Goal: Task Accomplishment & Management: Manage account settings

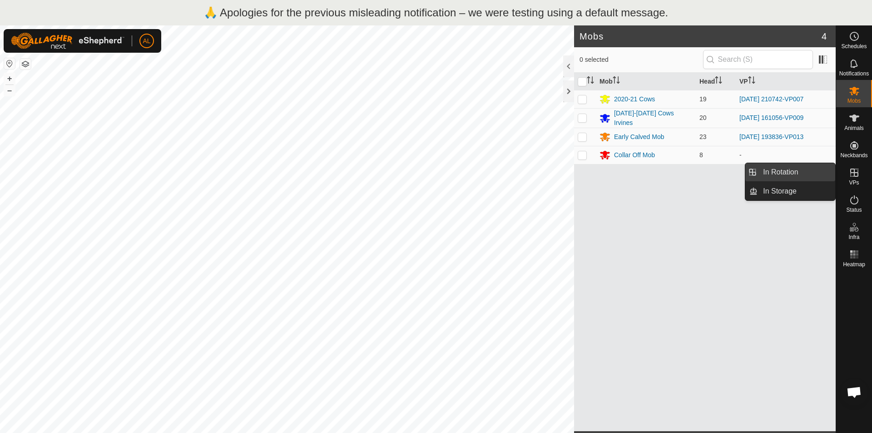
drag, startPoint x: 829, startPoint y: 182, endPoint x: 775, endPoint y: 168, distance: 56.3
click at [775, 168] on link "In Rotation" at bounding box center [797, 172] width 78 height 18
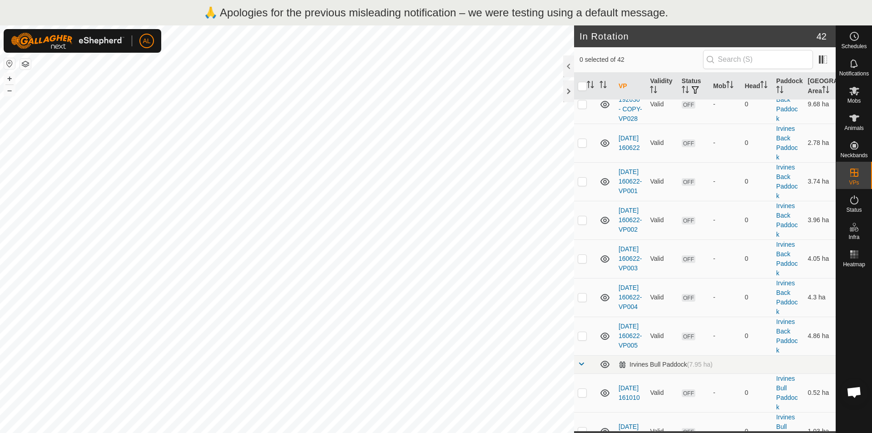
scroll to position [227, 0]
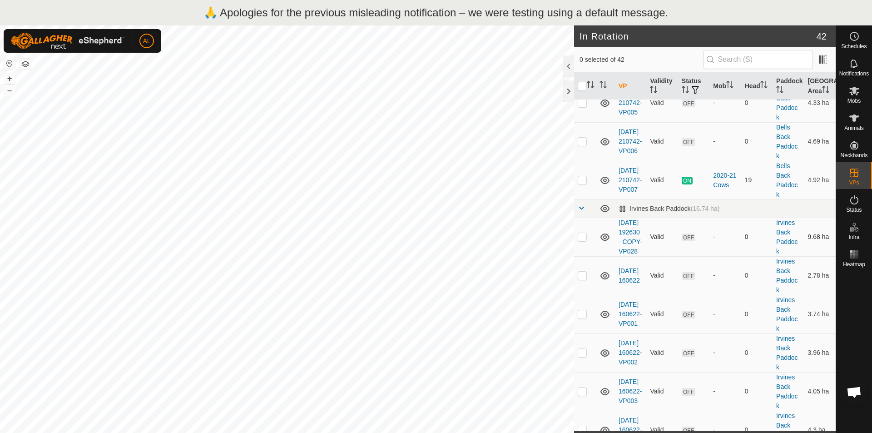
click at [584, 240] on p-checkbox at bounding box center [582, 236] width 9 height 7
checkbox input "true"
click at [585, 279] on p-checkbox at bounding box center [582, 275] width 9 height 7
checkbox input "true"
click at [583, 317] on p-checkbox at bounding box center [582, 313] width 9 height 7
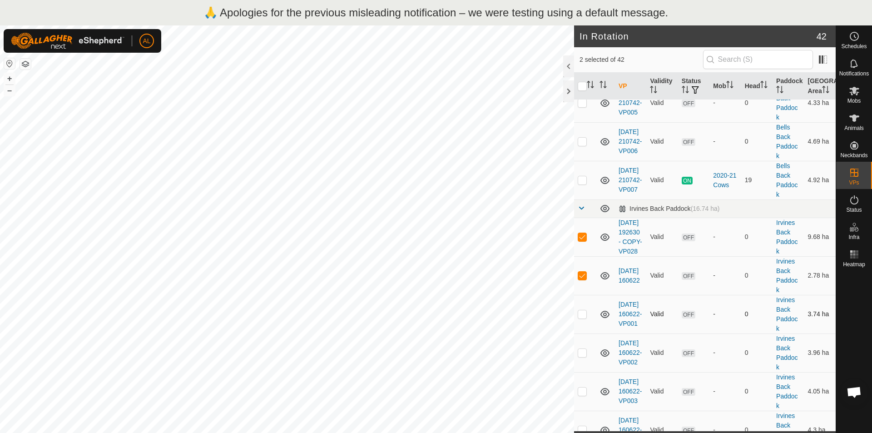
checkbox input "true"
drag, startPoint x: 582, startPoint y: 376, endPoint x: 581, endPoint y: 364, distance: 11.9
click at [582, 372] on td at bounding box center [585, 352] width 22 height 39
checkbox input "true"
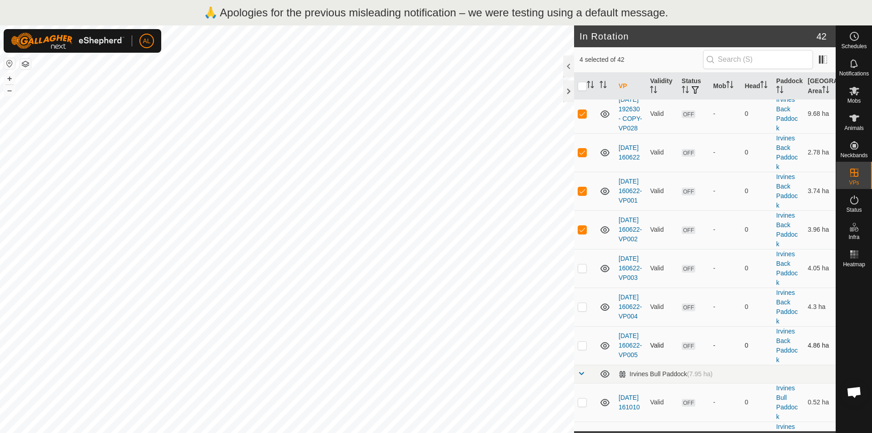
scroll to position [363, 0]
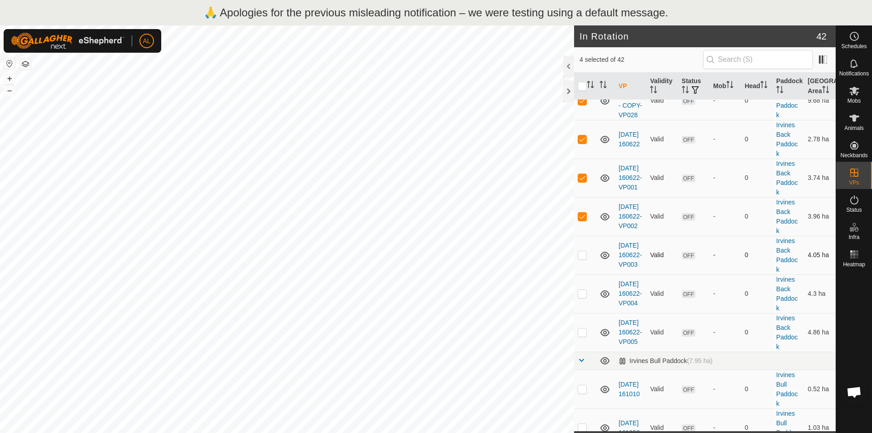
click at [581, 274] on td at bounding box center [585, 255] width 22 height 39
checkbox input "true"
click at [585, 313] on td at bounding box center [585, 293] width 22 height 39
checkbox input "true"
drag, startPoint x: 585, startPoint y: 348, endPoint x: 682, endPoint y: 389, distance: 105.4
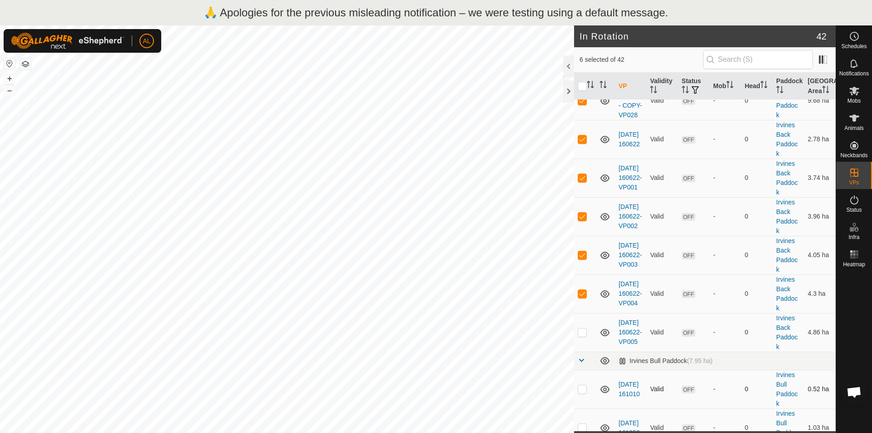
click at [585, 336] on p-checkbox at bounding box center [582, 331] width 9 height 7
checkbox input "true"
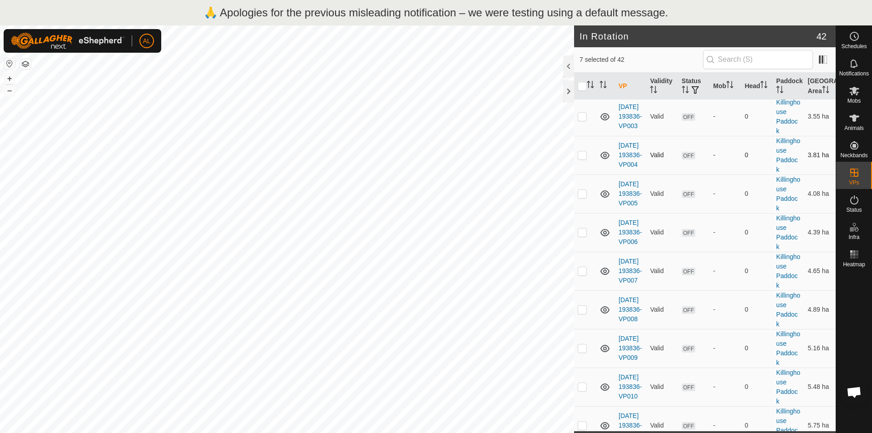
scroll to position [1382, 0]
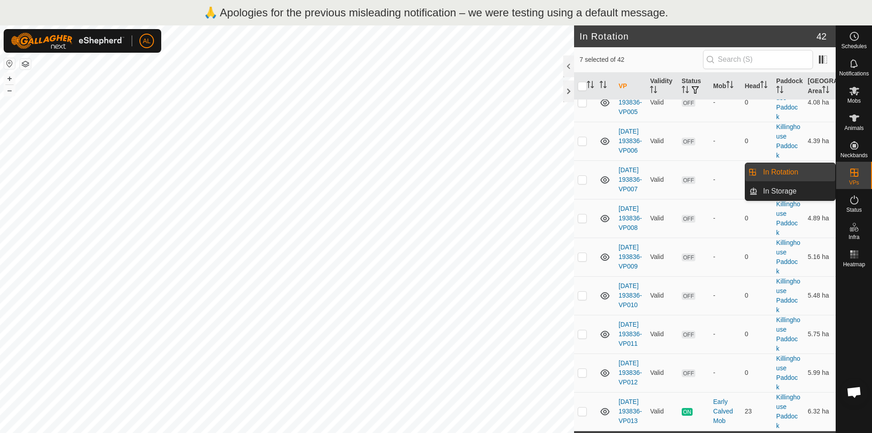
click at [851, 180] on span "VPs" at bounding box center [854, 182] width 10 height 5
click at [791, 168] on link "In Rotation" at bounding box center [797, 172] width 78 height 18
click at [572, 91] on div at bounding box center [568, 91] width 11 height 22
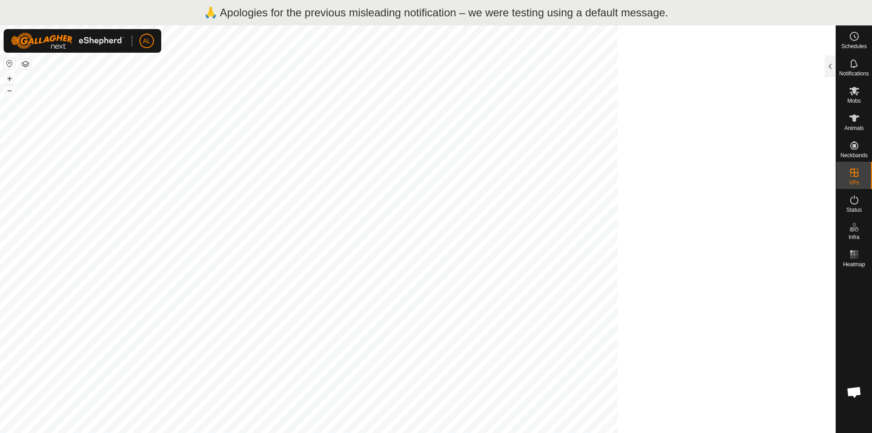
scroll to position [7406, 0]
click at [862, 167] on es-virtualpaddocks-svg-icon at bounding box center [854, 172] width 16 height 15
click at [754, 188] on li "In Storage" at bounding box center [790, 191] width 90 height 18
click at [775, 192] on link "In Storage" at bounding box center [797, 191] width 78 height 18
click at [798, 172] on link "In Rotation" at bounding box center [797, 172] width 78 height 18
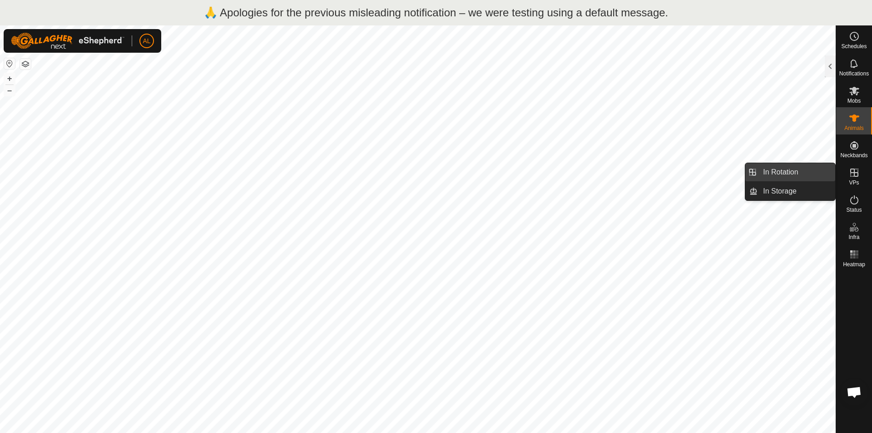
click at [827, 170] on link "In Rotation" at bounding box center [797, 172] width 78 height 18
click at [779, 171] on link "In Rotation" at bounding box center [797, 172] width 78 height 18
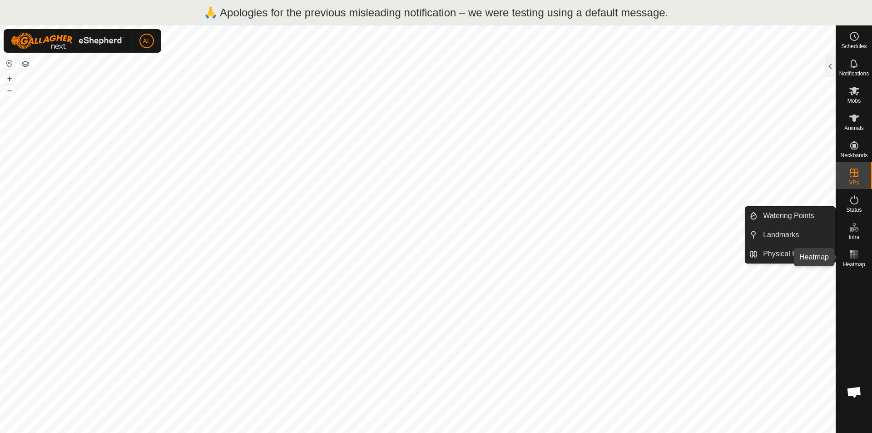
click at [858, 255] on rect at bounding box center [857, 254] width 2 height 2
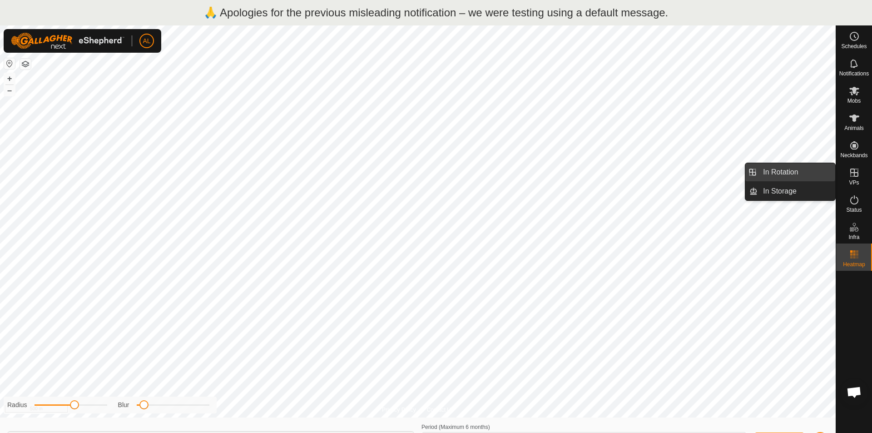
click at [797, 169] on link "In Rotation" at bounding box center [797, 172] width 78 height 18
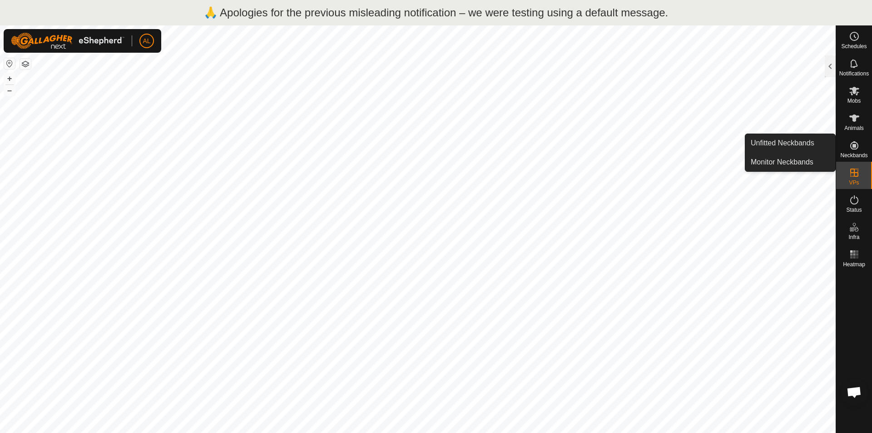
click at [858, 144] on icon at bounding box center [854, 145] width 8 height 8
click at [816, 148] on link "Unfitted Neckbands" at bounding box center [790, 143] width 90 height 18
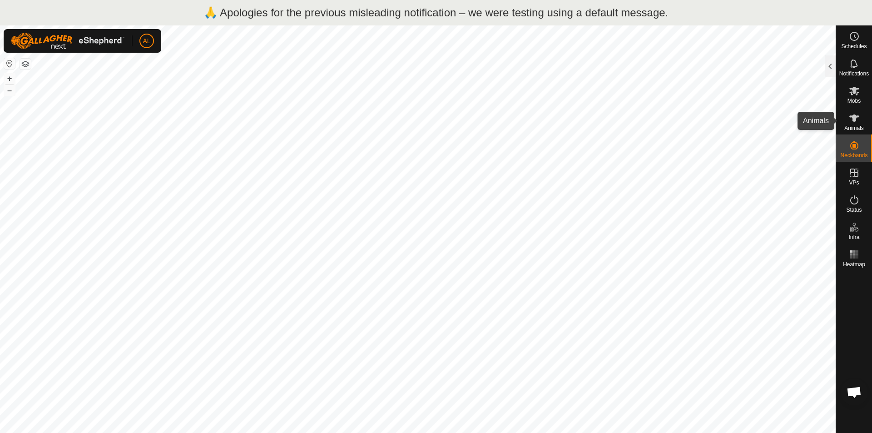
click at [848, 118] on es-animals-svg-icon at bounding box center [854, 118] width 16 height 15
click at [835, 66] on div at bounding box center [830, 66] width 11 height 22
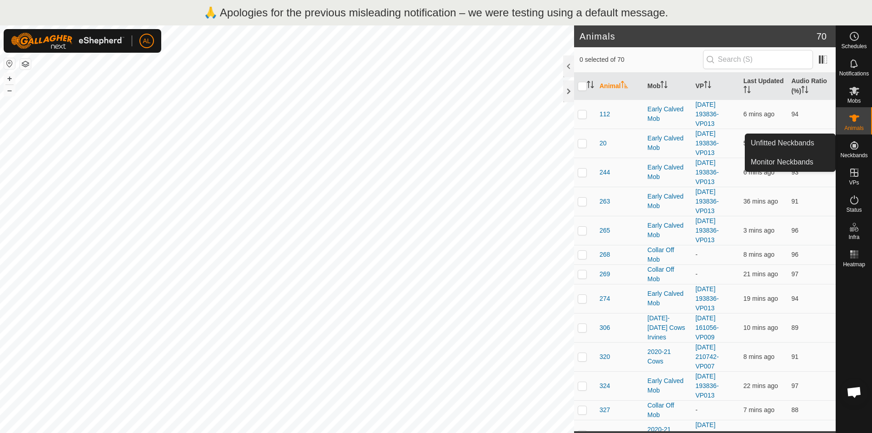
drag, startPoint x: 859, startPoint y: 136, endPoint x: 854, endPoint y: 146, distance: 11.2
click at [854, 146] on icon at bounding box center [854, 145] width 8 height 8
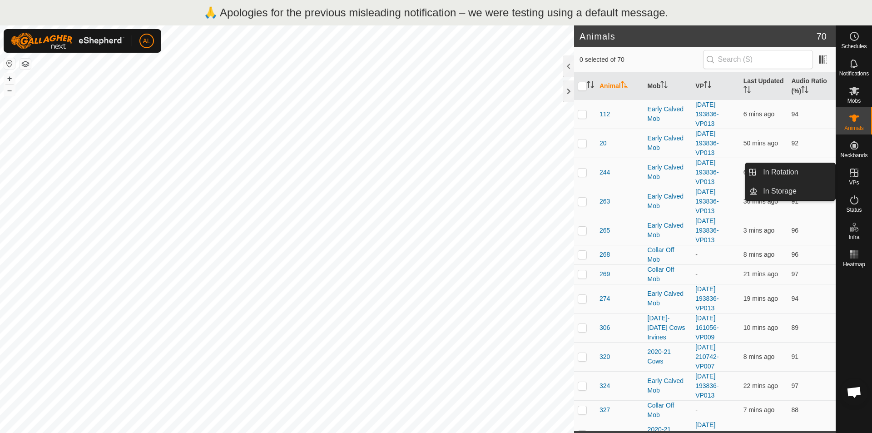
click at [813, 173] on link "In Rotation" at bounding box center [797, 172] width 78 height 18
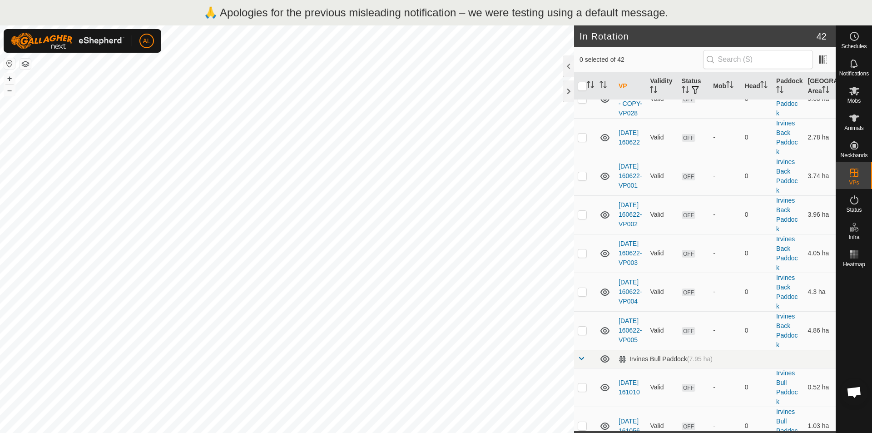
scroll to position [247, 0]
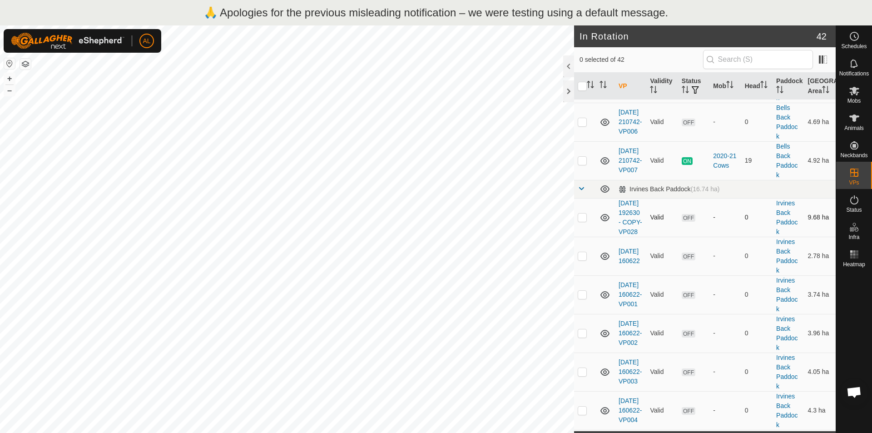
click at [585, 221] on p-checkbox at bounding box center [582, 216] width 9 height 7
checkbox input "true"
click at [581, 259] on p-checkbox at bounding box center [582, 255] width 9 height 7
checkbox input "true"
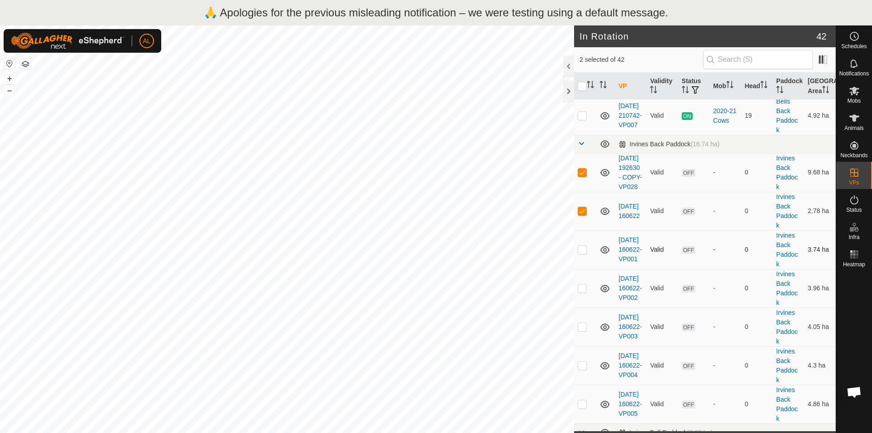
scroll to position [292, 0]
click at [585, 253] on p-checkbox at bounding box center [582, 248] width 9 height 7
checkbox input "true"
click at [587, 307] on td at bounding box center [585, 287] width 22 height 39
checkbox input "true"
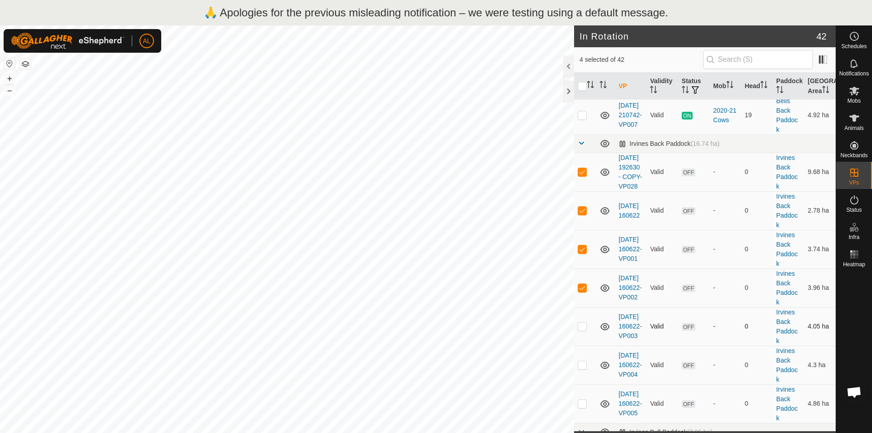
click at [590, 342] on td at bounding box center [585, 326] width 22 height 39
checkbox input "true"
click at [587, 384] on td at bounding box center [585, 365] width 22 height 39
checkbox input "true"
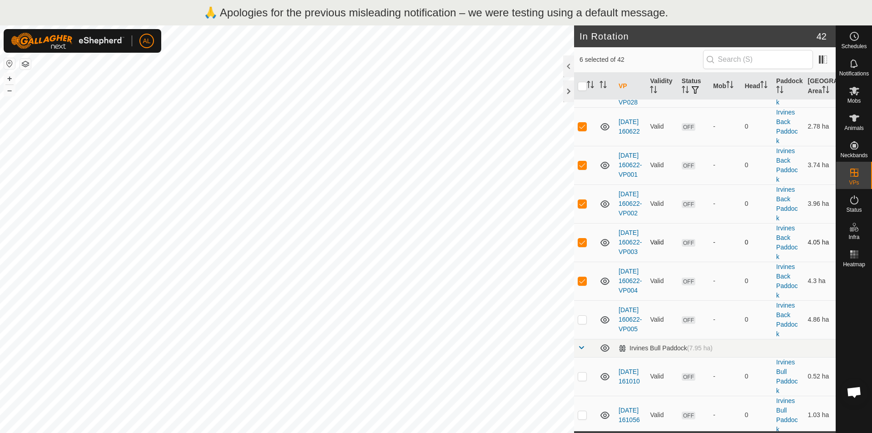
scroll to position [383, 0]
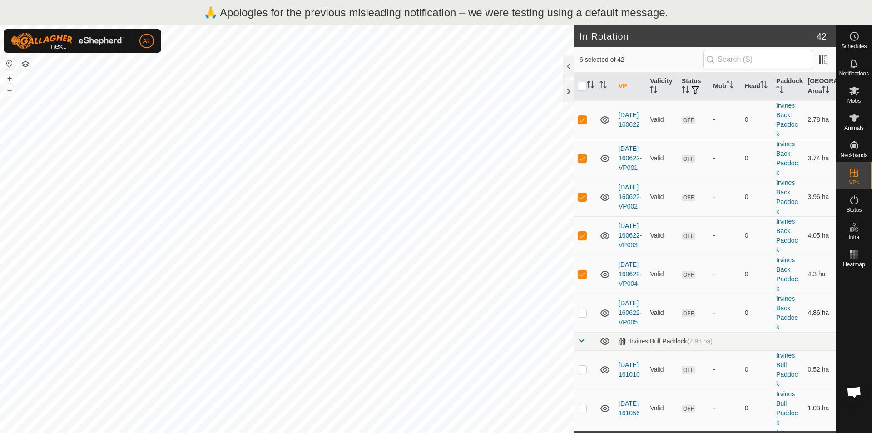
click at [598, 332] on td at bounding box center [605, 312] width 19 height 39
drag, startPoint x: 576, startPoint y: 332, endPoint x: 582, endPoint y: 332, distance: 5.9
click at [578, 332] on td at bounding box center [585, 312] width 22 height 39
checkbox input "true"
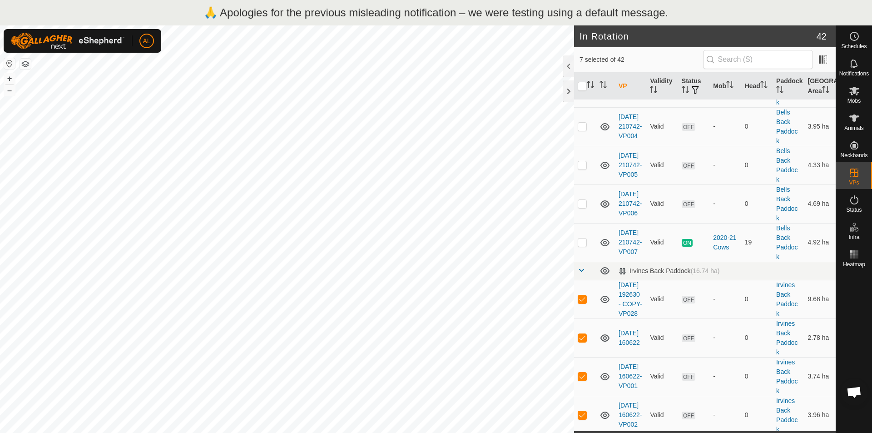
scroll to position [156, 0]
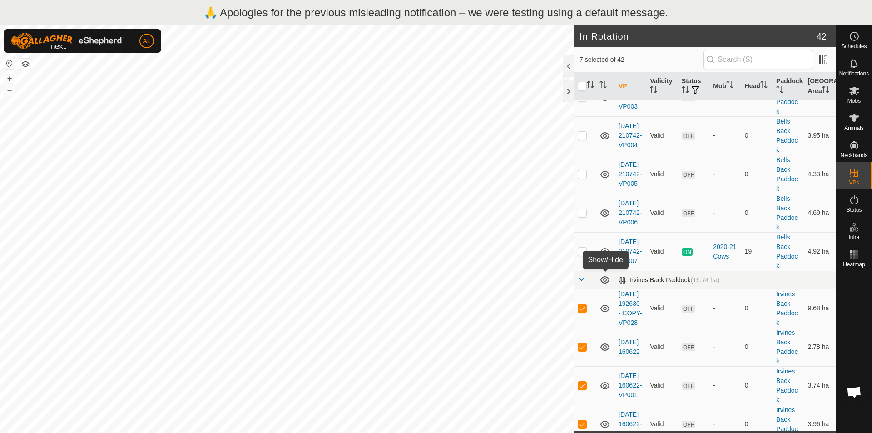
click at [606, 280] on icon at bounding box center [604, 279] width 9 height 7
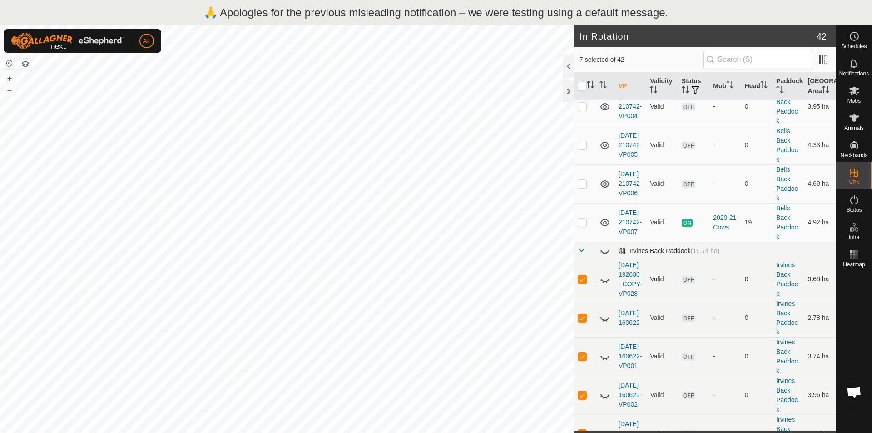
scroll to position [201, 0]
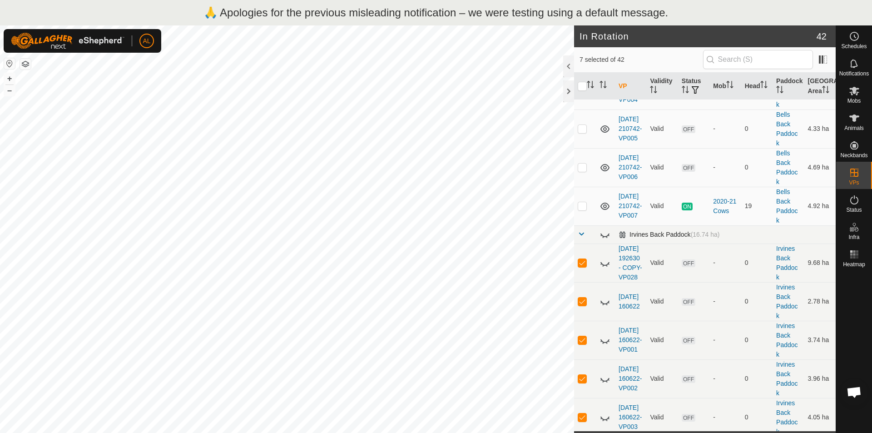
click at [583, 234] on span at bounding box center [581, 233] width 7 height 7
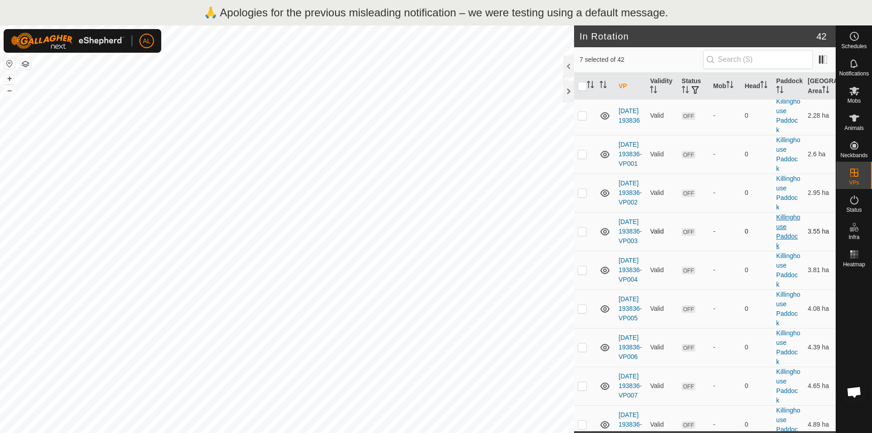
scroll to position [954, 0]
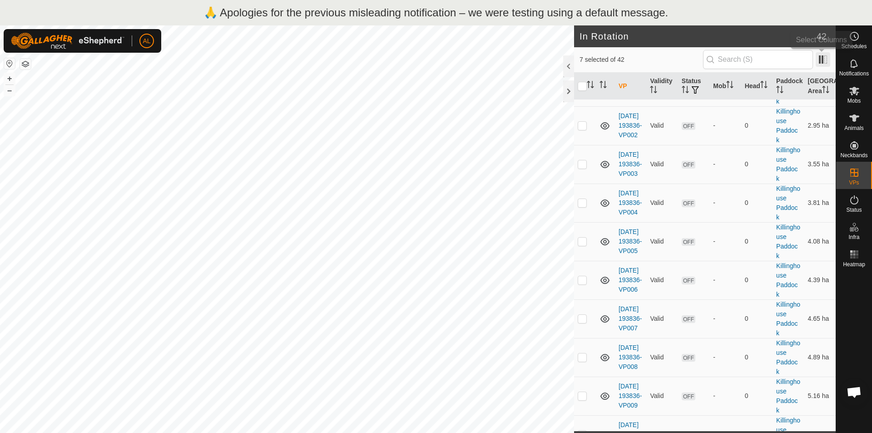
click at [830, 56] on span at bounding box center [823, 59] width 15 height 15
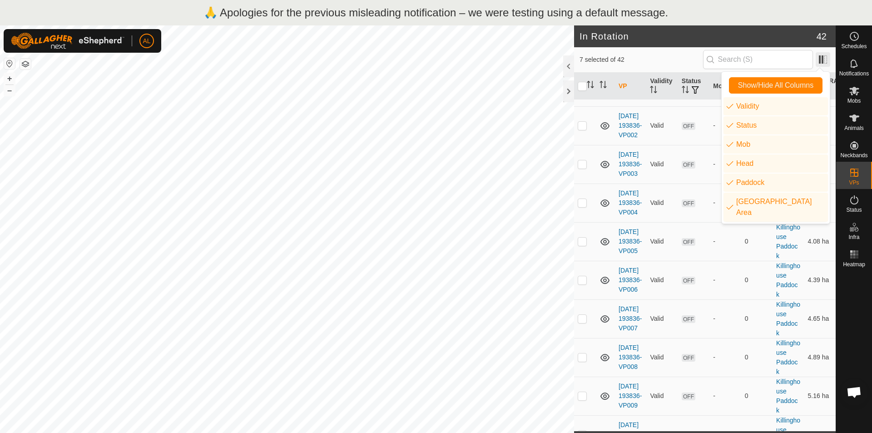
click at [830, 56] on span at bounding box center [823, 59] width 15 height 15
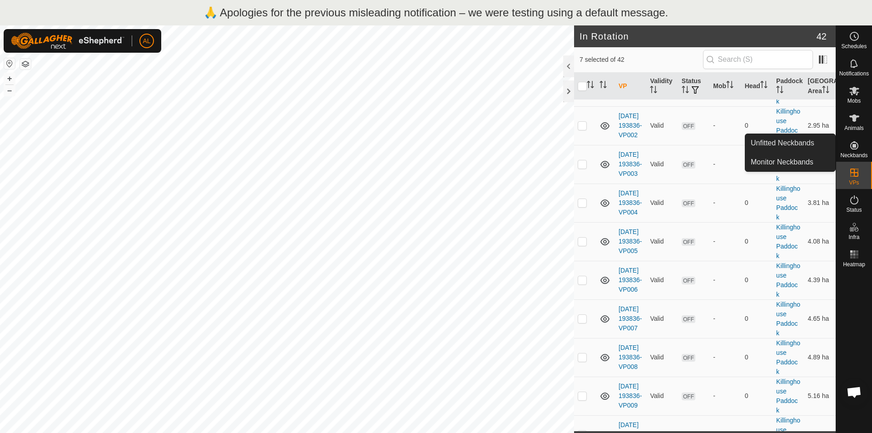
click at [849, 148] on icon at bounding box center [854, 145] width 11 height 11
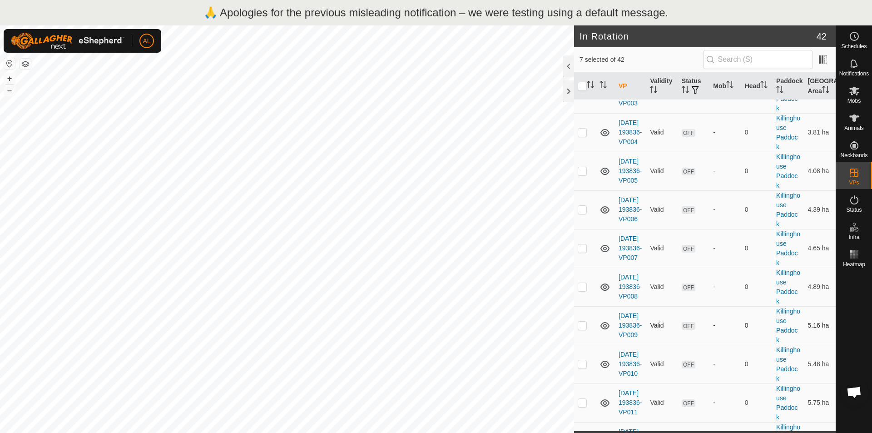
scroll to position [1093, 0]
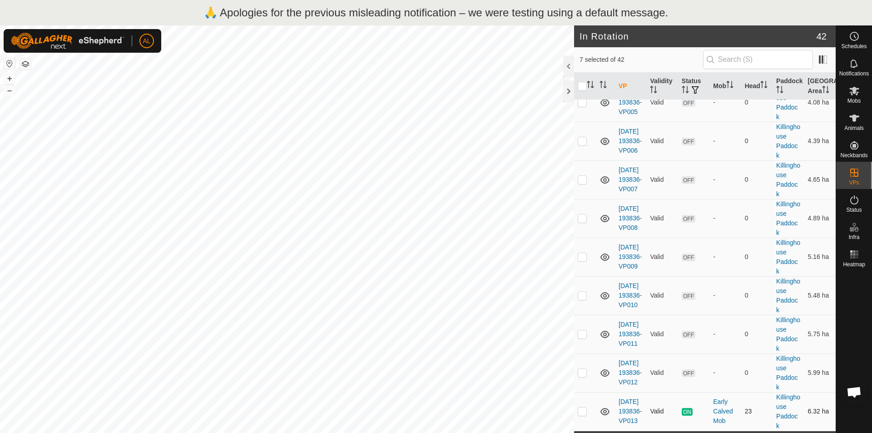
click at [583, 406] on td at bounding box center [585, 411] width 22 height 39
checkbox input "true"
click at [635, 415] on link "[DATE] 193836-VP013" at bounding box center [630, 411] width 23 height 26
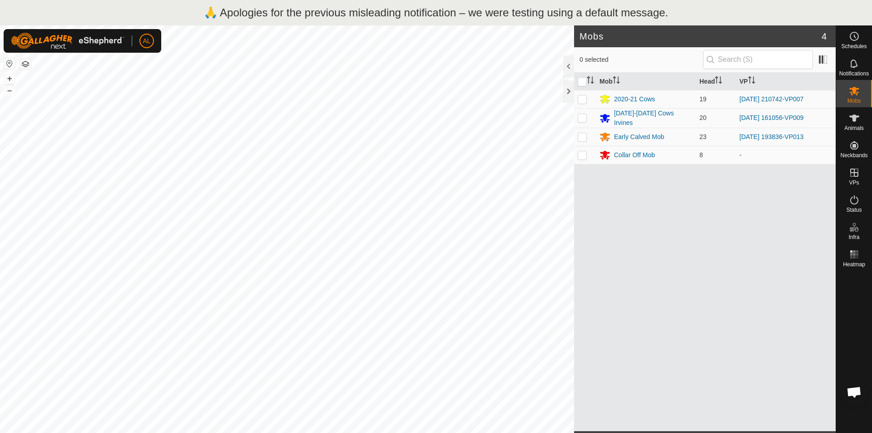
click at [26, 65] on button "button" at bounding box center [25, 64] width 11 height 11
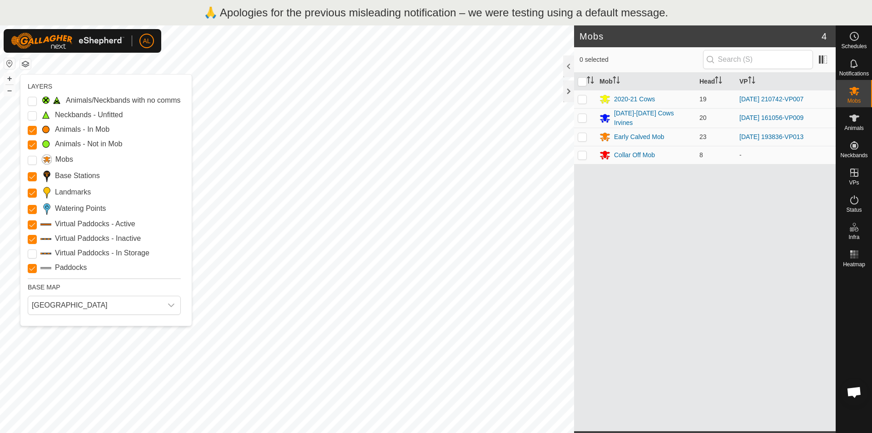
click at [26, 63] on button "button" at bounding box center [25, 64] width 11 height 11
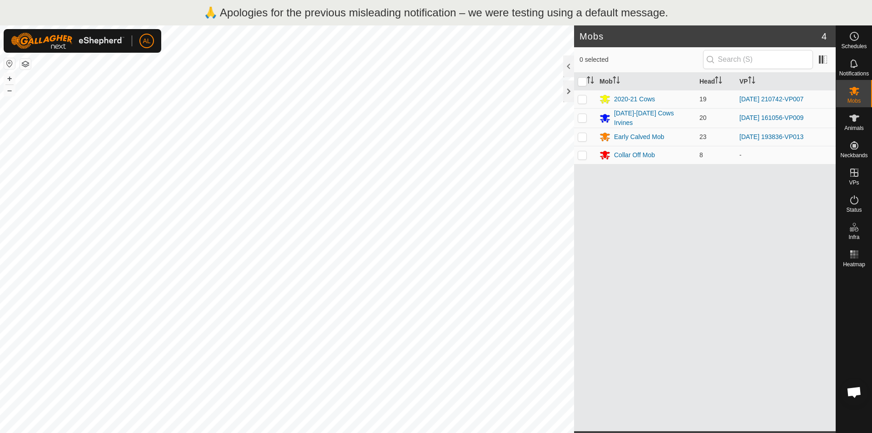
click at [6, 65] on button "button" at bounding box center [9, 63] width 11 height 11
click at [801, 176] on link "In Rotation" at bounding box center [797, 172] width 78 height 18
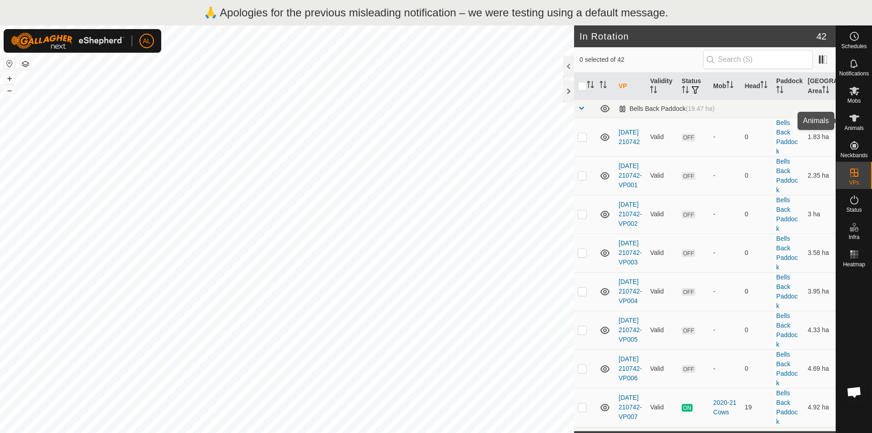
click at [854, 114] on icon at bounding box center [854, 117] width 10 height 7
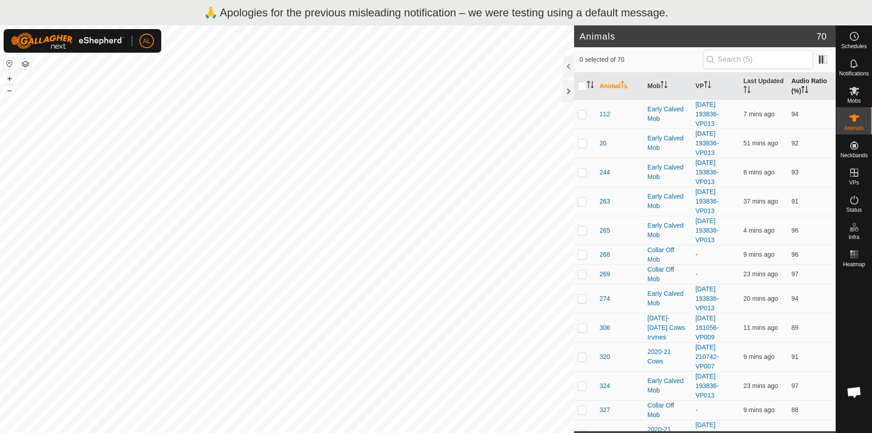
click at [800, 96] on th "Audio Ratio (%)" at bounding box center [812, 86] width 48 height 27
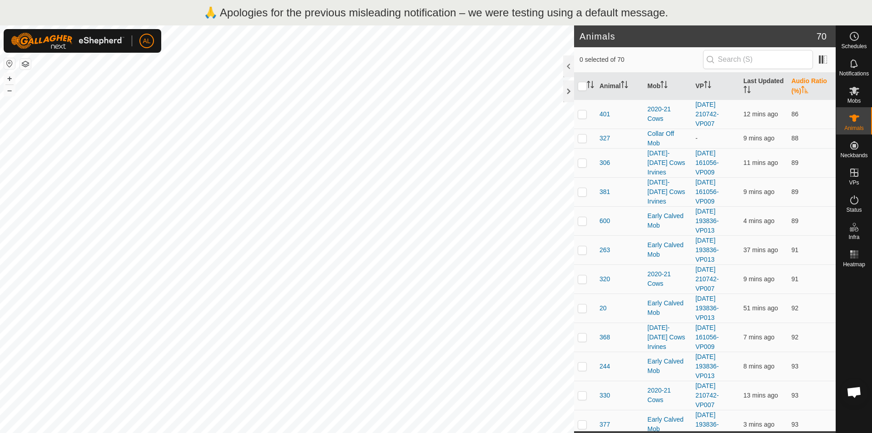
click at [801, 92] on icon "Activate to sort" at bounding box center [804, 89] width 7 height 7
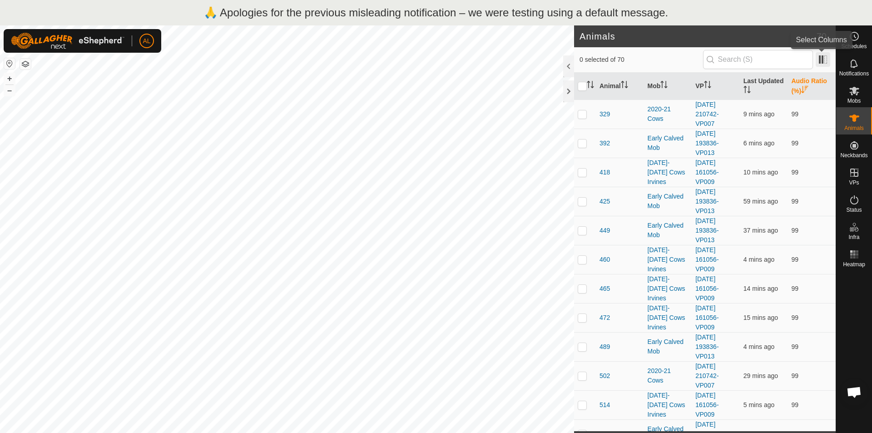
click at [825, 56] on span at bounding box center [823, 59] width 15 height 15
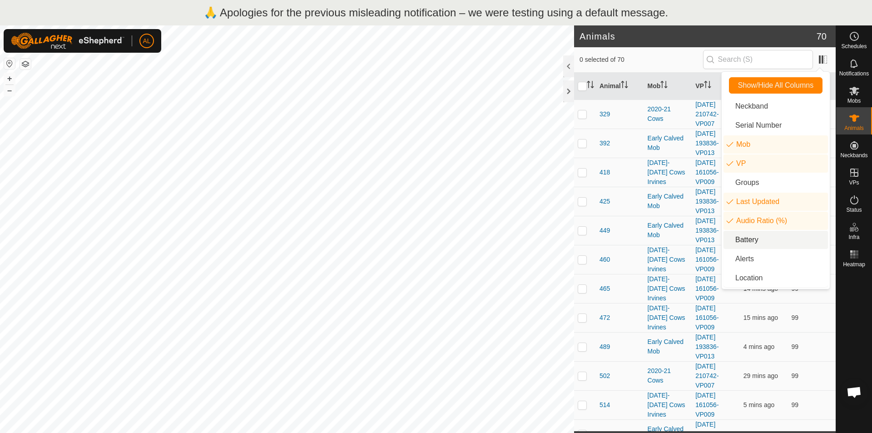
click at [744, 238] on li "Battery" at bounding box center [776, 240] width 104 height 18
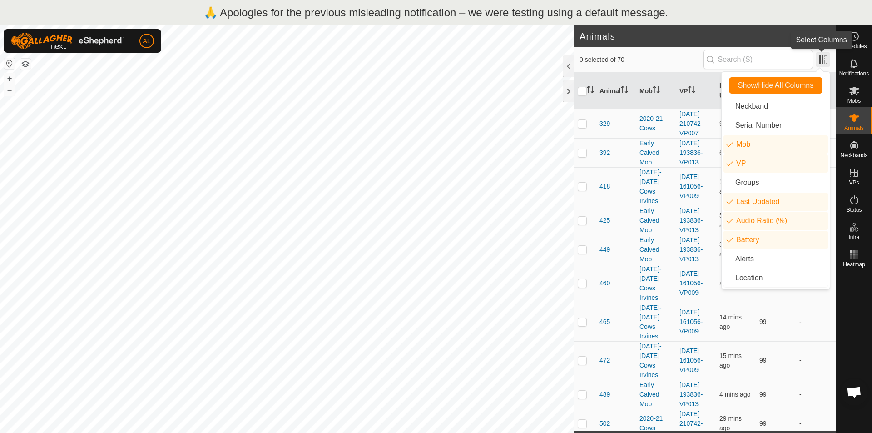
click at [828, 63] on span at bounding box center [823, 59] width 15 height 15
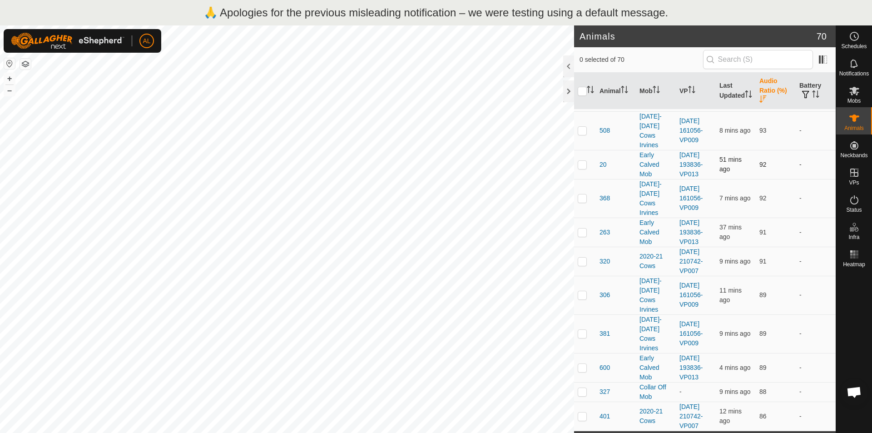
scroll to position [2228, 0]
click at [824, 58] on span at bounding box center [823, 59] width 15 height 15
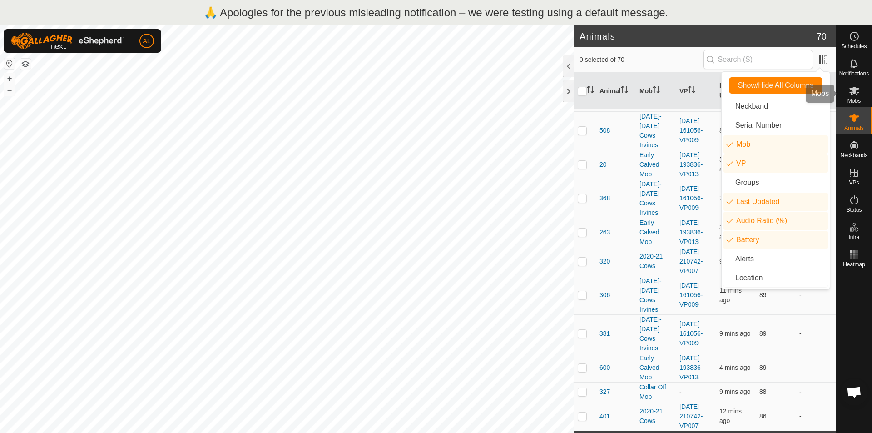
click at [855, 93] on icon at bounding box center [854, 91] width 10 height 9
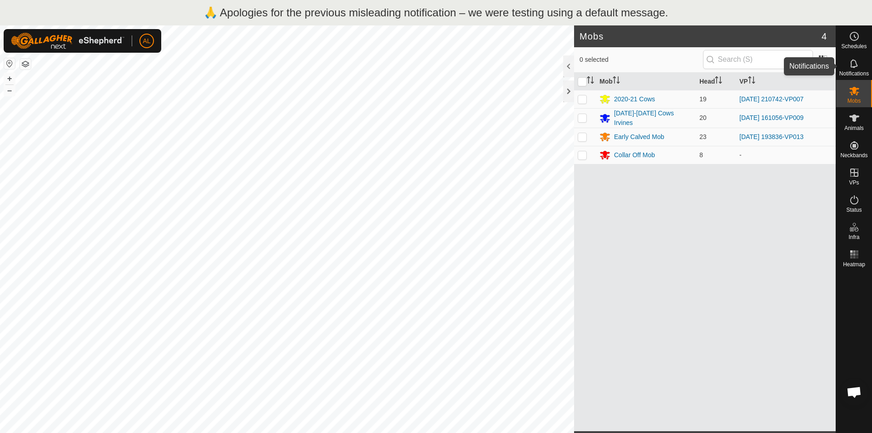
click at [853, 66] on icon at bounding box center [854, 63] width 11 height 11
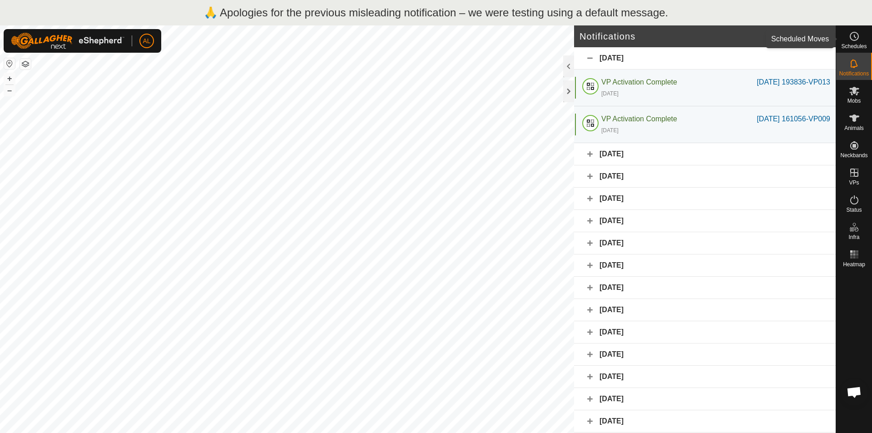
click at [855, 43] on es-schedule-vp-svg-icon at bounding box center [854, 36] width 16 height 15
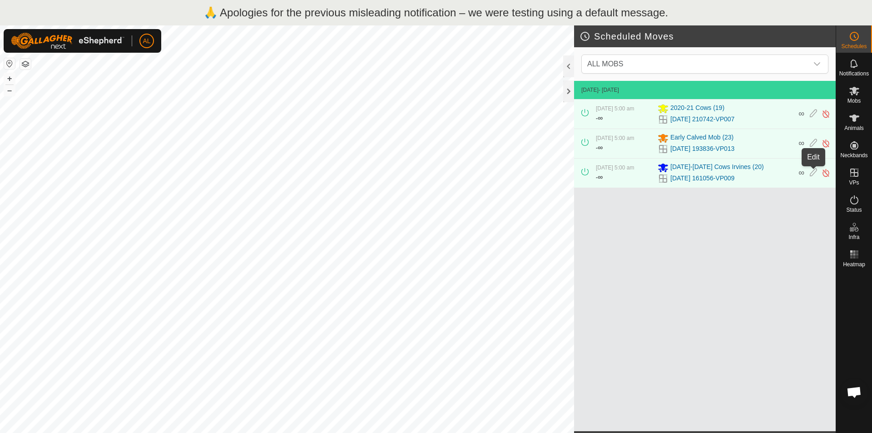
click at [815, 169] on icon at bounding box center [813, 173] width 7 height 10
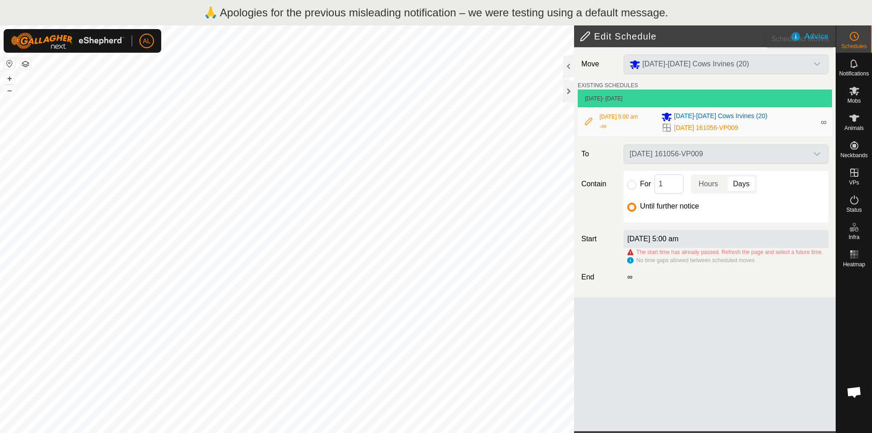
click at [863, 39] on div "Schedules" at bounding box center [854, 38] width 36 height 27
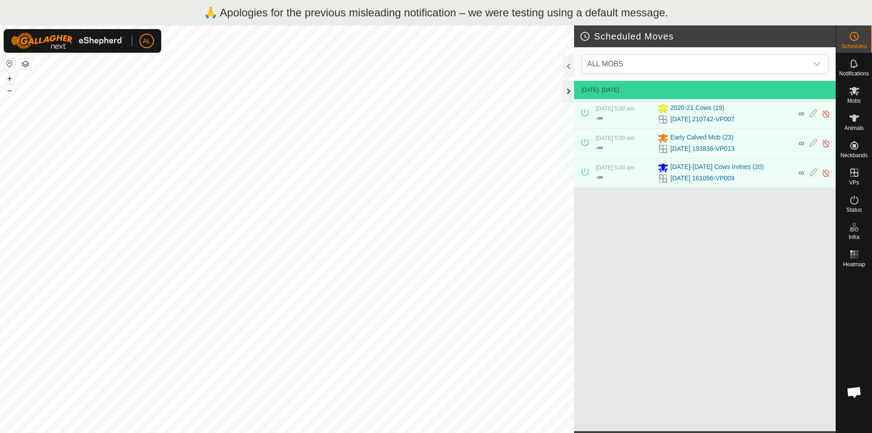
click at [572, 95] on div at bounding box center [568, 91] width 11 height 22
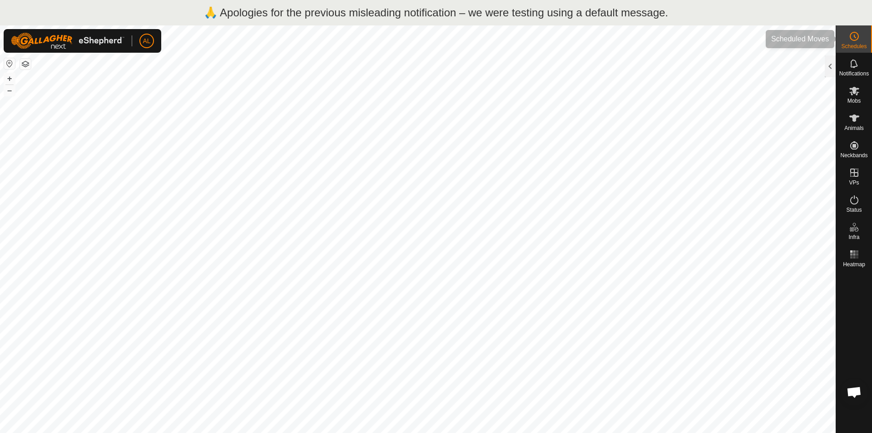
click at [853, 35] on icon at bounding box center [854, 36] width 11 height 11
click at [853, 36] on icon at bounding box center [854, 36] width 11 height 11
click at [475, 8] on p "🙏 Apologies for the previous misleading notification – we were testing using a …" at bounding box center [436, 13] width 465 height 16
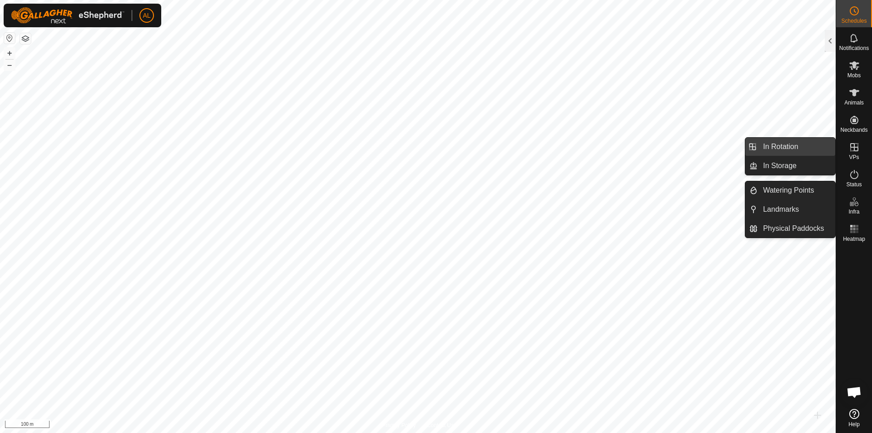
click at [815, 147] on link "In Rotation" at bounding box center [797, 147] width 78 height 18
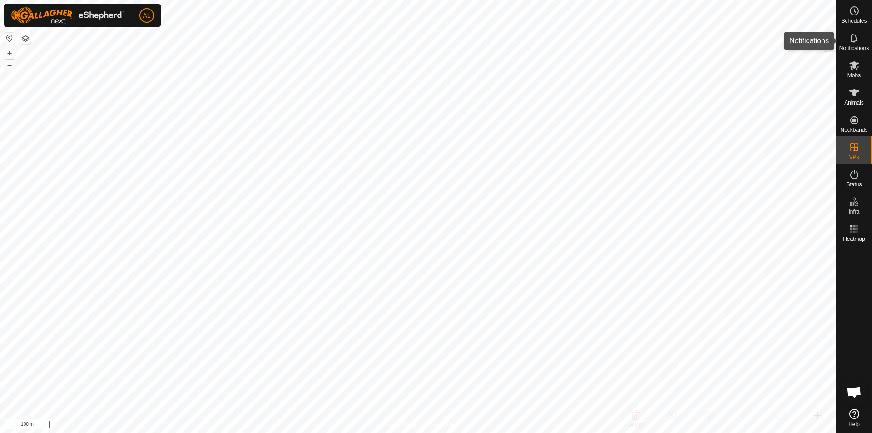
click at [832, 36] on div at bounding box center [830, 41] width 11 height 22
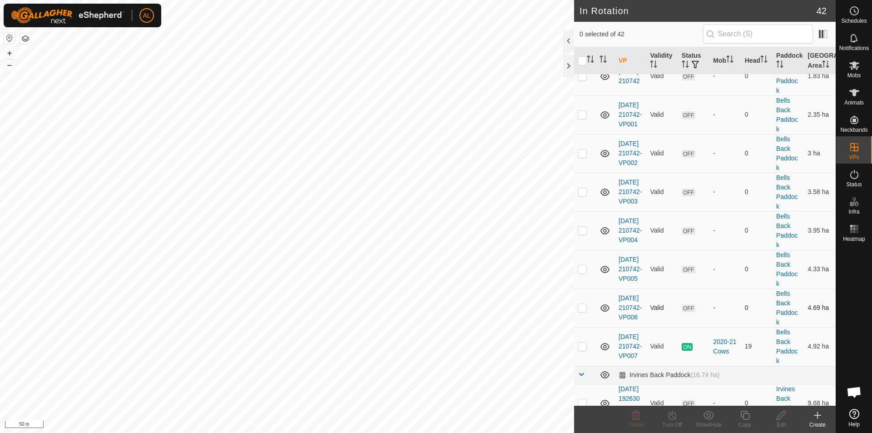
scroll to position [91, 0]
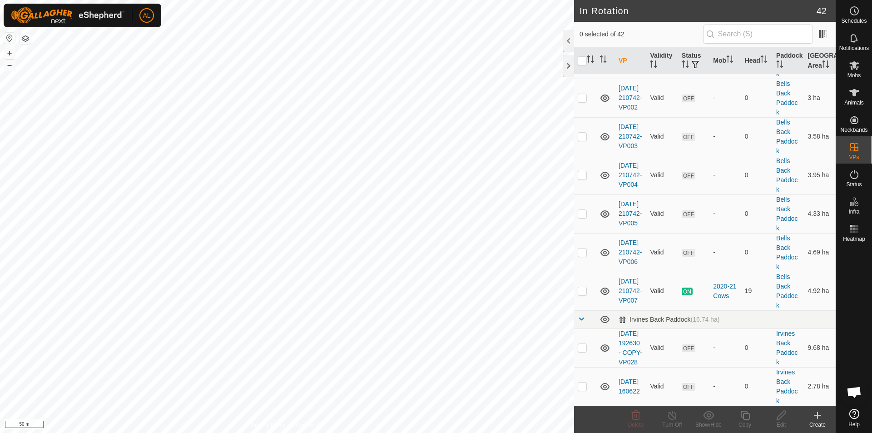
click at [580, 290] on p-checkbox at bounding box center [582, 290] width 9 height 7
checkbox input "true"
click at [741, 418] on icon at bounding box center [744, 415] width 11 height 11
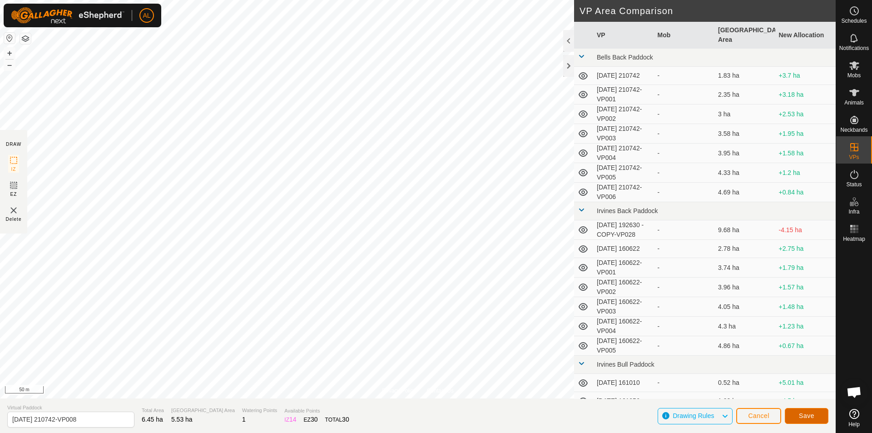
click at [802, 413] on span "Save" at bounding box center [806, 415] width 15 height 7
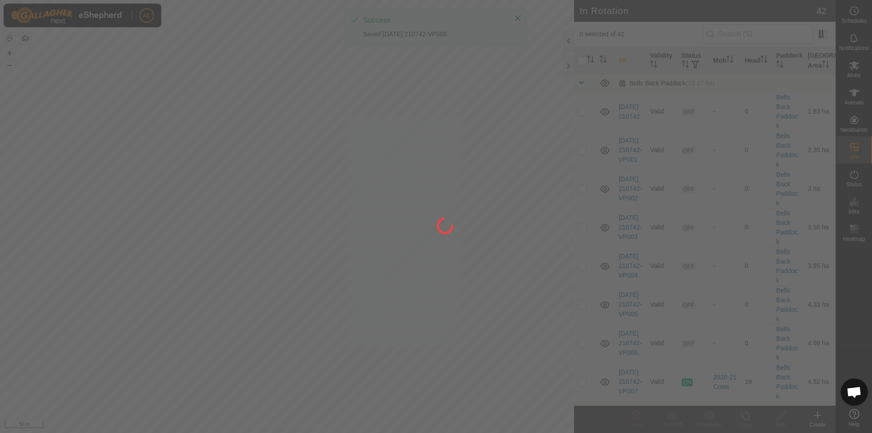
drag, startPoint x: 296, startPoint y: 218, endPoint x: 336, endPoint y: 216, distance: 40.0
click at [336, 216] on div at bounding box center [436, 216] width 872 height 433
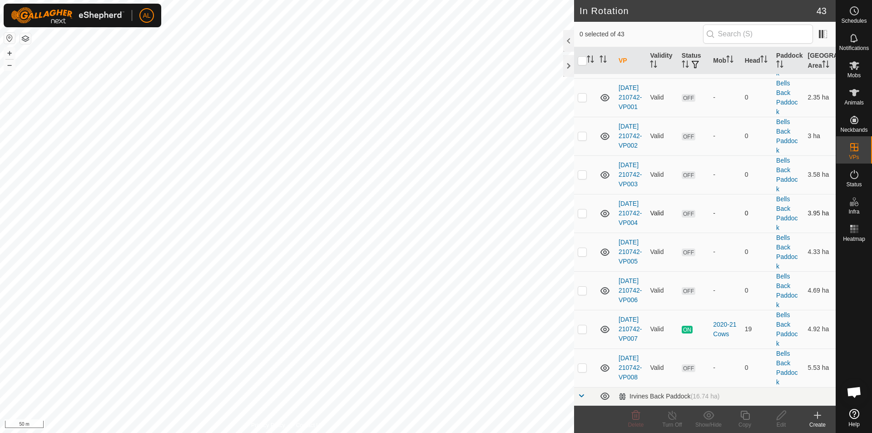
scroll to position [136, 0]
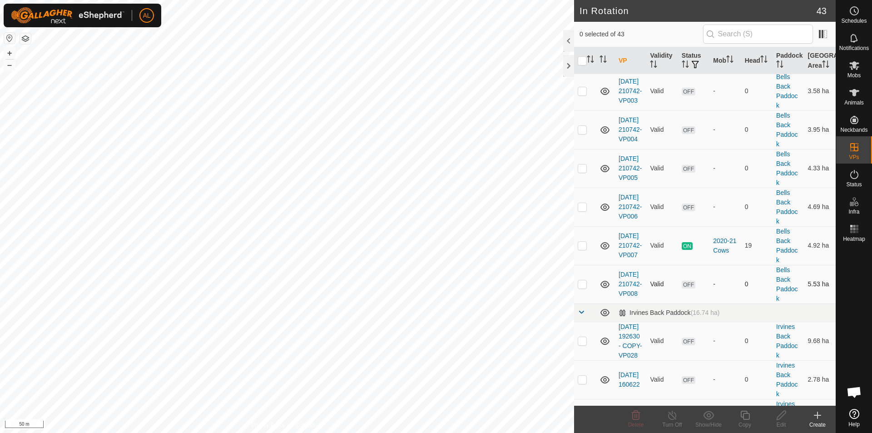
click at [585, 282] on p-checkbox at bounding box center [582, 283] width 9 height 7
checkbox input "true"
click at [747, 426] on div "Copy" at bounding box center [745, 425] width 36 height 8
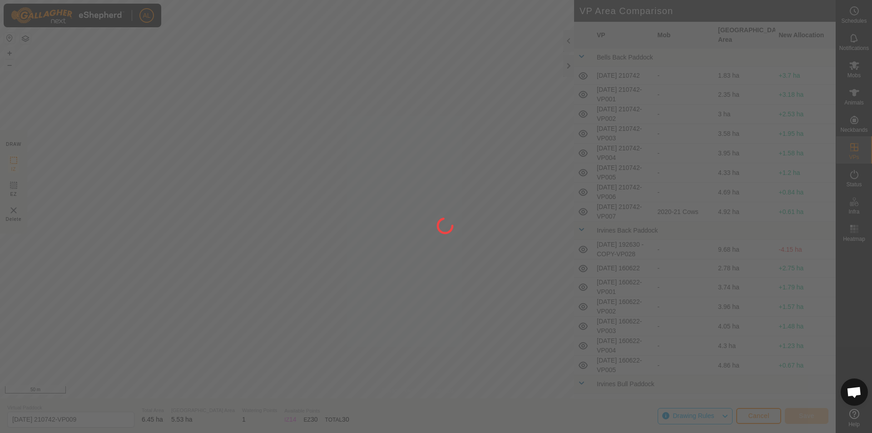
click at [370, 226] on div "AL Schedules Notifications Mobs Animals Neckbands VPs Status Infra Heatmap Help…" at bounding box center [436, 216] width 872 height 433
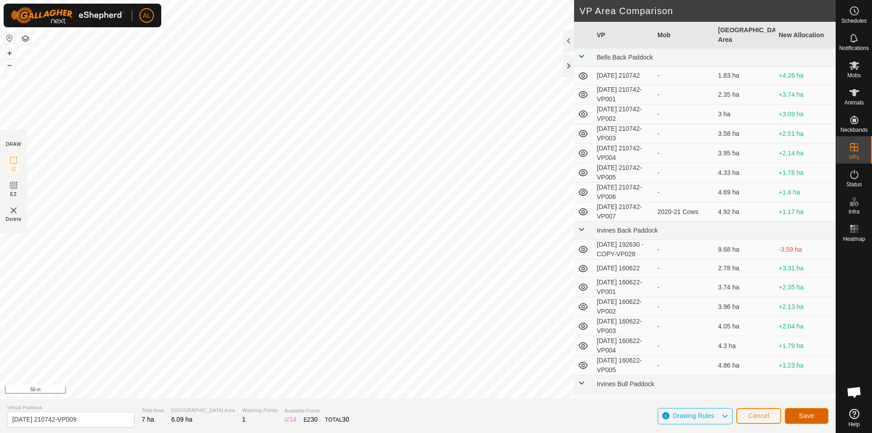
click at [799, 411] on button "Save" at bounding box center [807, 416] width 44 height 16
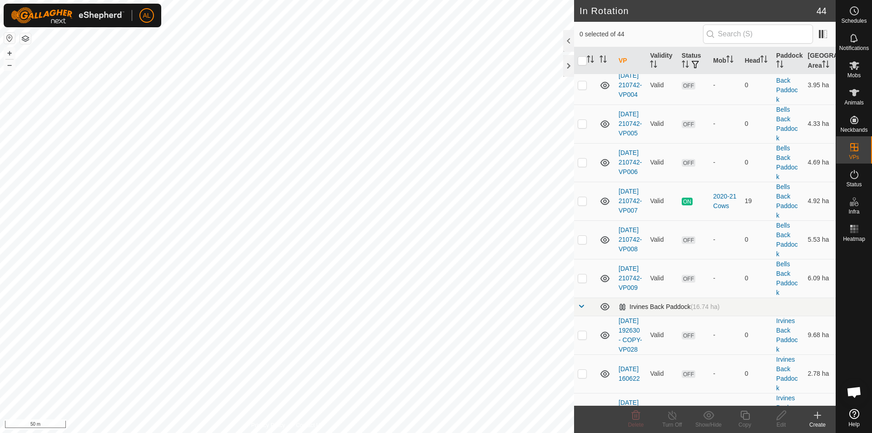
scroll to position [182, 0]
click at [589, 277] on td at bounding box center [585, 277] width 22 height 39
checkbox input "true"
click at [750, 424] on div "Copy" at bounding box center [745, 425] width 36 height 8
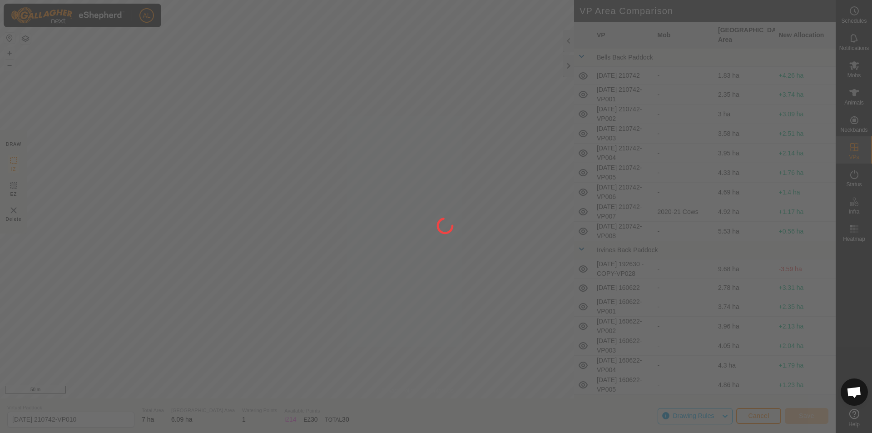
click at [479, 346] on div "AL Schedules Notifications Mobs Animals Neckbands VPs Status Infra Heatmap Help…" at bounding box center [436, 216] width 872 height 433
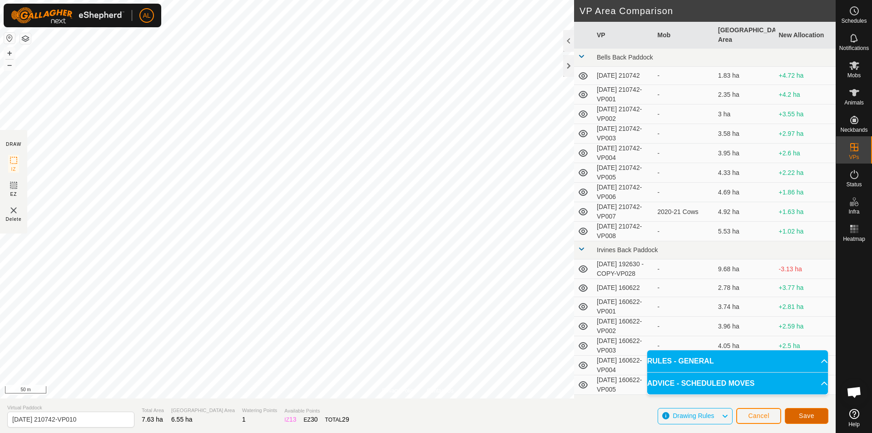
click at [812, 412] on span "Save" at bounding box center [806, 415] width 15 height 7
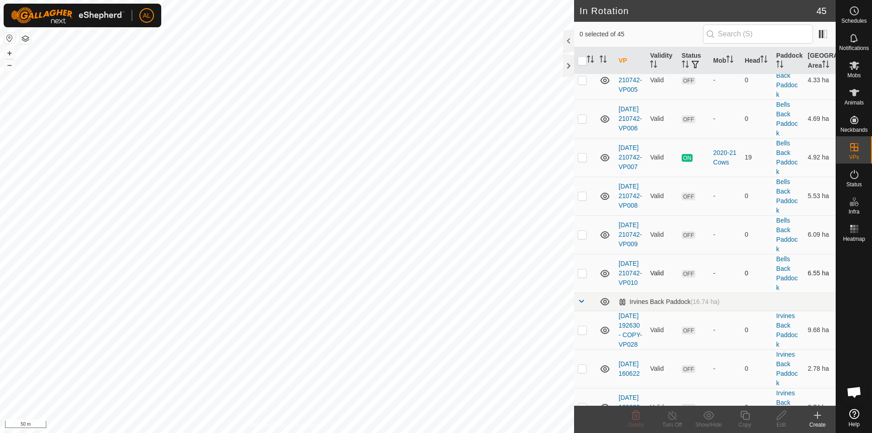
scroll to position [227, 0]
click at [587, 271] on td at bounding box center [585, 270] width 22 height 39
checkbox input "true"
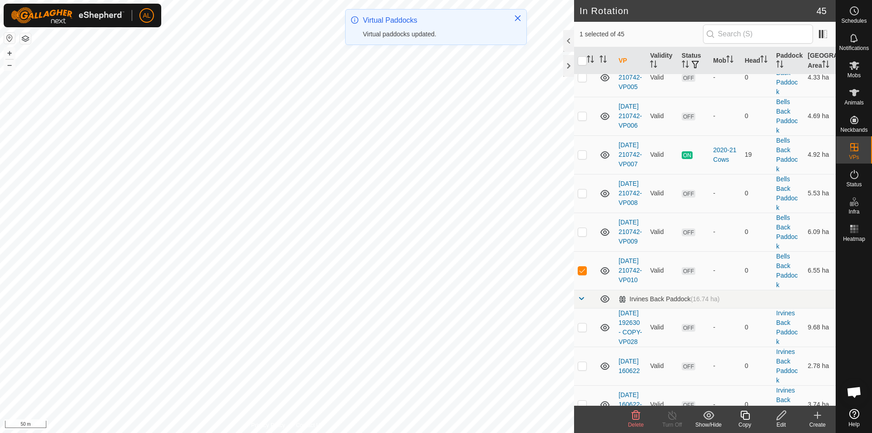
click at [739, 417] on icon at bounding box center [744, 415] width 11 height 11
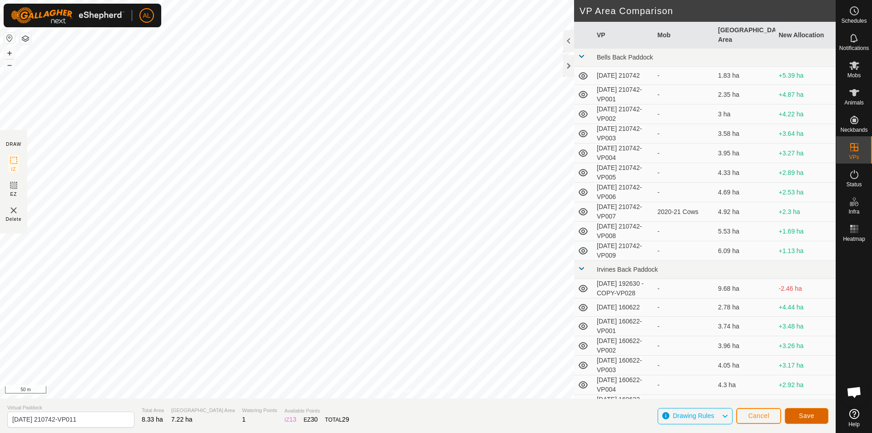
click at [799, 411] on button "Save" at bounding box center [807, 416] width 44 height 16
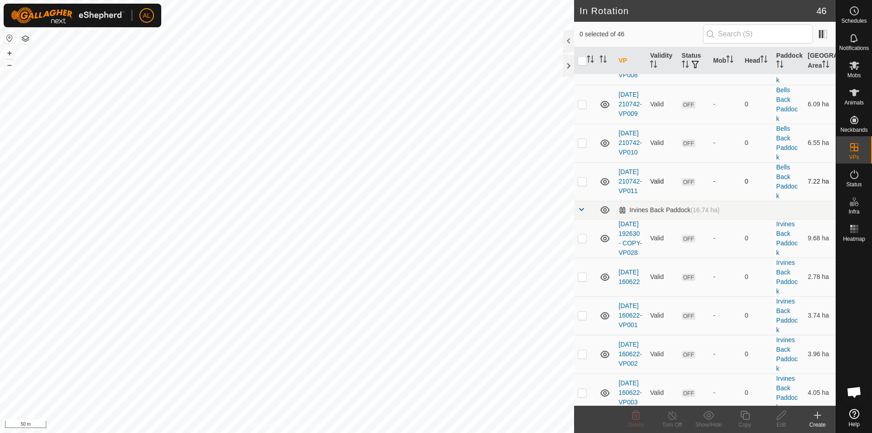
scroll to position [363, 0]
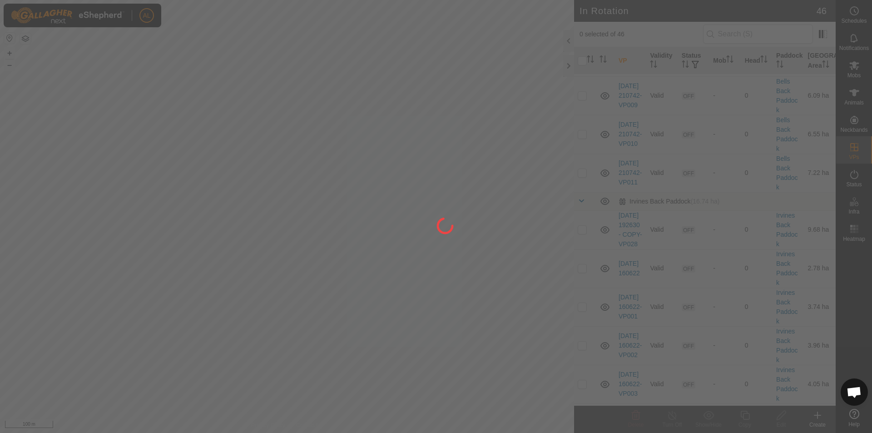
drag, startPoint x: 401, startPoint y: 359, endPoint x: 413, endPoint y: 222, distance: 137.7
click at [413, 222] on div at bounding box center [436, 216] width 872 height 433
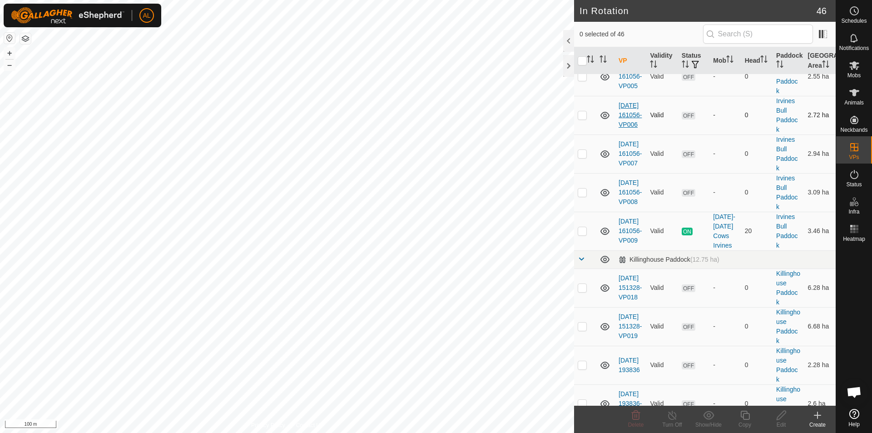
scroll to position [1037, 0]
click at [584, 234] on p-checkbox at bounding box center [582, 230] width 9 height 7
checkbox input "true"
click at [741, 418] on icon at bounding box center [744, 415] width 11 height 11
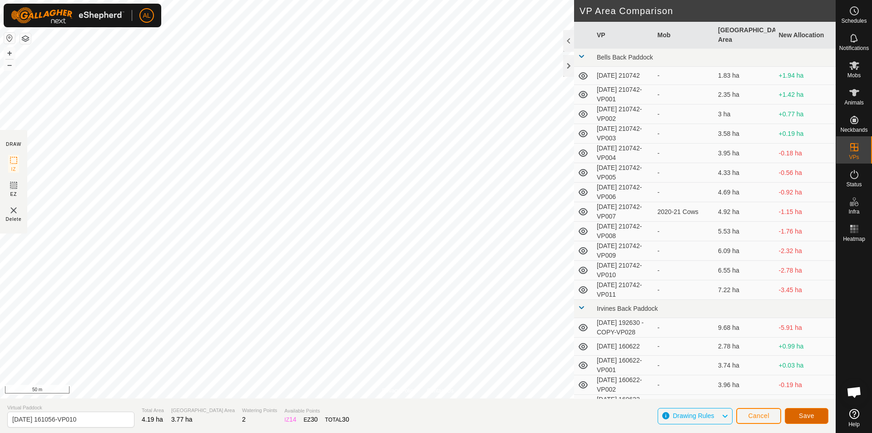
click at [812, 413] on span "Save" at bounding box center [806, 415] width 15 height 7
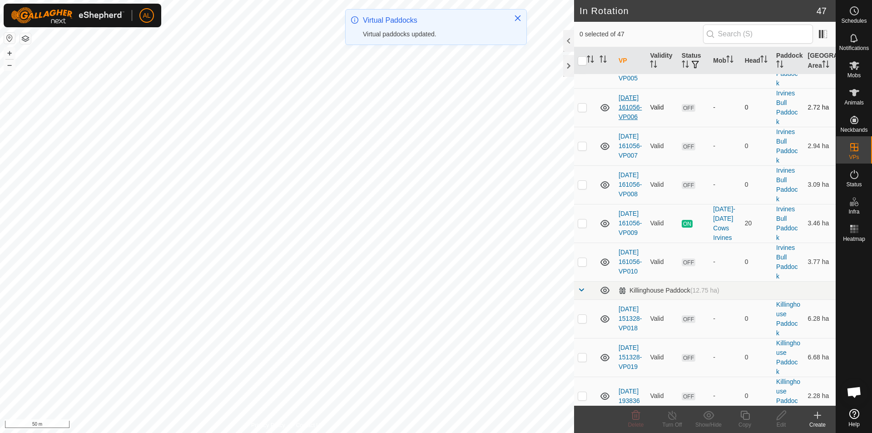
scroll to position [1045, 0]
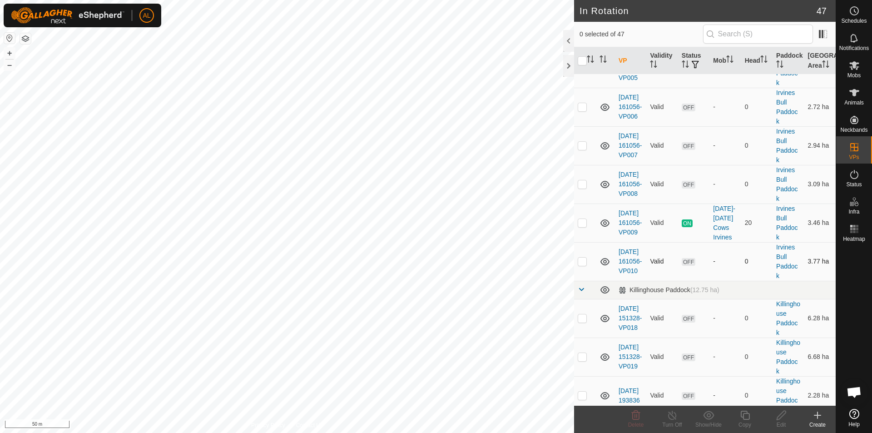
click at [585, 265] on p-checkbox at bounding box center [582, 261] width 9 height 7
checkbox input "true"
click at [752, 420] on copy-svg-icon at bounding box center [745, 415] width 36 height 11
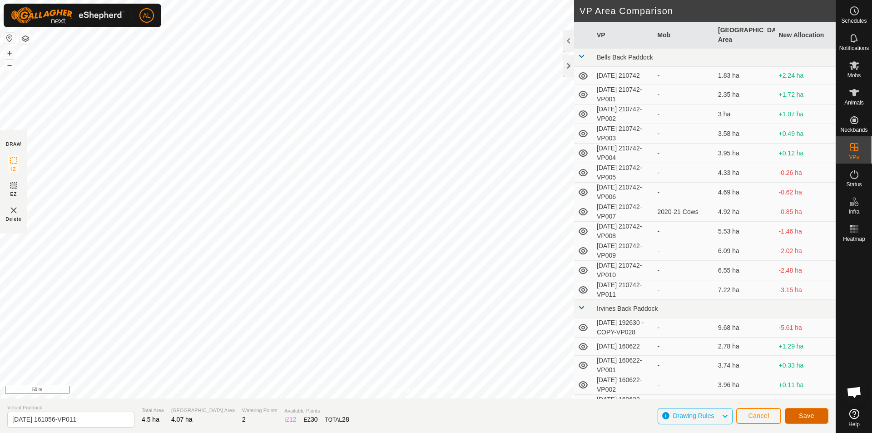
click at [820, 415] on button "Save" at bounding box center [807, 416] width 44 height 16
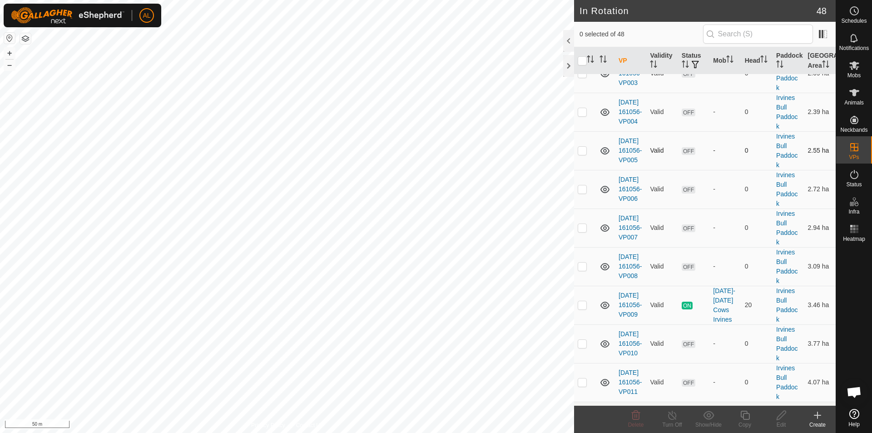
scroll to position [1090, 0]
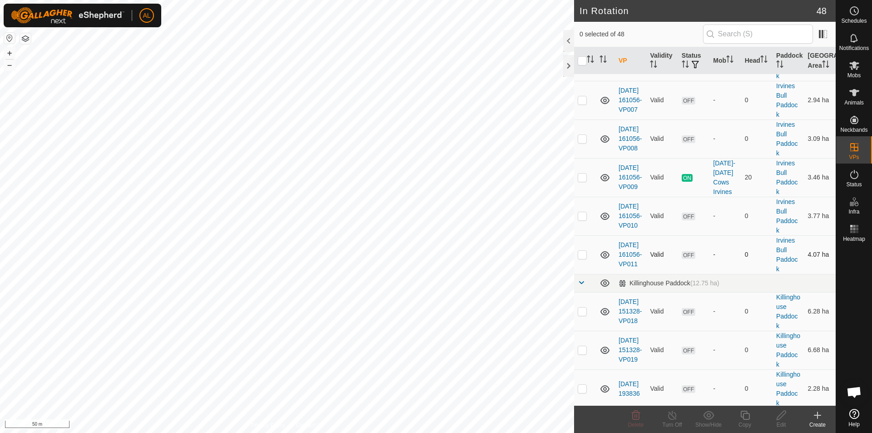
click at [586, 258] on p-checkbox at bounding box center [582, 254] width 9 height 7
checkbox input "true"
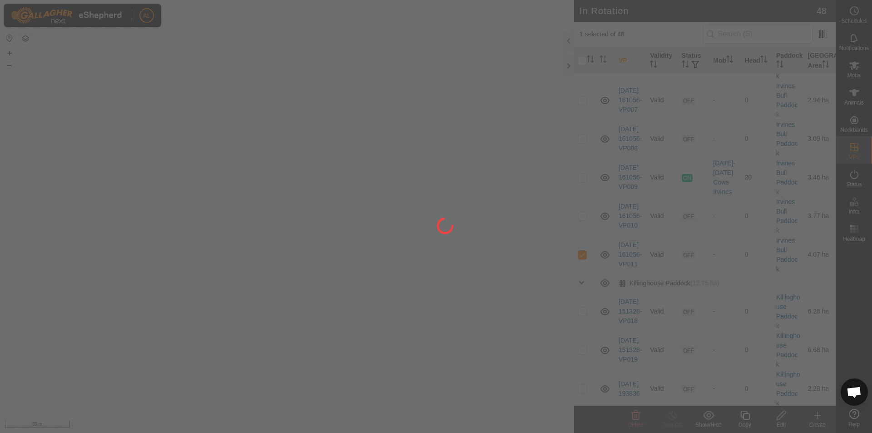
click at [748, 418] on div at bounding box center [436, 216] width 872 height 433
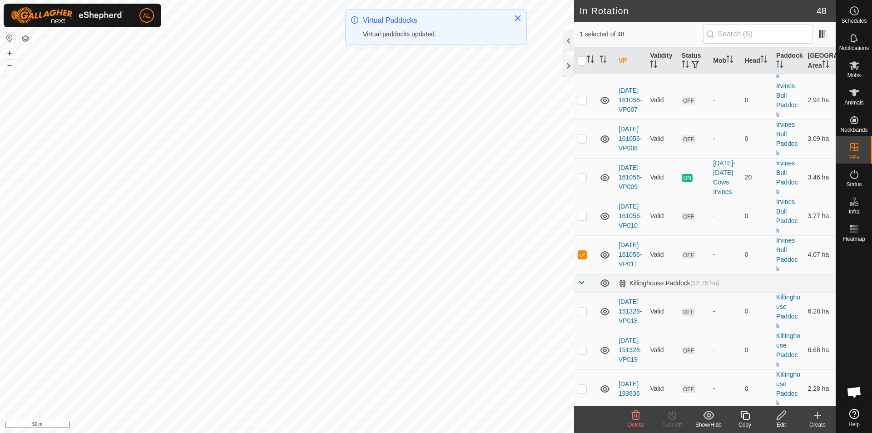
click at [749, 419] on icon at bounding box center [744, 415] width 9 height 9
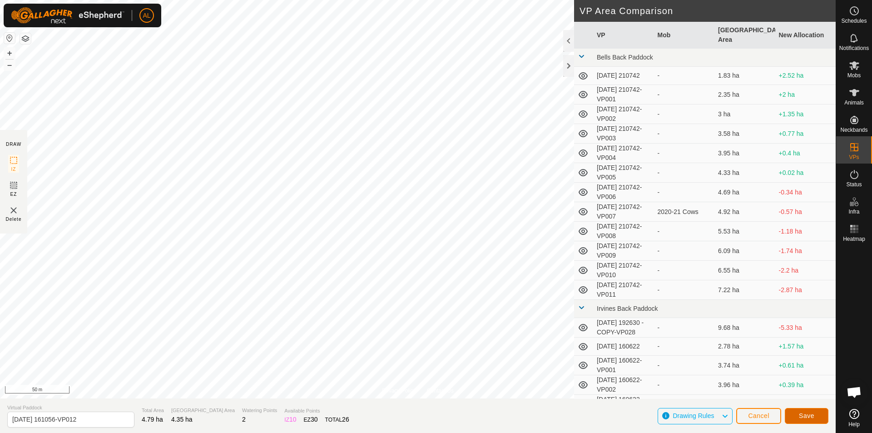
click at [817, 417] on button "Save" at bounding box center [807, 416] width 44 height 16
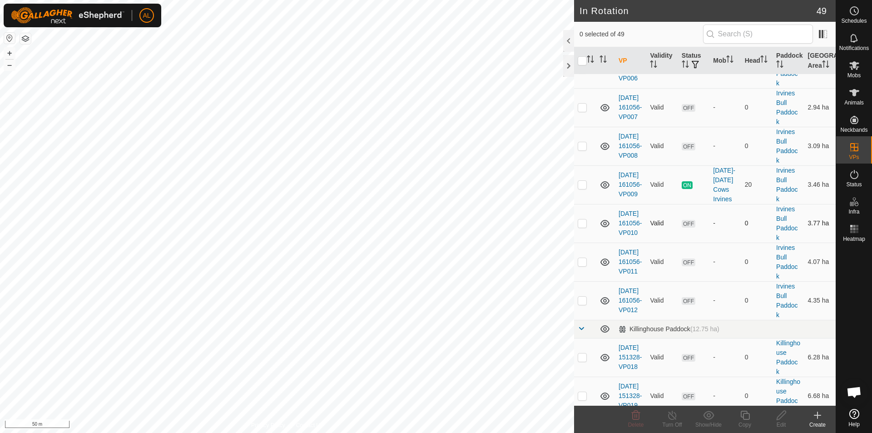
scroll to position [1090, 0]
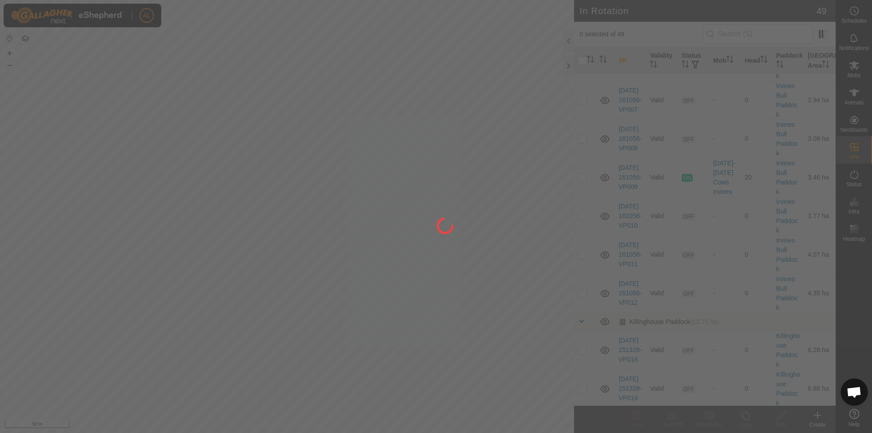
click at [580, 312] on div at bounding box center [436, 216] width 872 height 433
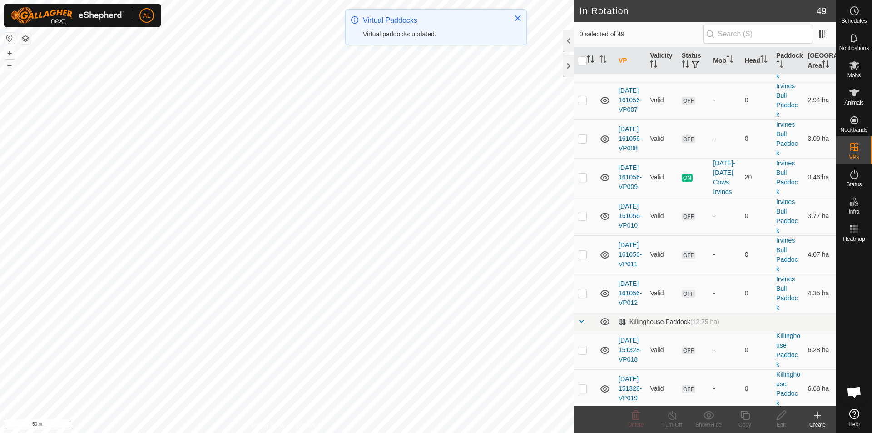
click at [582, 297] on p-checkbox at bounding box center [582, 292] width 9 height 7
checkbox input "true"
click at [746, 419] on icon at bounding box center [744, 415] width 9 height 9
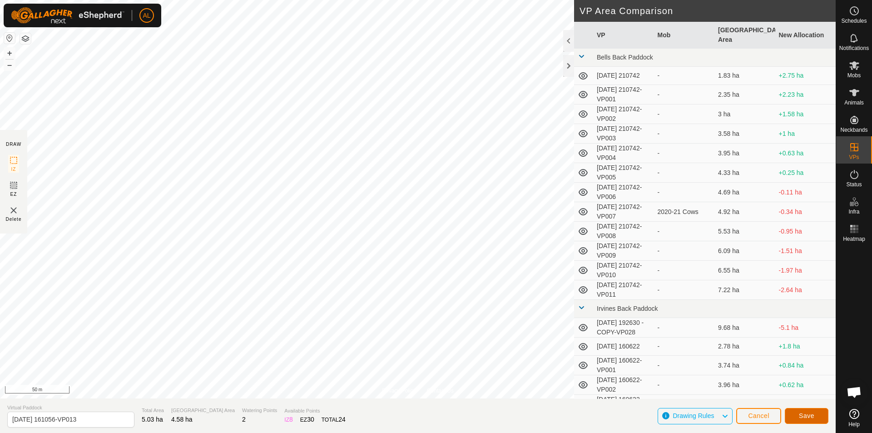
click at [817, 410] on button "Save" at bounding box center [807, 416] width 44 height 16
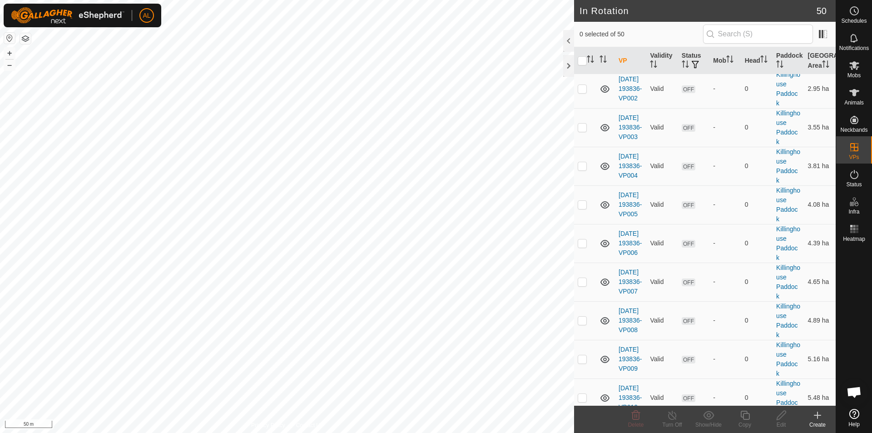
scroll to position [1691, 0]
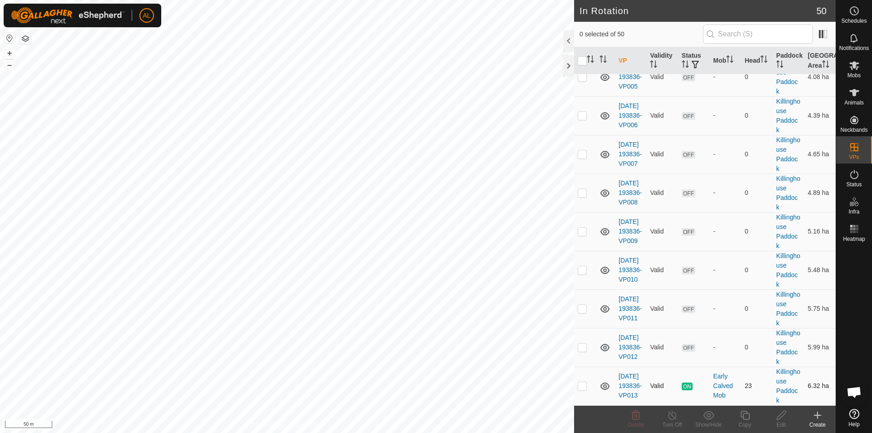
click at [585, 387] on p-checkbox at bounding box center [582, 385] width 9 height 7
checkbox input "true"
click at [744, 418] on icon at bounding box center [744, 415] width 9 height 9
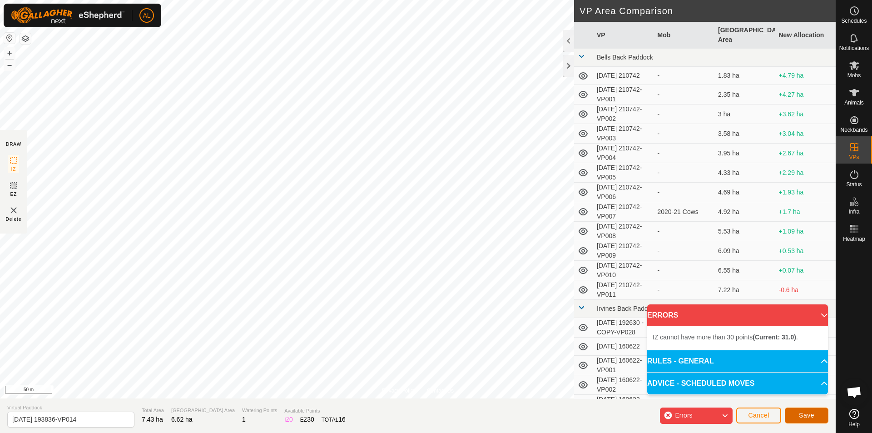
click at [810, 415] on span "Save" at bounding box center [806, 415] width 15 height 7
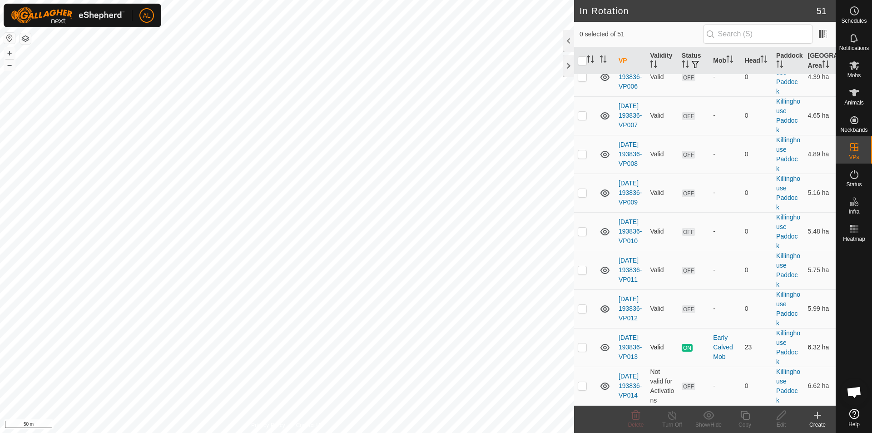
scroll to position [1730, 0]
click at [585, 382] on p-checkbox at bounding box center [582, 385] width 9 height 7
checkbox input "true"
click at [749, 418] on icon at bounding box center [744, 415] width 11 height 11
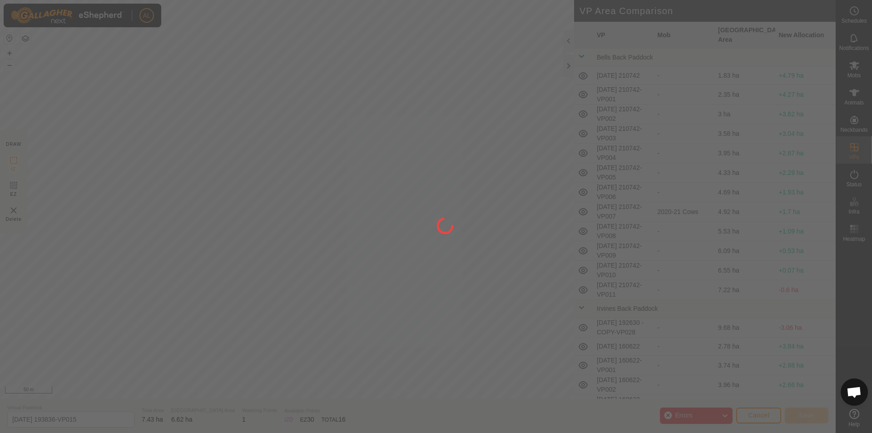
click at [334, 294] on div "AL Schedules Notifications Mobs Animals Neckbands VPs Status Infra Heatmap Help…" at bounding box center [436, 216] width 872 height 433
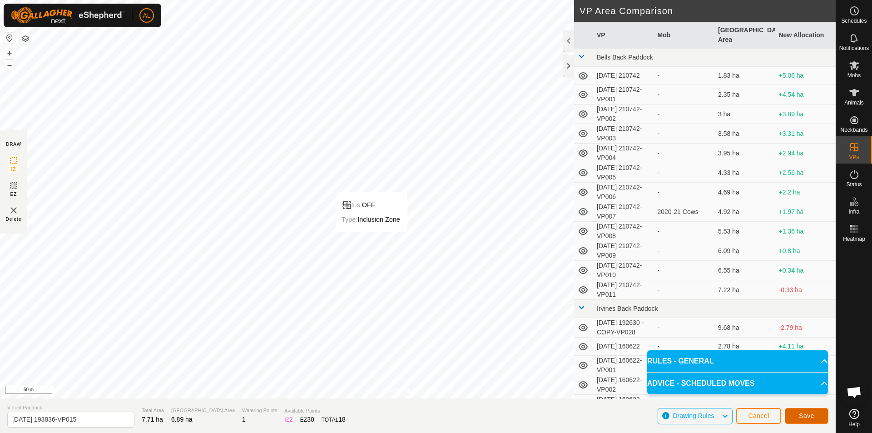
click at [807, 413] on span "Save" at bounding box center [806, 415] width 15 height 7
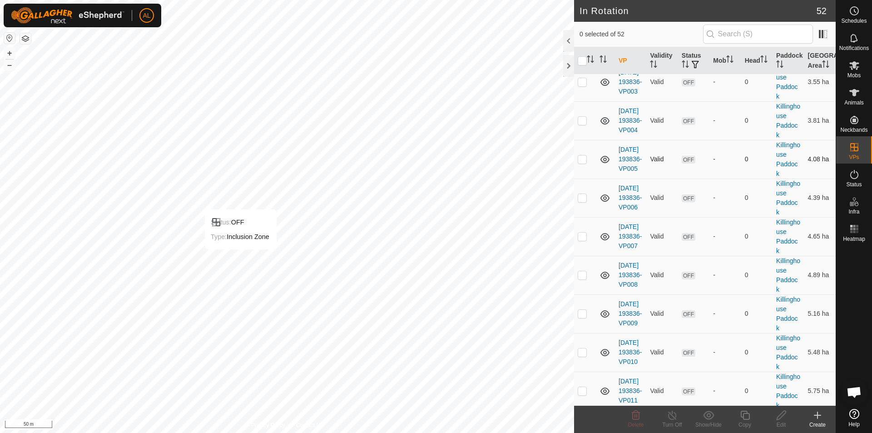
scroll to position [1768, 0]
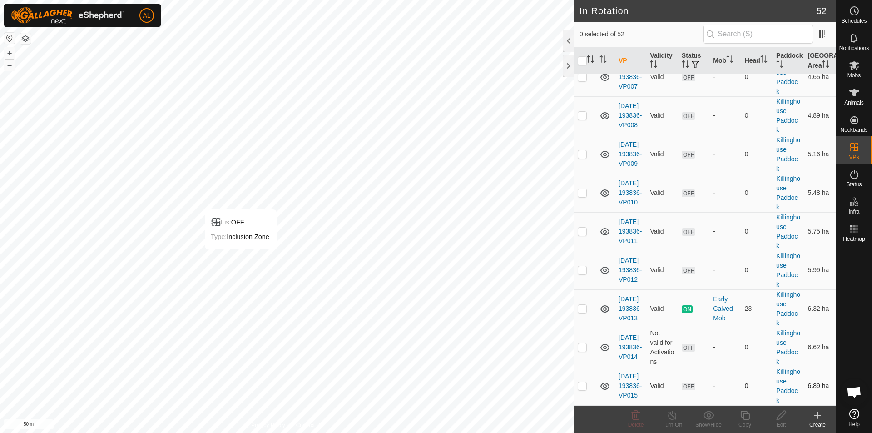
click at [585, 384] on p-checkbox at bounding box center [582, 385] width 9 height 7
checkbox input "true"
click at [751, 415] on copy-svg-icon at bounding box center [745, 415] width 36 height 11
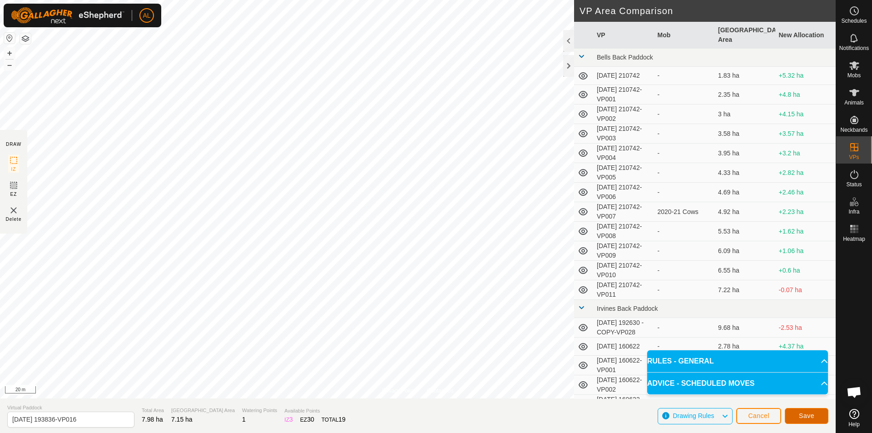
click at [823, 415] on button "Save" at bounding box center [807, 416] width 44 height 16
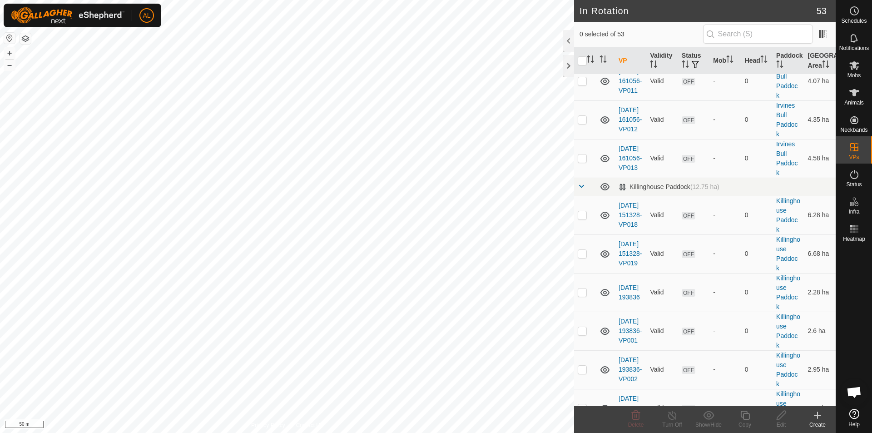
scroll to position [1272, 0]
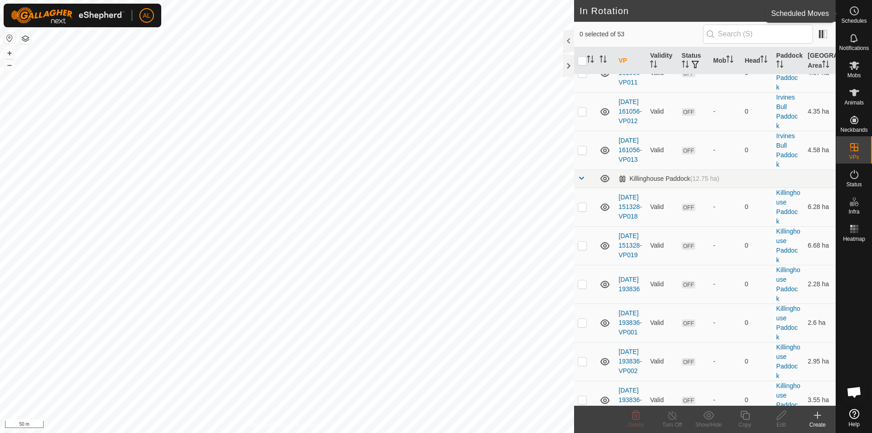
click at [855, 20] on span "Schedules" at bounding box center [853, 20] width 25 height 5
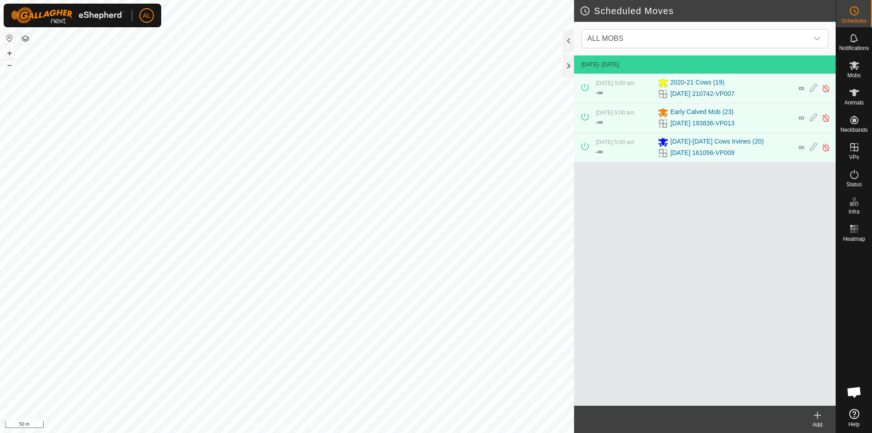
click at [820, 417] on icon at bounding box center [817, 415] width 11 height 11
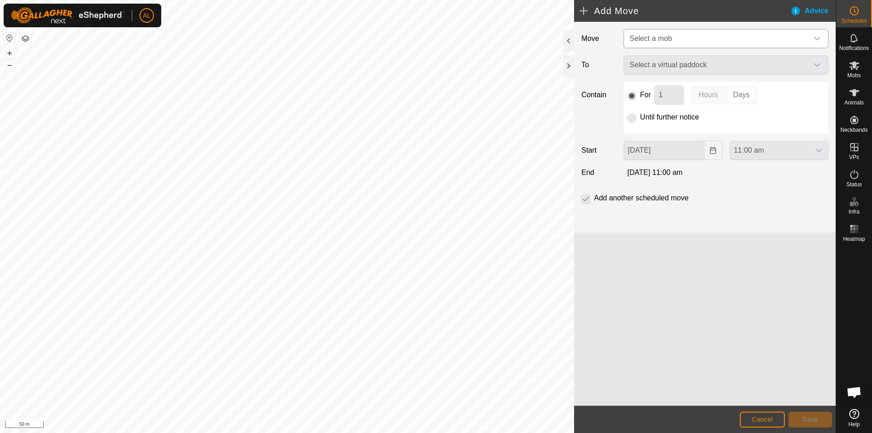
click at [687, 35] on span "Select a mob" at bounding box center [717, 39] width 182 height 18
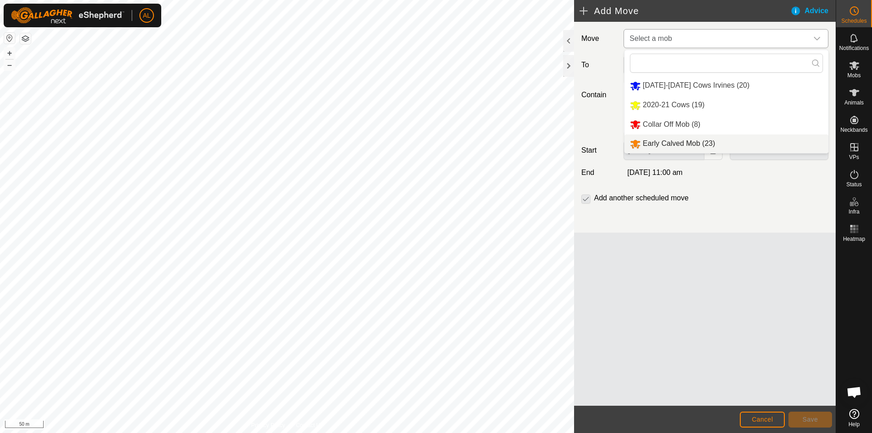
click at [659, 137] on li "Early Calved Mob (23)" at bounding box center [727, 143] width 204 height 19
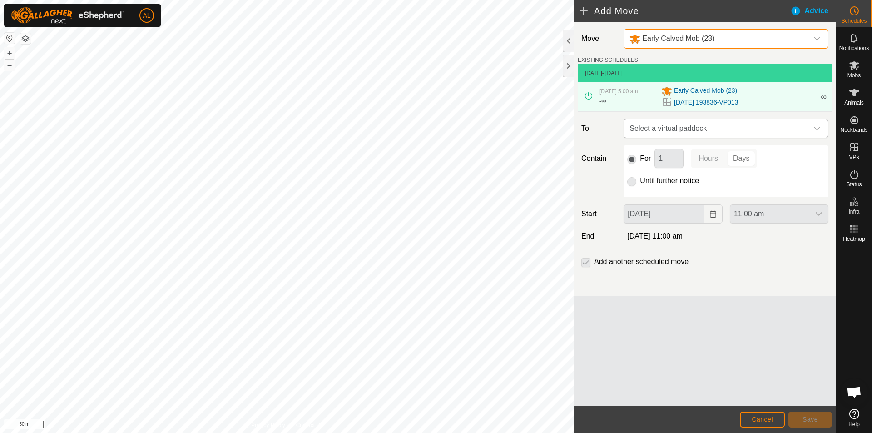
click at [678, 122] on span "Select a virtual paddock" at bounding box center [717, 128] width 182 height 18
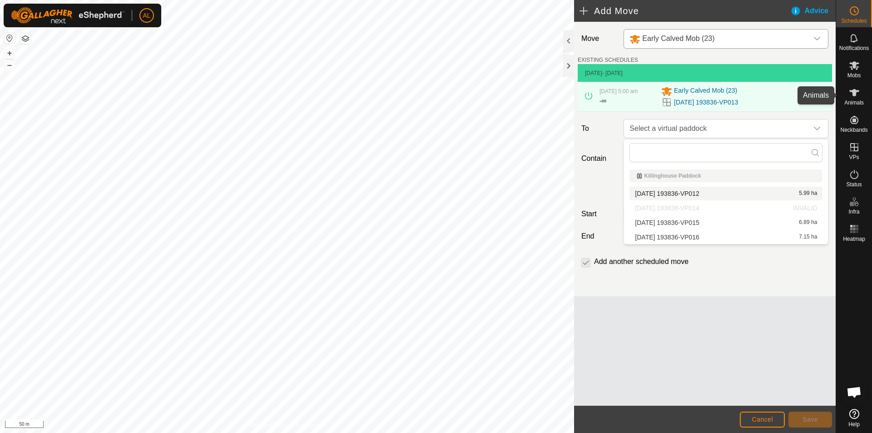
click at [852, 96] on icon at bounding box center [854, 92] width 11 height 11
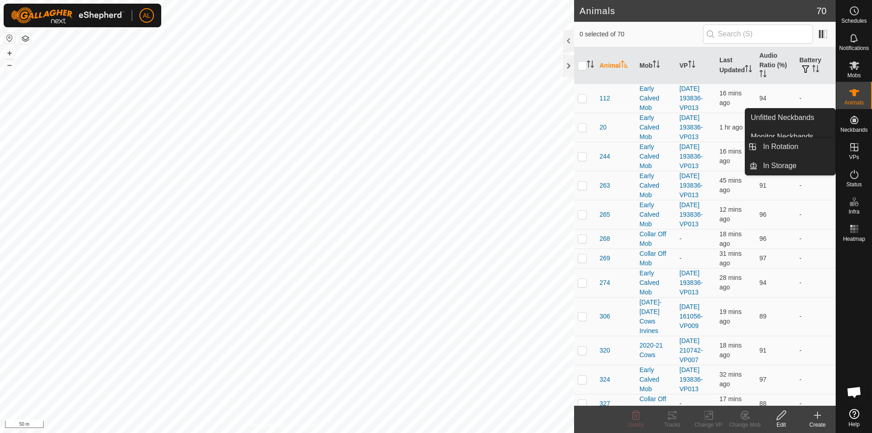
drag, startPoint x: 853, startPoint y: 139, endPoint x: 853, endPoint y: 144, distance: 4.6
click at [853, 144] on icon at bounding box center [854, 147] width 8 height 8
click at [809, 144] on link "In Rotation" at bounding box center [797, 147] width 78 height 18
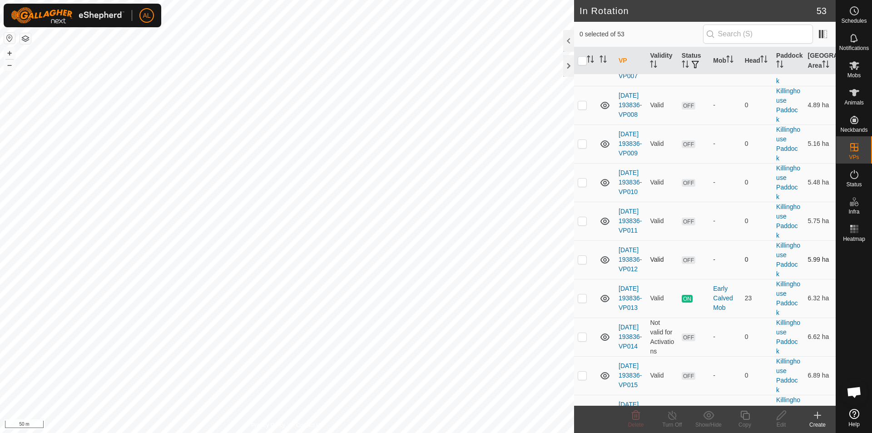
scroll to position [1807, 0]
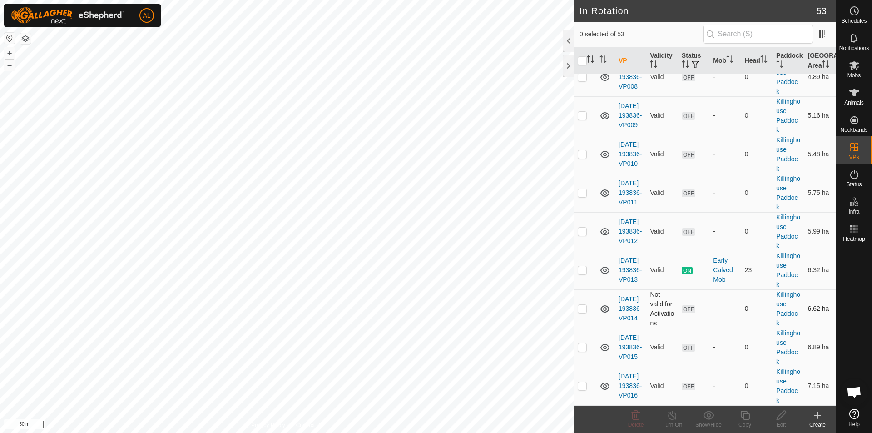
click at [584, 309] on p-checkbox at bounding box center [582, 308] width 9 height 7
checkbox input "true"
click at [783, 421] on div "Edit" at bounding box center [781, 425] width 36 height 8
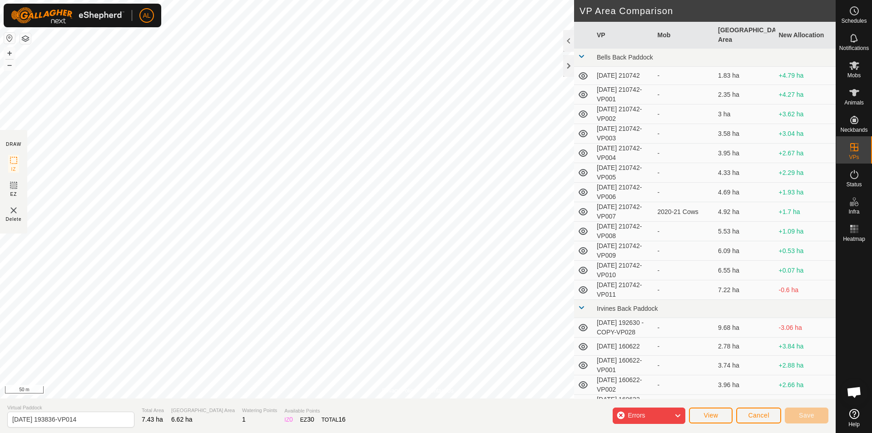
click at [660, 415] on div "Errors" at bounding box center [649, 415] width 73 height 16
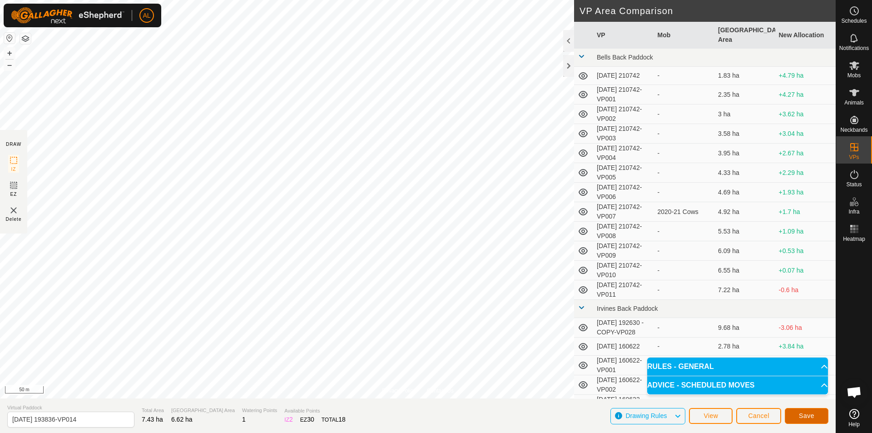
click at [808, 414] on span "Save" at bounding box center [806, 415] width 15 height 7
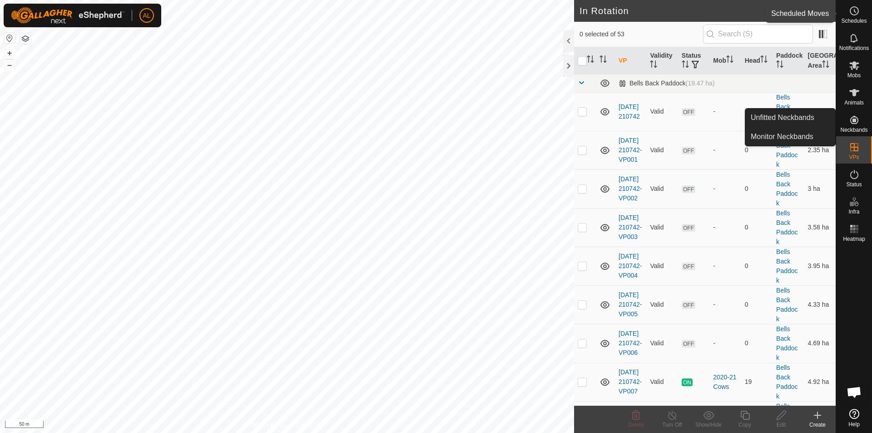
click at [852, 15] on icon at bounding box center [854, 10] width 11 height 11
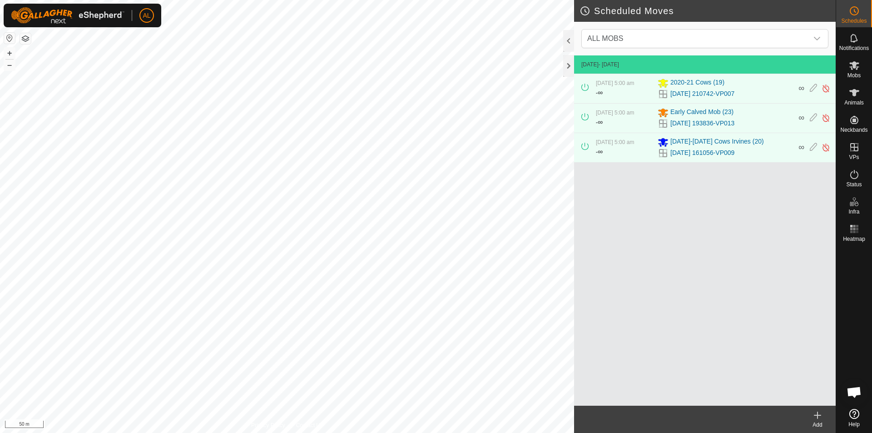
click at [823, 423] on div "Add" at bounding box center [817, 425] width 36 height 8
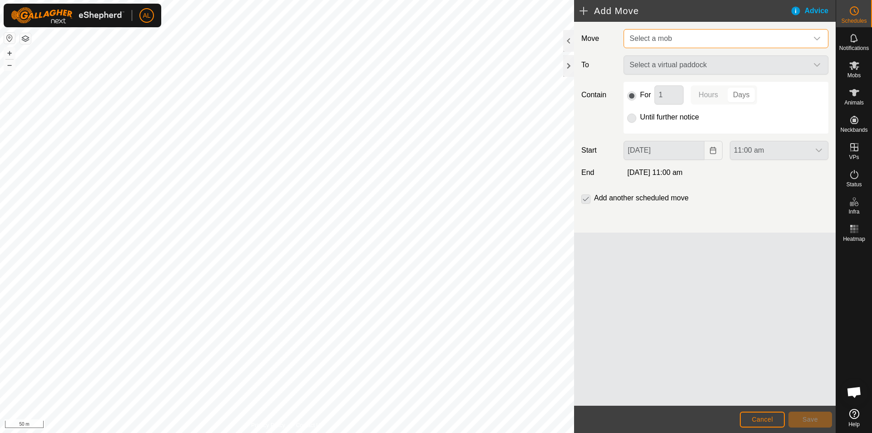
click at [667, 31] on span "Select a mob" at bounding box center [717, 39] width 182 height 18
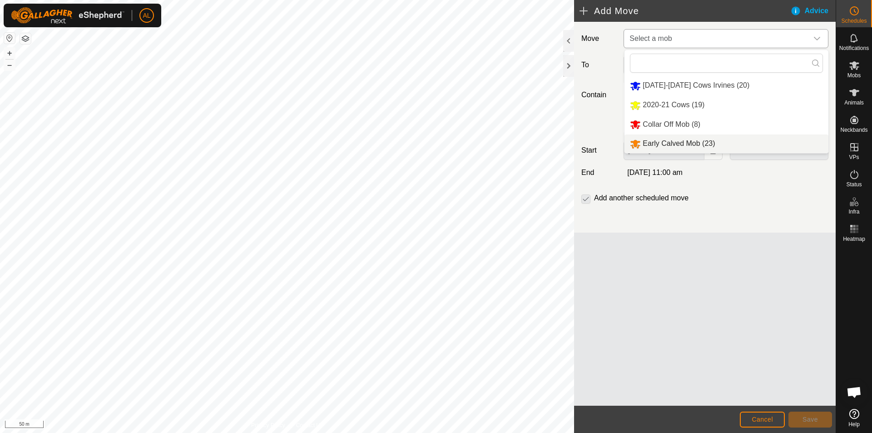
click at [674, 138] on li "Early Calved Mob (23)" at bounding box center [727, 143] width 204 height 19
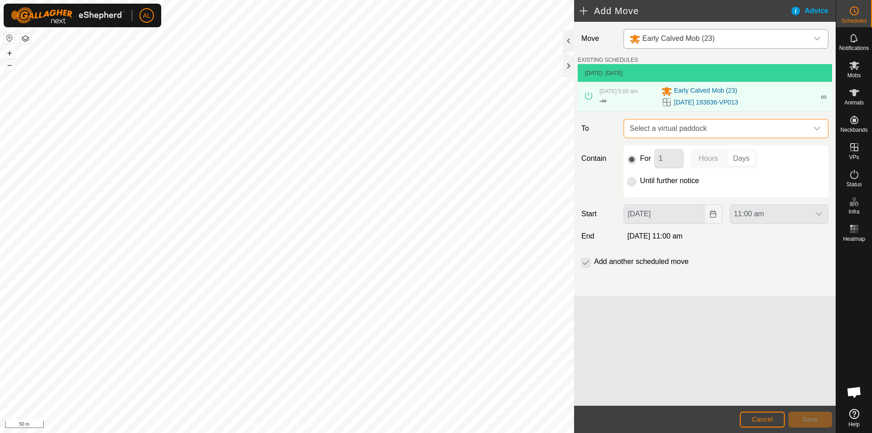
click at [680, 129] on span "Select a virtual paddock" at bounding box center [717, 128] width 182 height 18
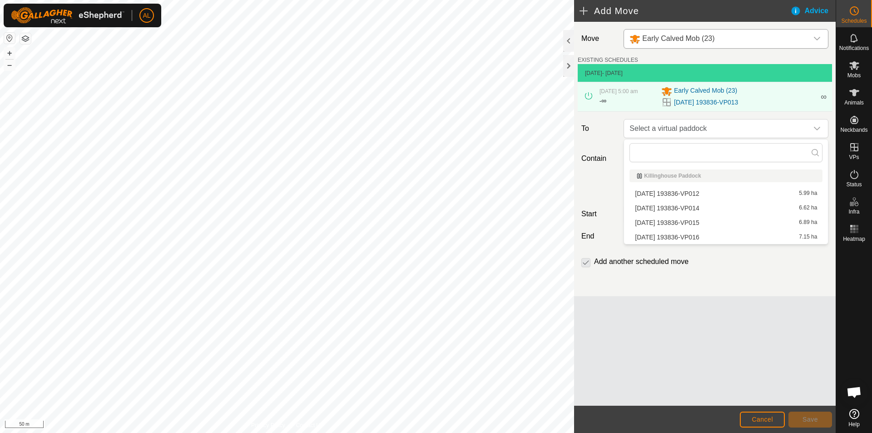
click at [689, 207] on li "2025-09-02 193836-VP014 6.62 ha" at bounding box center [726, 208] width 193 height 14
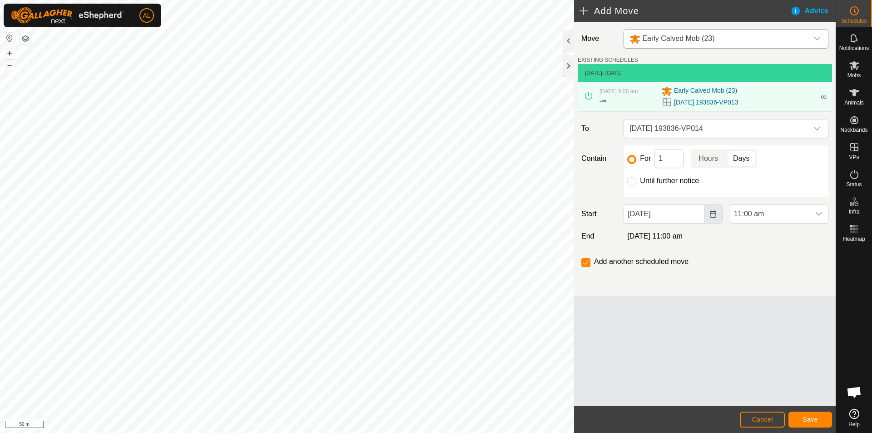
click at [710, 218] on icon "Choose Date" at bounding box center [712, 213] width 7 height 7
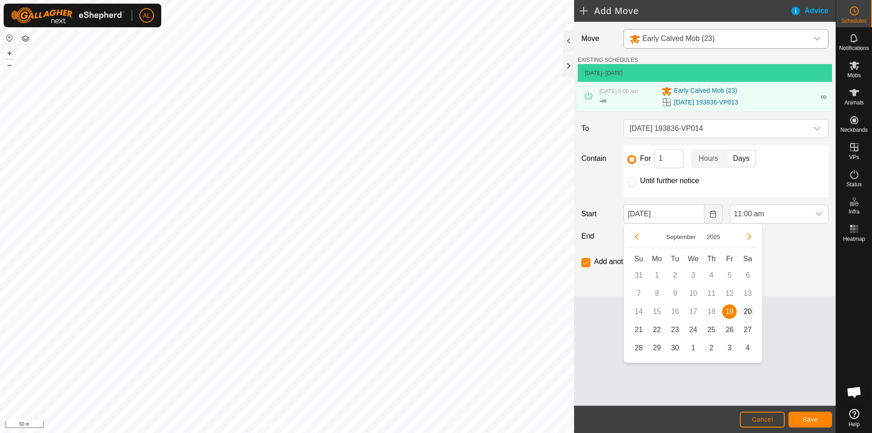
click at [749, 309] on span "20" at bounding box center [747, 311] width 15 height 15
type input "20 Sep, 2025"
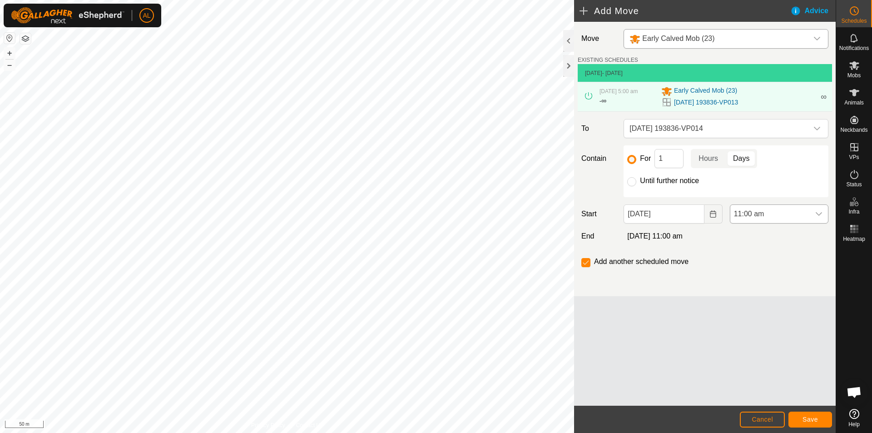
click at [819, 218] on icon "dropdown trigger" at bounding box center [818, 213] width 7 height 7
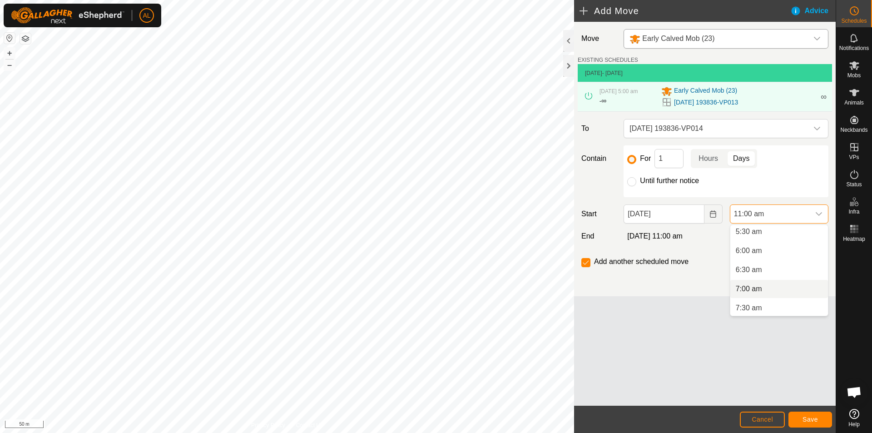
scroll to position [162, 0]
click at [775, 267] on li "5:00 am" at bounding box center [779, 263] width 98 height 18
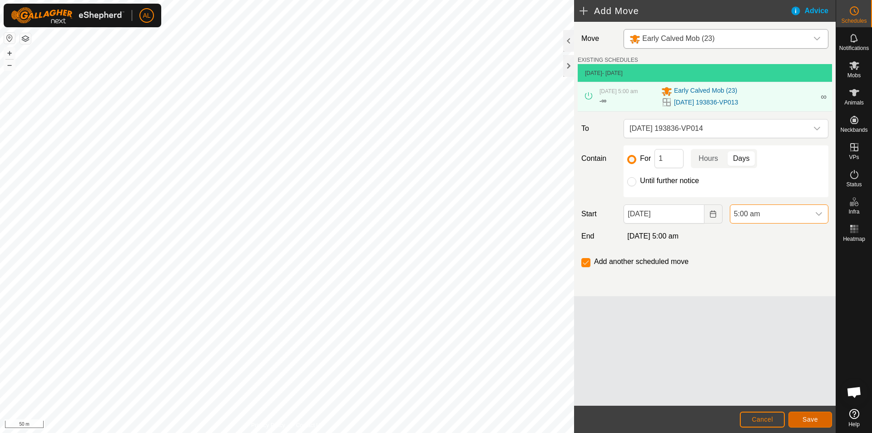
click at [812, 418] on span "Save" at bounding box center [810, 419] width 15 height 7
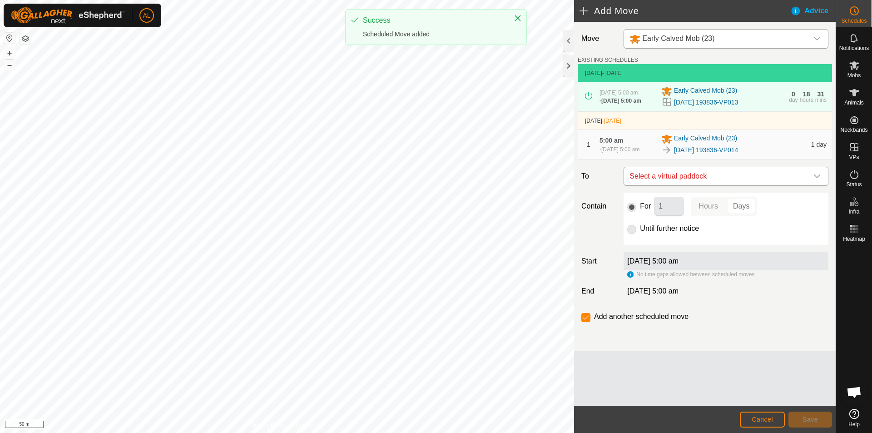
click at [684, 177] on span "Select a virtual paddock" at bounding box center [717, 176] width 182 height 18
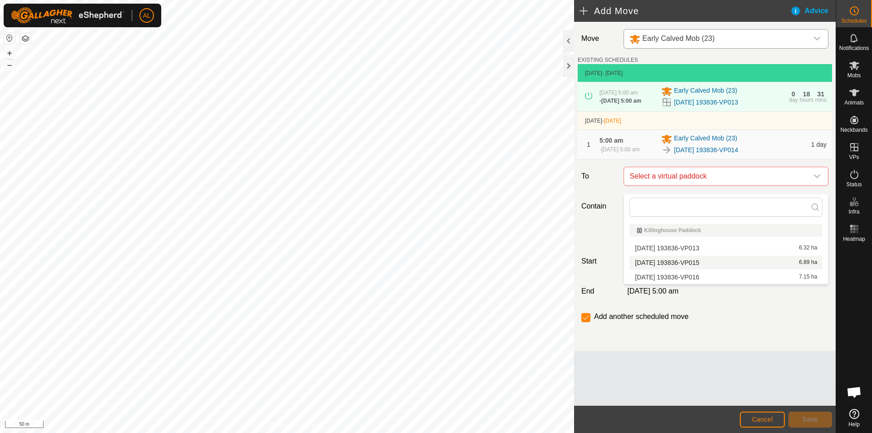
click at [690, 263] on li "2025-09-02 193836-VP015 6.89 ha" at bounding box center [726, 263] width 193 height 14
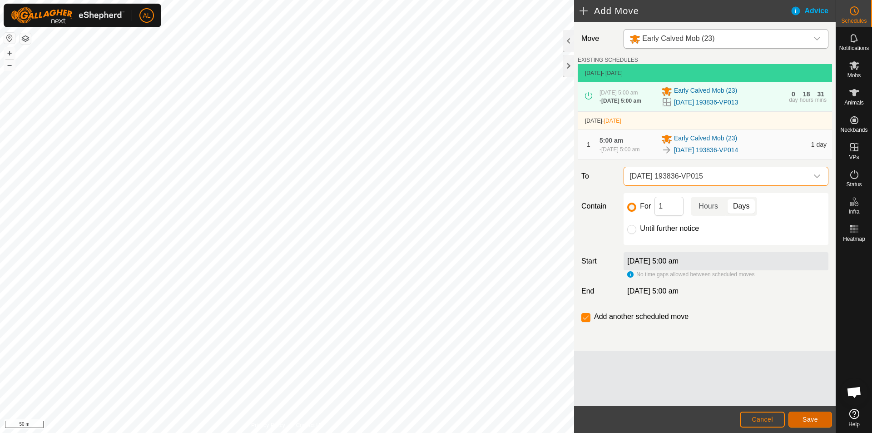
click at [815, 419] on span "Save" at bounding box center [810, 419] width 15 height 7
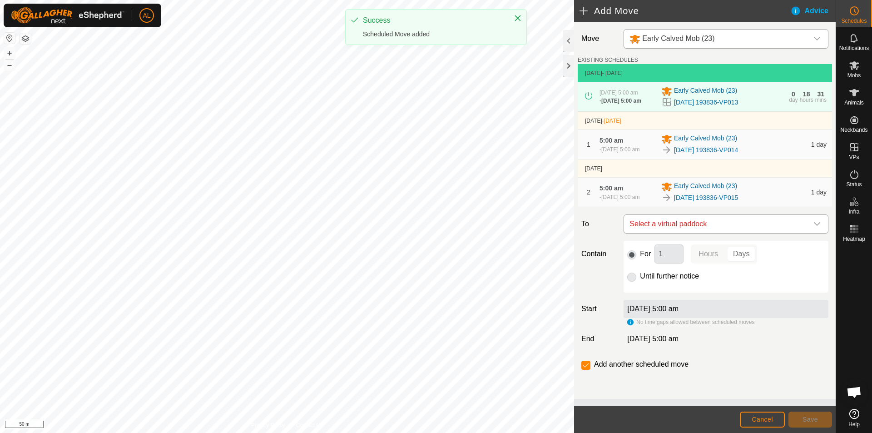
click at [707, 233] on span "Select a virtual paddock" at bounding box center [717, 224] width 182 height 18
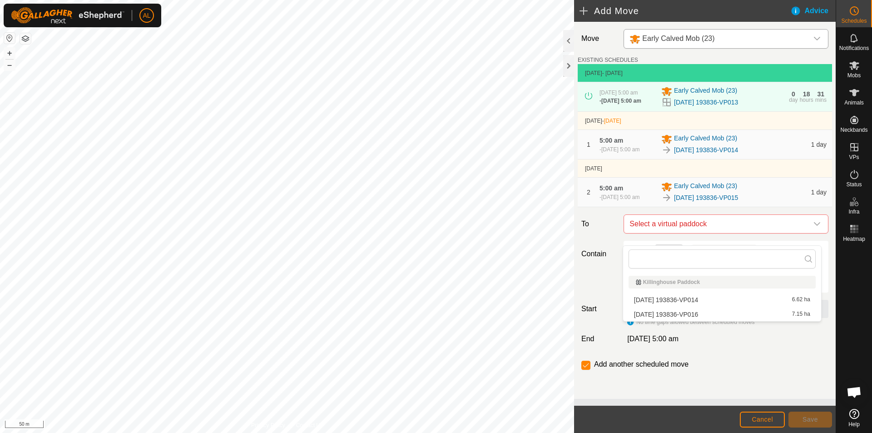
click at [702, 314] on li "2025-09-02 193836-VP016 7.15 ha" at bounding box center [722, 314] width 187 height 14
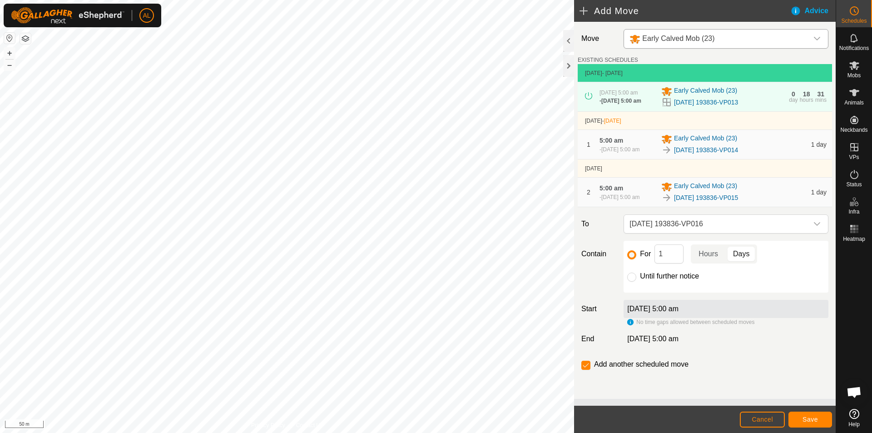
click at [665, 280] on label "Until further notice" at bounding box center [669, 276] width 59 height 7
click at [636, 282] on input "Until further notice" at bounding box center [631, 277] width 9 height 9
radio input "true"
checkbox input "false"
click at [819, 417] on button "Save" at bounding box center [811, 420] width 44 height 16
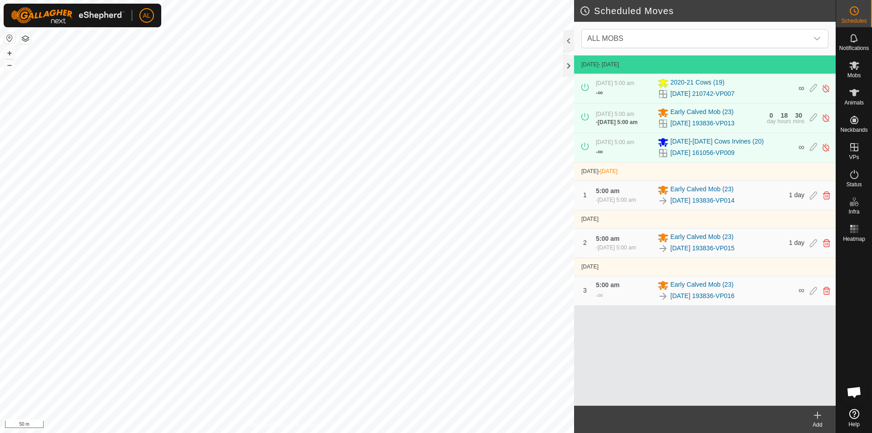
click at [820, 421] on div "Add" at bounding box center [817, 425] width 36 height 8
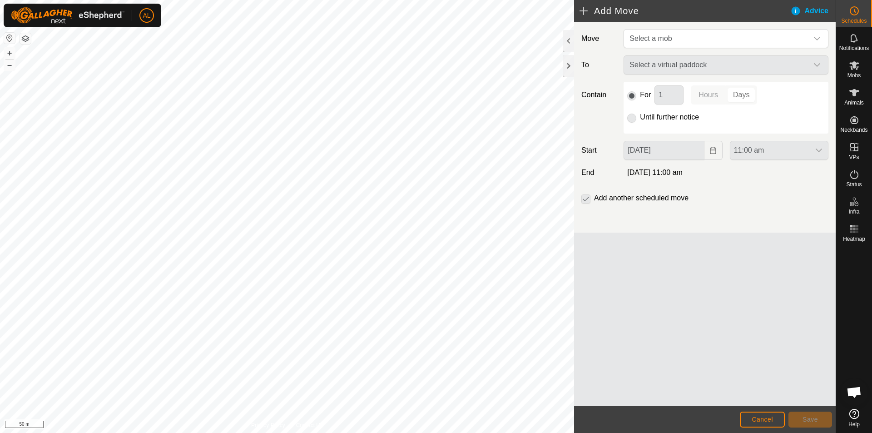
click at [666, 25] on div "Move Select a mob To Select a virtual paddock Contain For 1 Hours Days Until fu…" at bounding box center [705, 127] width 262 height 211
click at [648, 40] on span "Select a mob" at bounding box center [651, 39] width 42 height 8
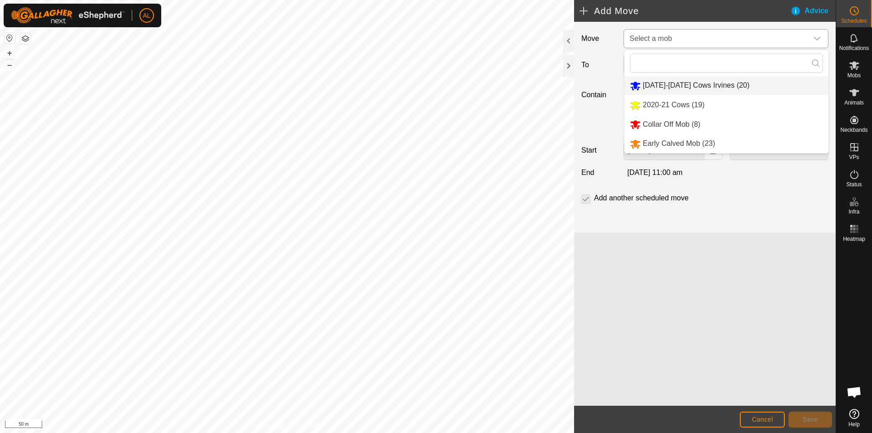
click at [654, 89] on li "2020-2021 Cows Irvines (20)" at bounding box center [727, 85] width 204 height 19
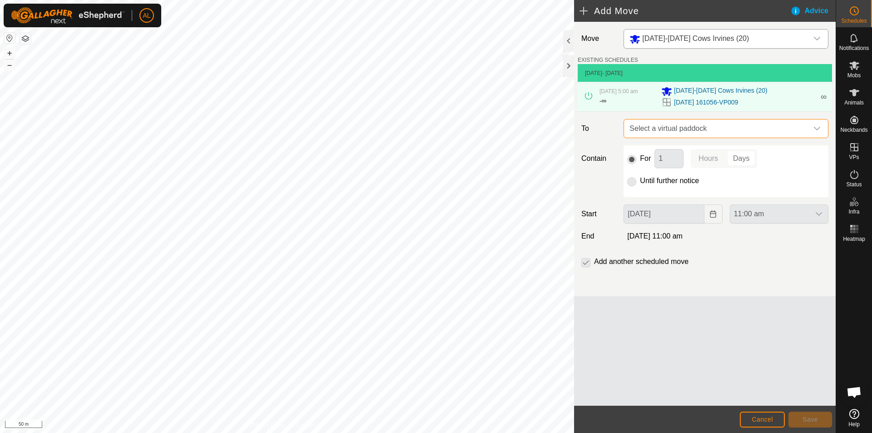
click at [687, 129] on span "Select a virtual paddock" at bounding box center [717, 128] width 182 height 18
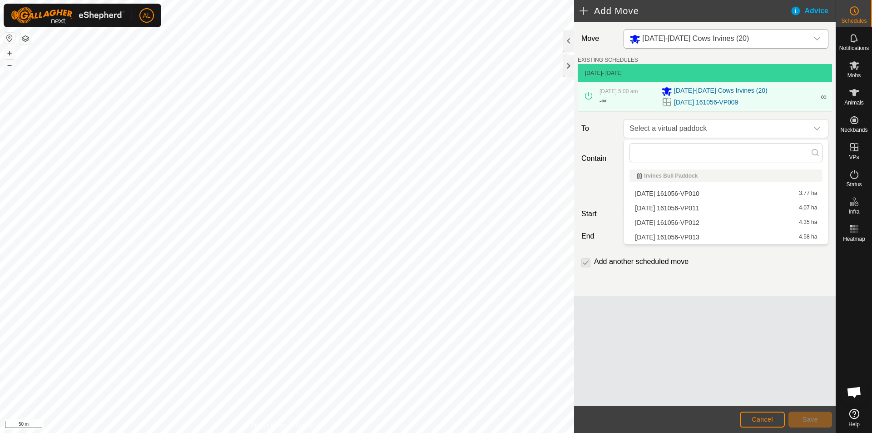
click at [697, 197] on li "2025-09-05 161056-VP010 3.77 ha" at bounding box center [726, 194] width 193 height 14
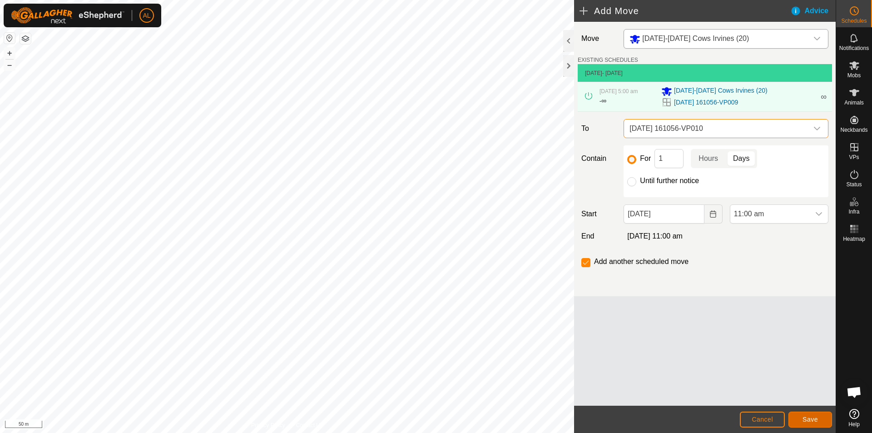
click at [809, 420] on span "Save" at bounding box center [810, 419] width 15 height 7
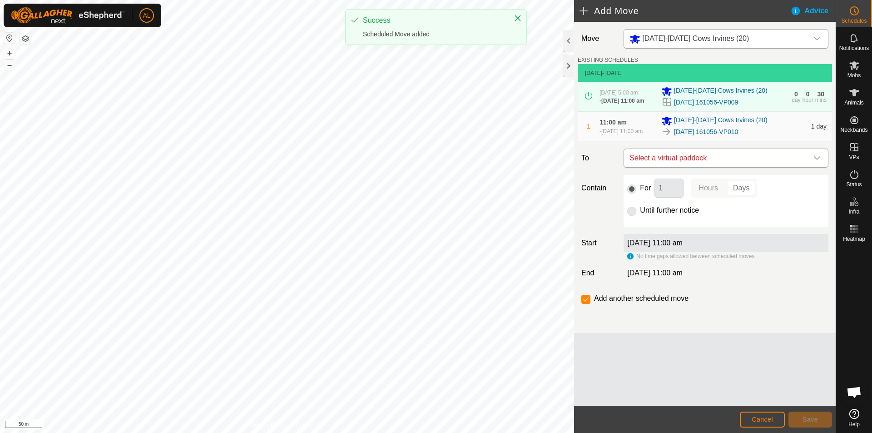
click at [712, 165] on span "Select a virtual paddock" at bounding box center [717, 158] width 182 height 18
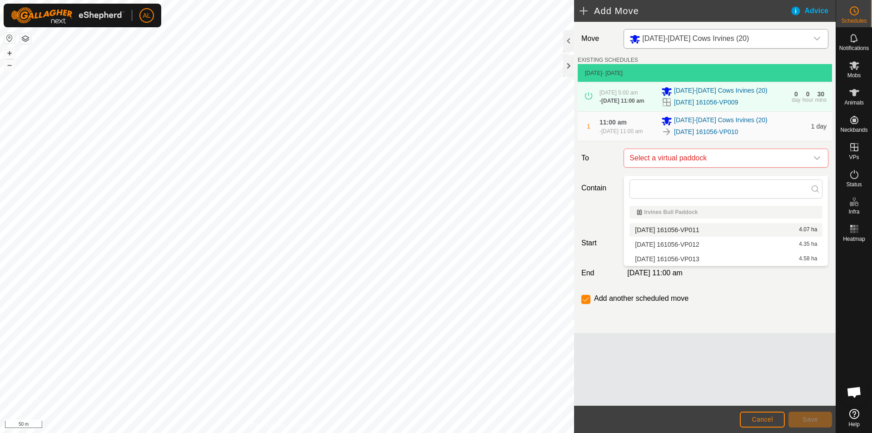
click at [708, 231] on li "2025-09-05 161056-VP011 4.07 ha" at bounding box center [726, 230] width 193 height 14
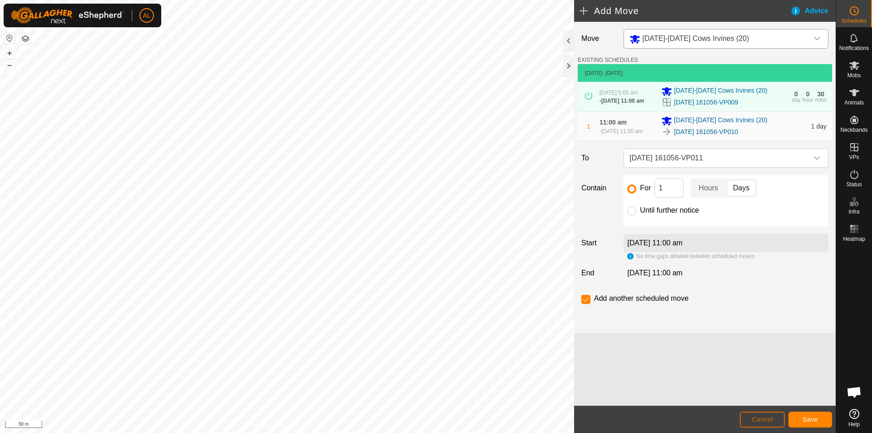
click at [771, 415] on button "Cancel" at bounding box center [762, 420] width 45 height 16
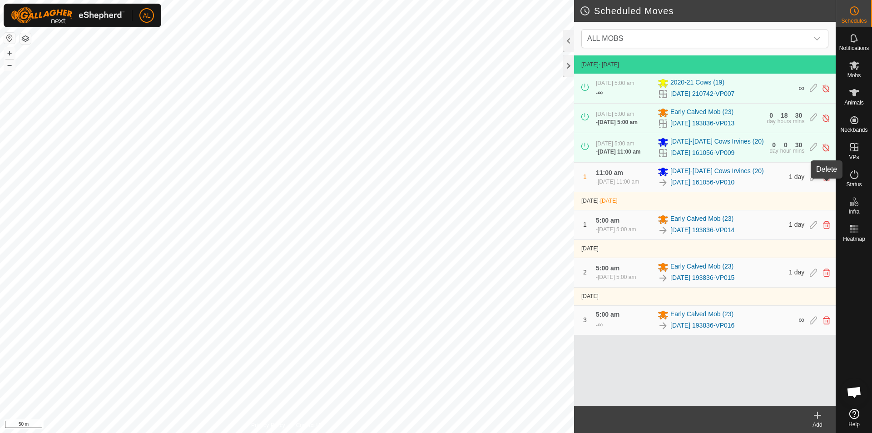
click at [825, 181] on icon at bounding box center [826, 177] width 7 height 8
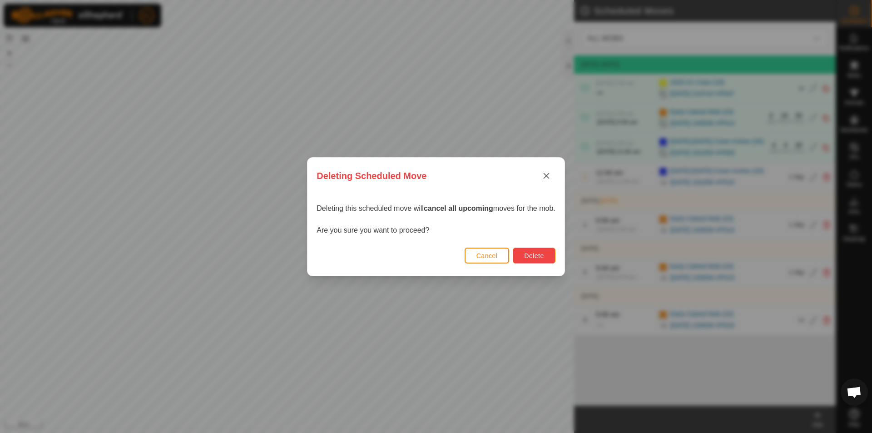
click at [544, 254] on span "Delete" at bounding box center [534, 255] width 20 height 7
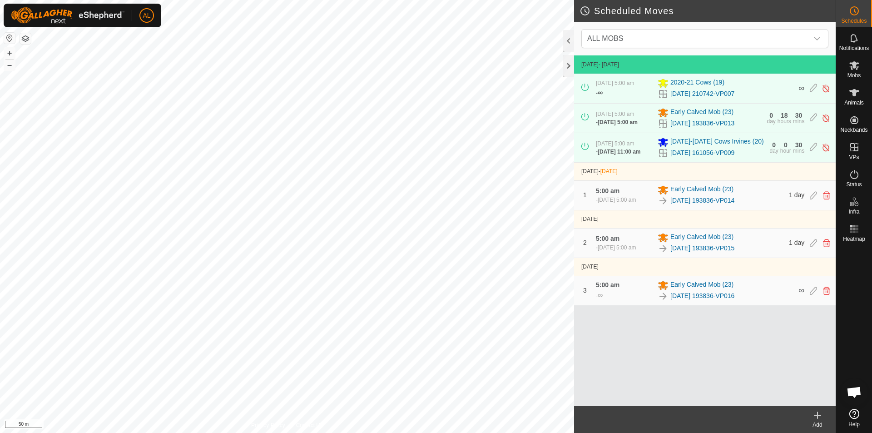
click at [824, 427] on div "Add" at bounding box center [817, 425] width 36 height 8
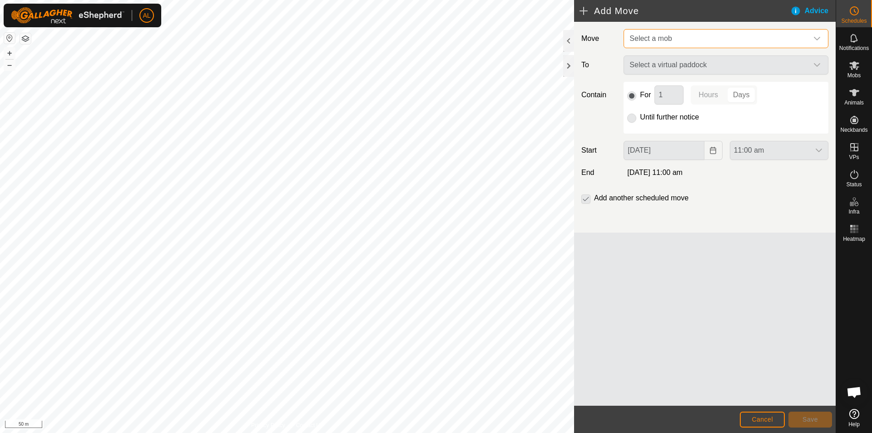
click at [654, 39] on span "Select a mob" at bounding box center [651, 39] width 42 height 8
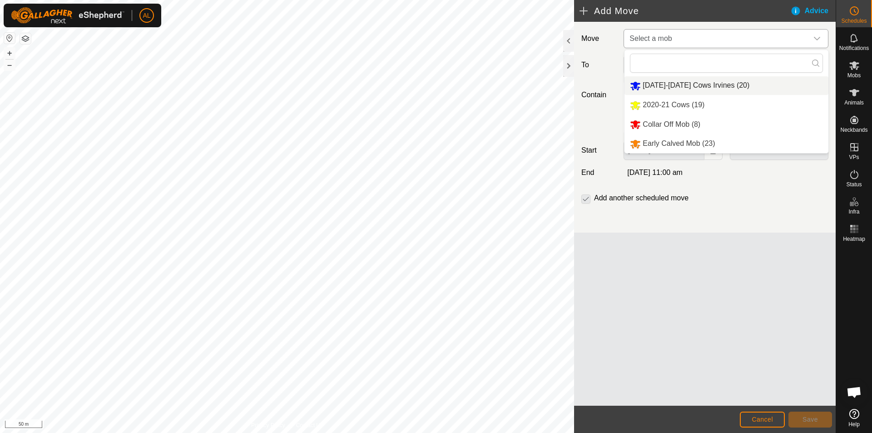
click at [654, 84] on li "2020-2021 Cows Irvines (20)" at bounding box center [727, 85] width 204 height 19
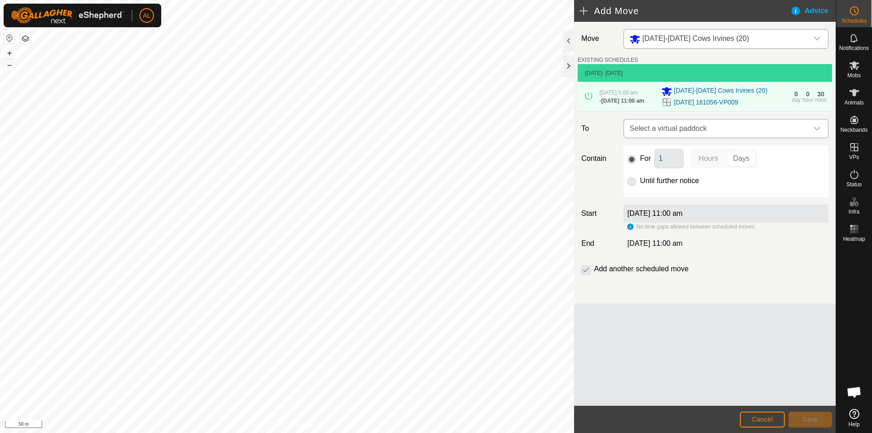
click at [679, 137] on span "Select a virtual paddock" at bounding box center [717, 128] width 182 height 18
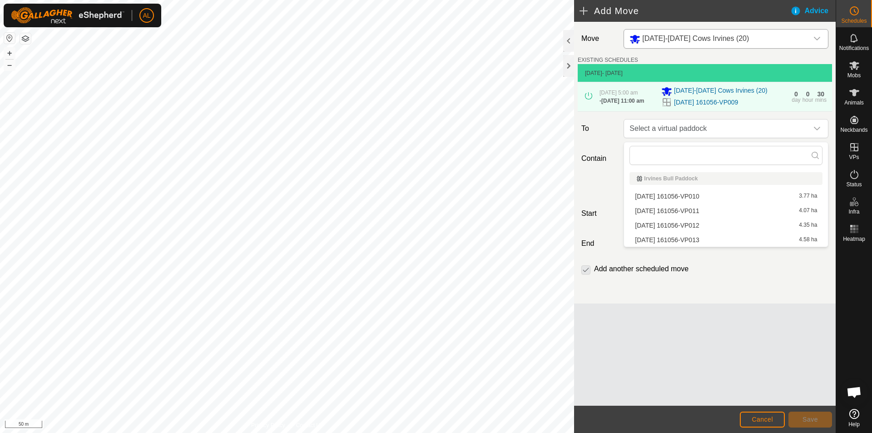
click at [689, 193] on li "2025-09-05 161056-VP010 3.77 ha" at bounding box center [726, 196] width 193 height 14
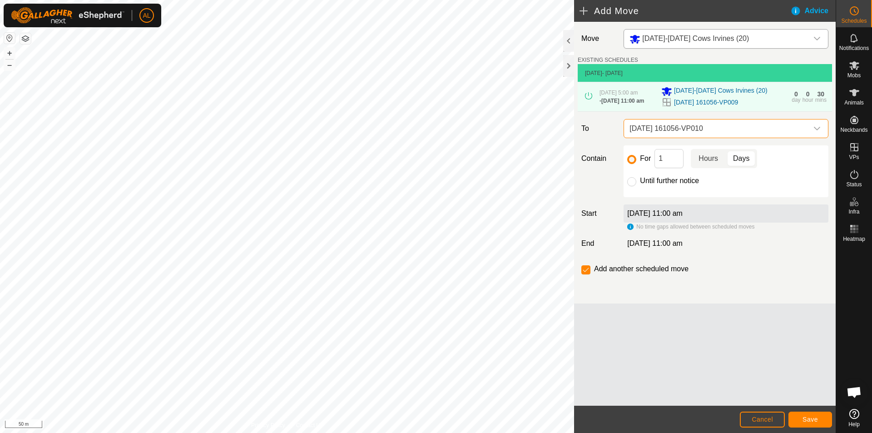
click at [708, 162] on p-togglebutton "Hours" at bounding box center [708, 158] width 35 height 19
click at [673, 159] on input "1" at bounding box center [669, 158] width 29 height 19
click at [814, 417] on span "Save" at bounding box center [810, 419] width 15 height 7
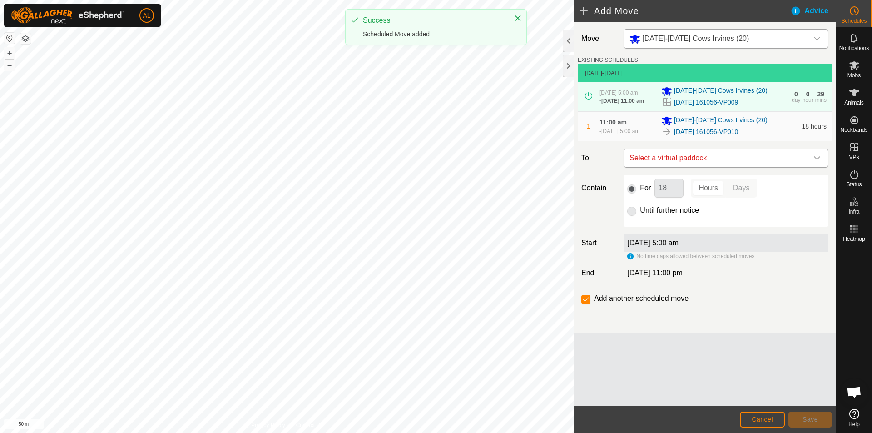
click at [719, 160] on span "Select a virtual paddock" at bounding box center [717, 158] width 182 height 18
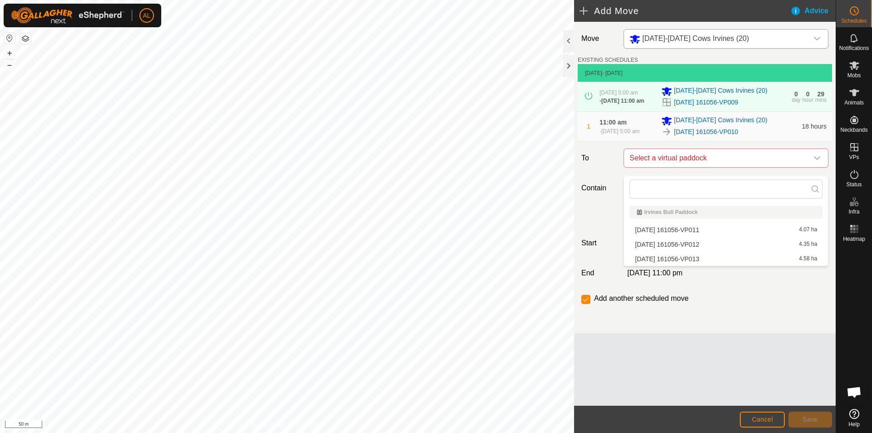
click at [711, 231] on li "2025-09-05 161056-VP011 4.07 ha" at bounding box center [726, 230] width 193 height 14
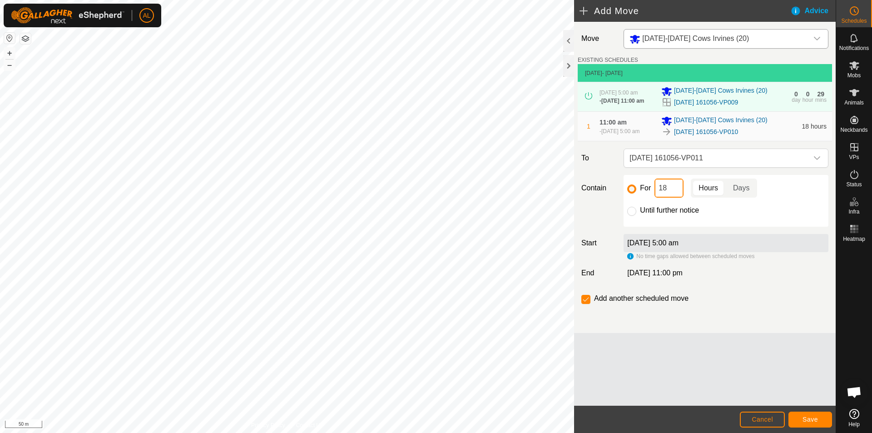
drag, startPoint x: 655, startPoint y: 193, endPoint x: 615, endPoint y: 187, distance: 40.8
click at [616, 187] on div "Contain For 18 Hours Days Until further notice" at bounding box center [705, 201] width 254 height 52
type input "1"
click at [743, 195] on p-togglebutton "Days" at bounding box center [741, 188] width 31 height 19
click at [816, 413] on button "Save" at bounding box center [811, 420] width 44 height 16
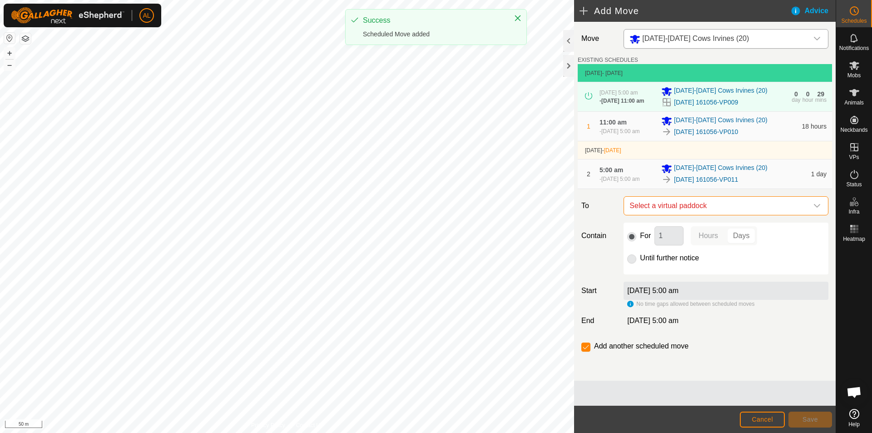
click at [718, 215] on span "Select a virtual paddock" at bounding box center [717, 206] width 182 height 18
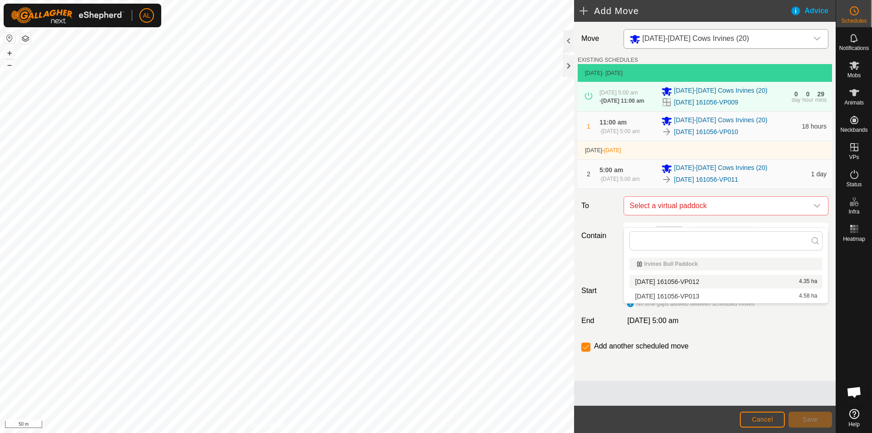
click at [699, 279] on li "2025-09-05 161056-VP012 4.35 ha" at bounding box center [726, 282] width 193 height 14
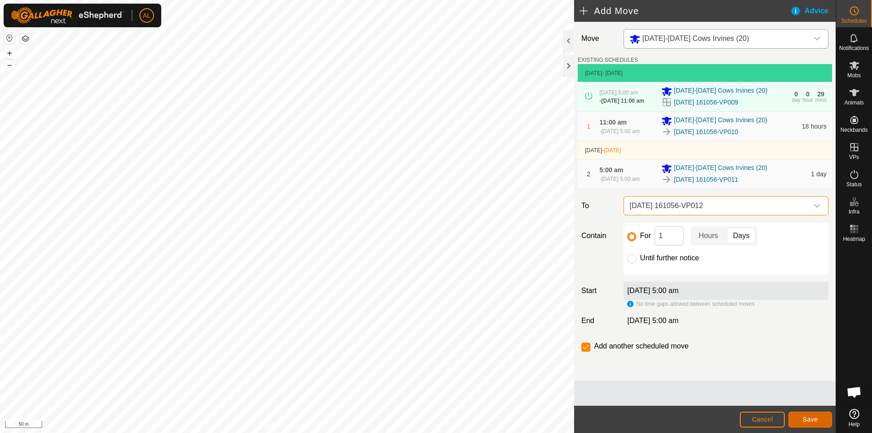
click at [804, 422] on span "Save" at bounding box center [810, 419] width 15 height 7
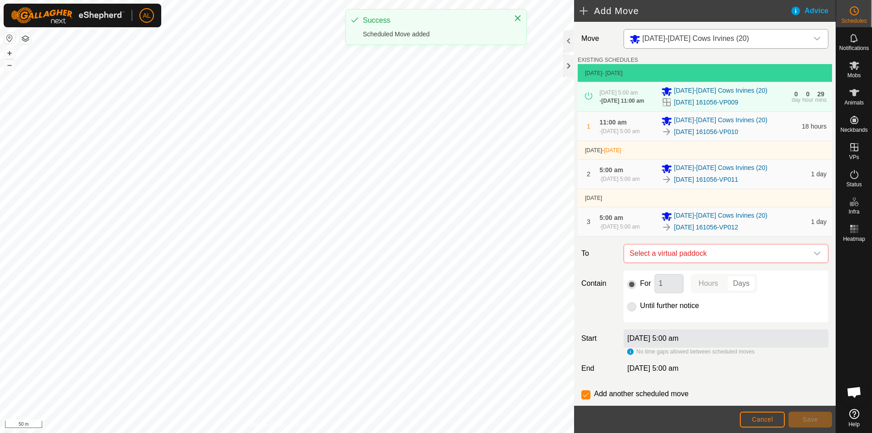
click at [777, 283] on div "Move 2020-2021 Cows Irvines (20) EXISTING SCHEDULES 19 Sept 2025 - Today 18 Sep…" at bounding box center [705, 225] width 262 height 407
click at [773, 263] on span "Select a virtual paddock" at bounding box center [717, 253] width 182 height 18
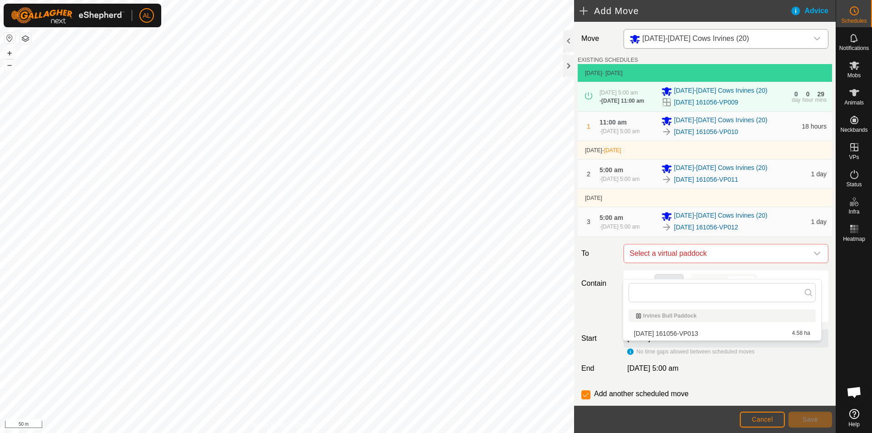
click at [749, 329] on li "2025-09-05 161056-VP013 4.58 ha" at bounding box center [722, 334] width 187 height 14
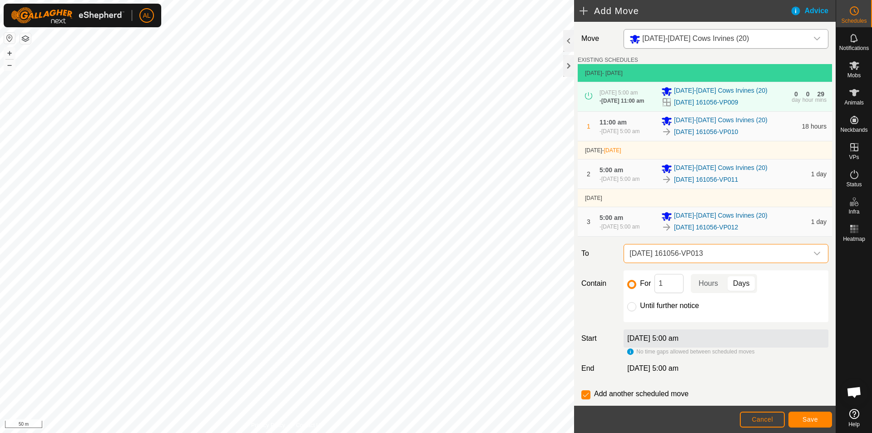
click at [682, 309] on label "Until further notice" at bounding box center [669, 305] width 59 height 7
click at [636, 311] on input "Until further notice" at bounding box center [631, 306] width 9 height 9
radio input "true"
checkbox input "false"
click at [806, 421] on span "Save" at bounding box center [810, 419] width 15 height 7
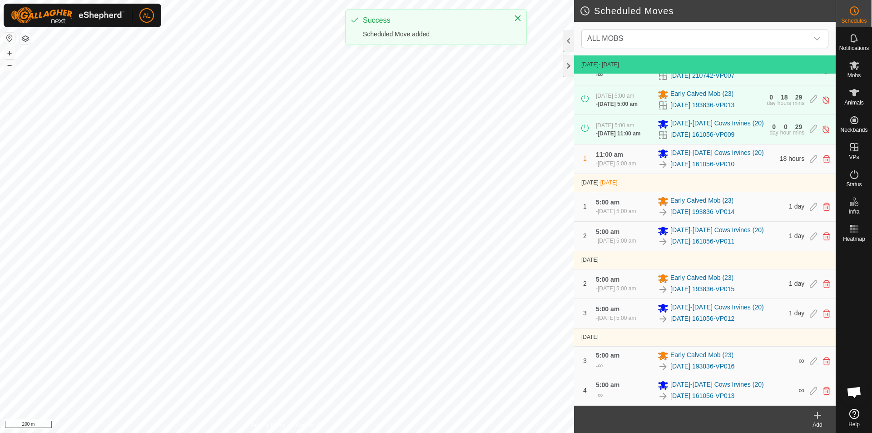
scroll to position [44, 0]
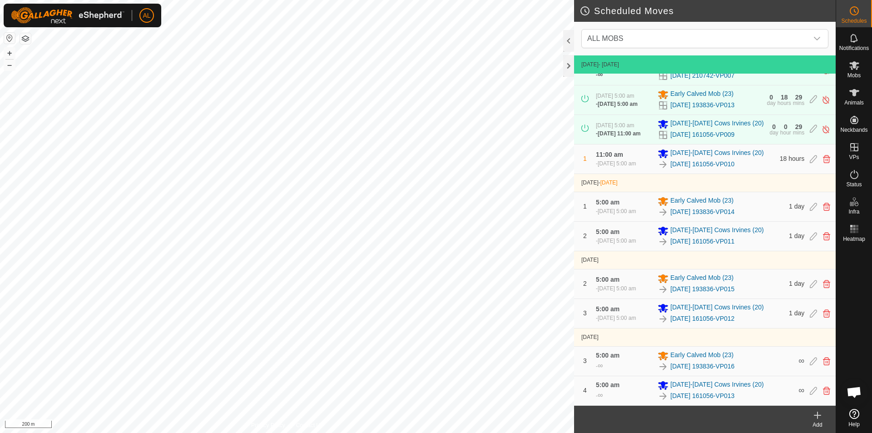
click at [821, 422] on div "Add" at bounding box center [817, 425] width 36 height 8
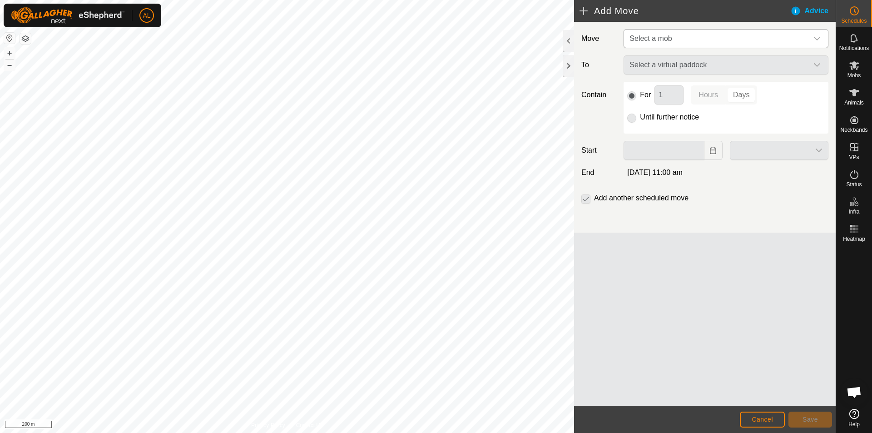
click at [680, 40] on span "Select a mob" at bounding box center [717, 39] width 182 height 18
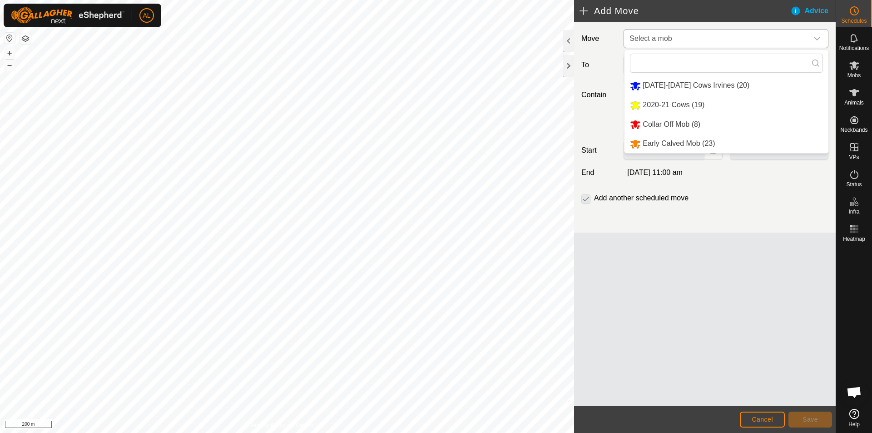
click at [678, 99] on li "2020-21 Cows (19)" at bounding box center [727, 105] width 204 height 19
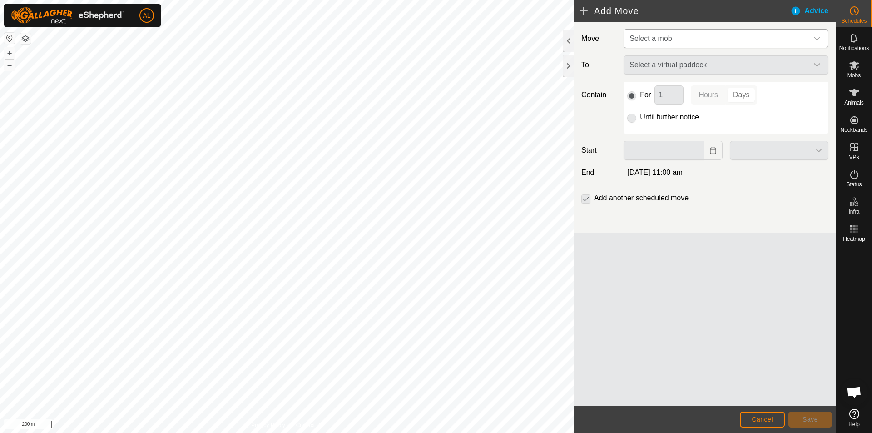
type input "19 Sep, 2025"
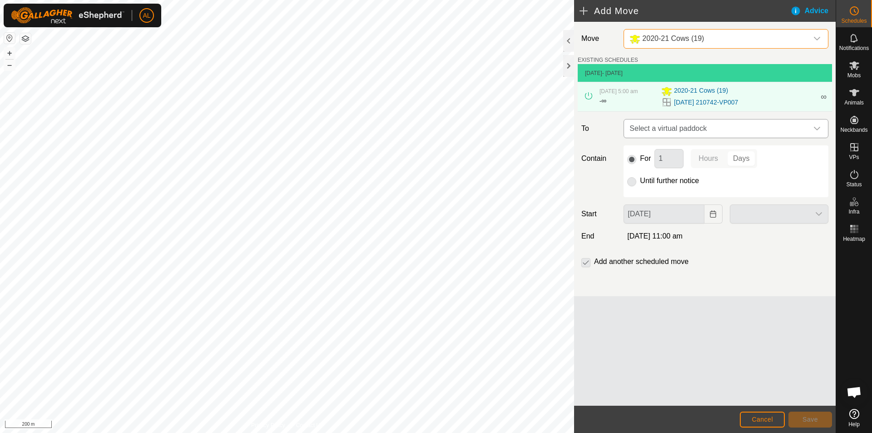
click at [687, 130] on span "Select a virtual paddock" at bounding box center [717, 128] width 182 height 18
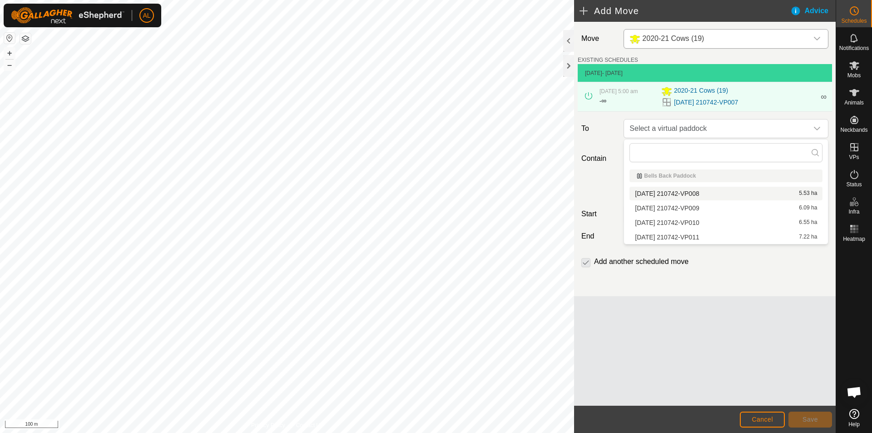
click at [704, 193] on li "2025-09-09 210742-VP008 5.53 ha" at bounding box center [726, 194] width 193 height 14
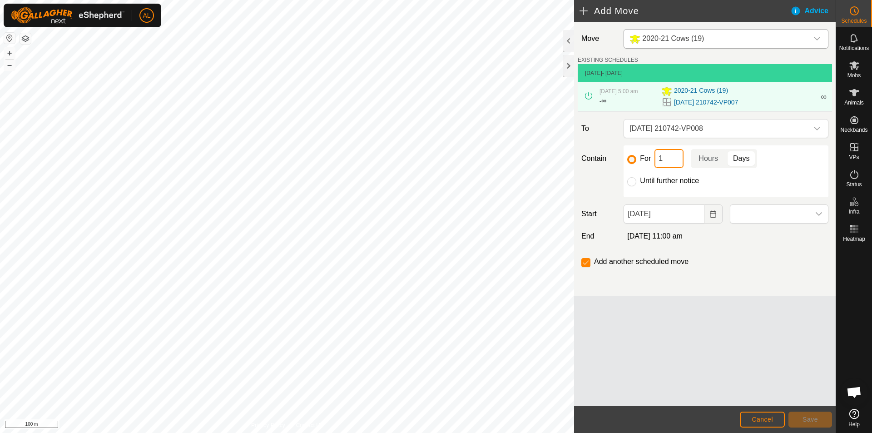
click at [669, 157] on input "1" at bounding box center [669, 158] width 29 height 19
type input "18"
click at [709, 156] on p-togglebutton "Hours" at bounding box center [708, 158] width 35 height 19
click at [724, 191] on div "For 18 Hours Days Until further notice" at bounding box center [726, 171] width 205 height 52
click at [710, 212] on icon "Choose Date" at bounding box center [713, 213] width 6 height 7
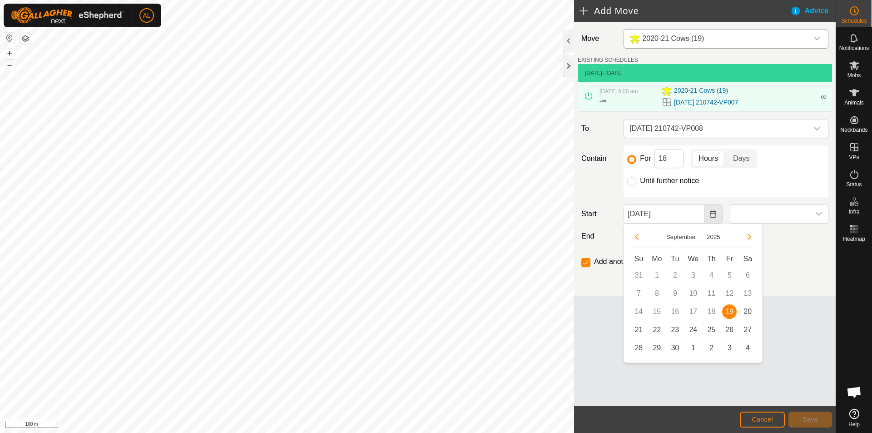
click at [711, 209] on button "Choose Date" at bounding box center [713, 213] width 18 height 19
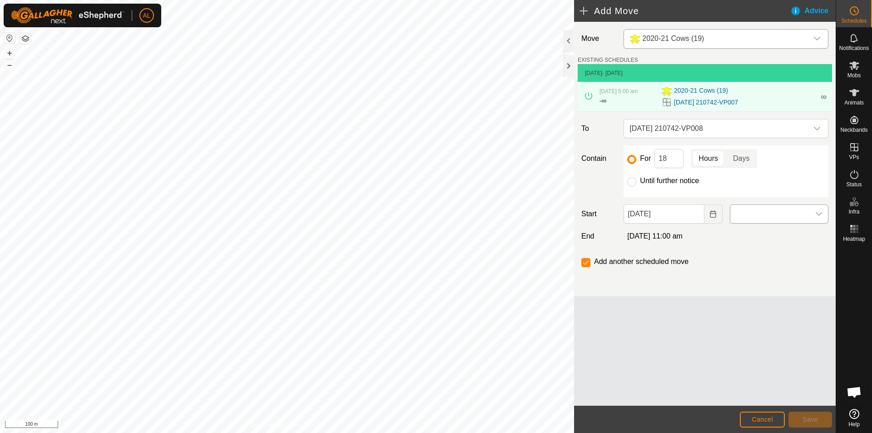
click at [757, 211] on span at bounding box center [769, 214] width 79 height 18
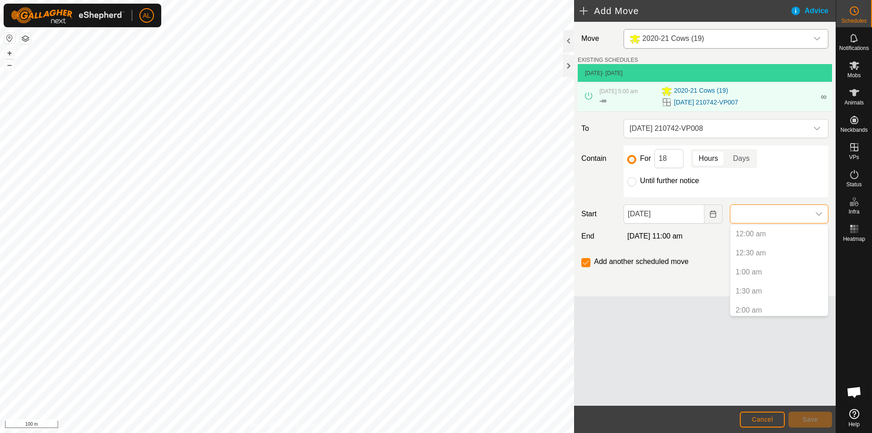
click at [780, 218] on span at bounding box center [769, 214] width 79 height 18
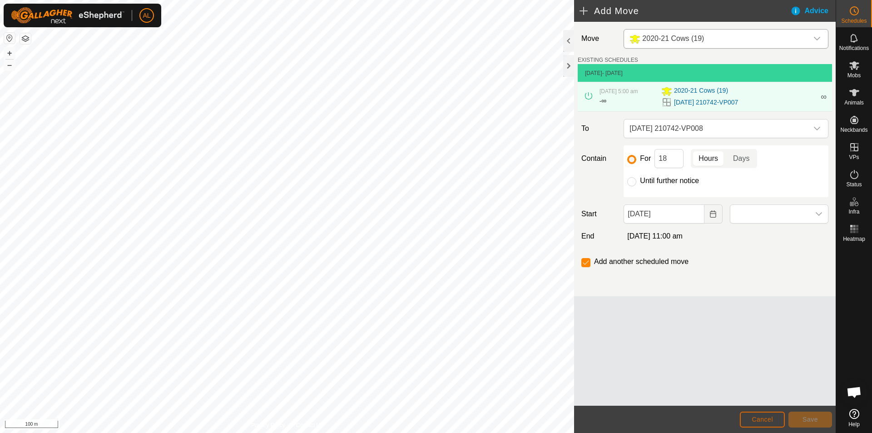
click at [764, 419] on span "Cancel" at bounding box center [762, 419] width 21 height 7
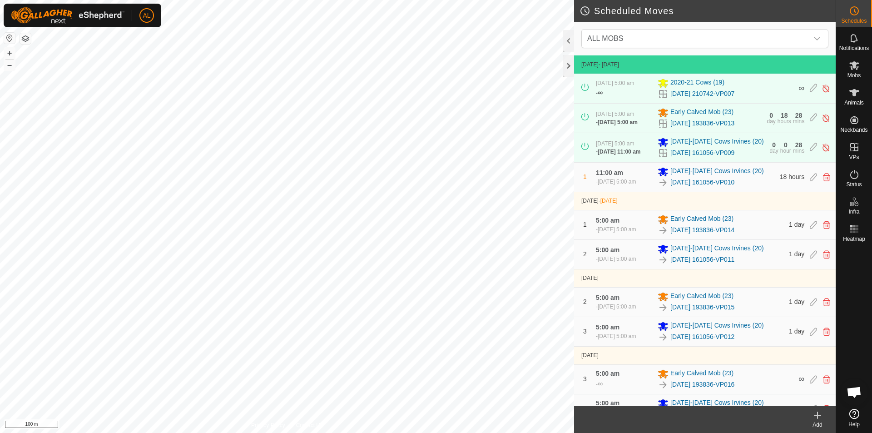
click at [826, 409] on div "Add" at bounding box center [817, 419] width 36 height 27
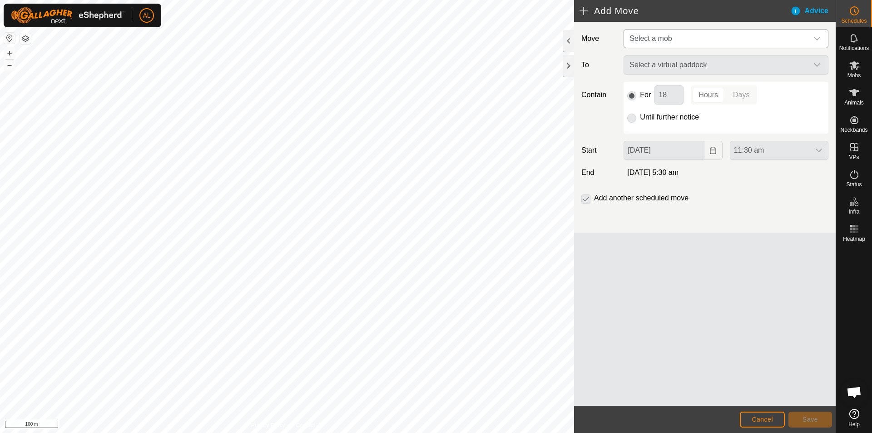
click at [669, 36] on span "Select a mob" at bounding box center [651, 39] width 42 height 8
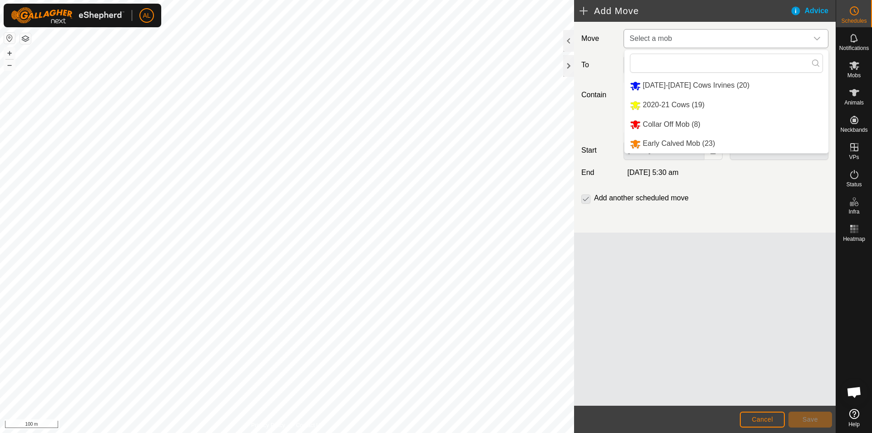
click at [676, 109] on li "2020-21 Cows (19)" at bounding box center [727, 105] width 204 height 19
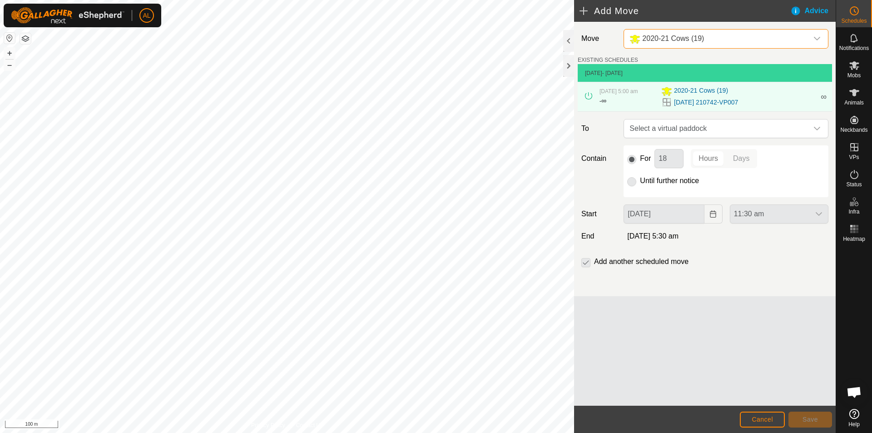
click at [702, 129] on span "Select a virtual paddock" at bounding box center [717, 128] width 182 height 18
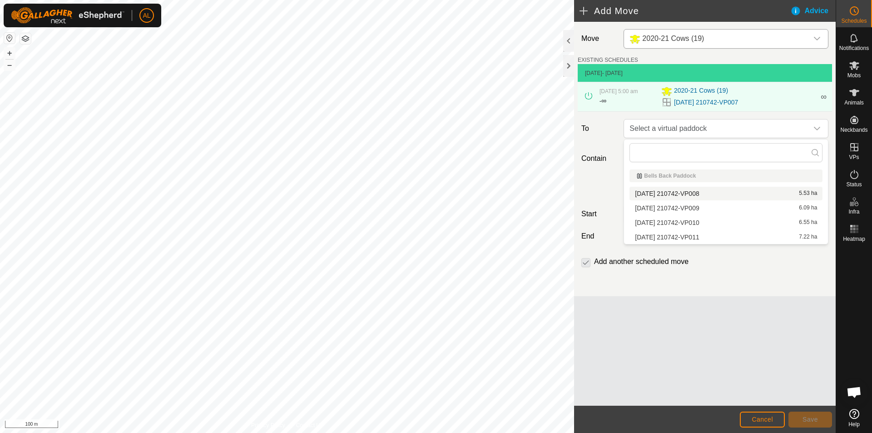
click at [700, 190] on li "2025-09-09 210742-VP008 5.53 ha" at bounding box center [726, 194] width 193 height 14
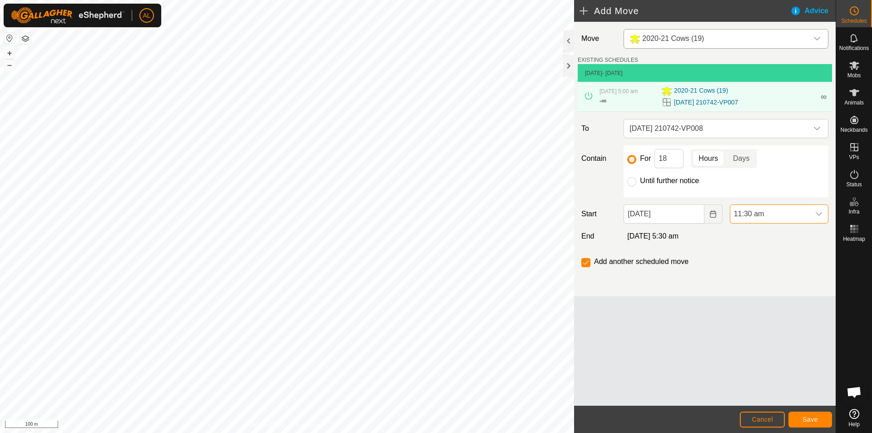
click at [764, 223] on span "11:30 am" at bounding box center [769, 214] width 79 height 18
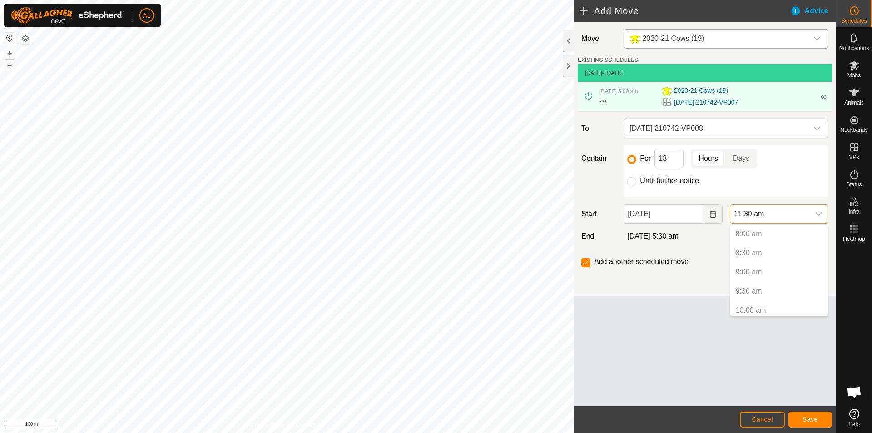
scroll to position [366, 0]
click at [767, 302] on li "11:30 am" at bounding box center [779, 307] width 98 height 18
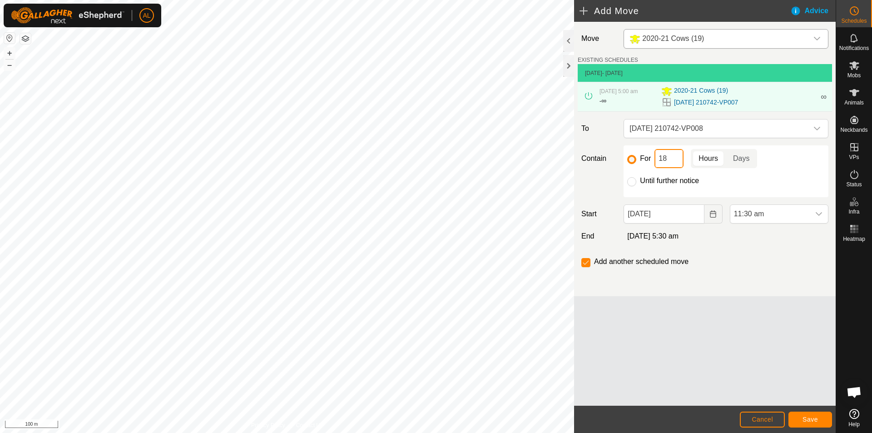
click at [678, 161] on input "18" at bounding box center [669, 158] width 29 height 19
click at [767, 215] on span "11:30 am" at bounding box center [769, 214] width 79 height 18
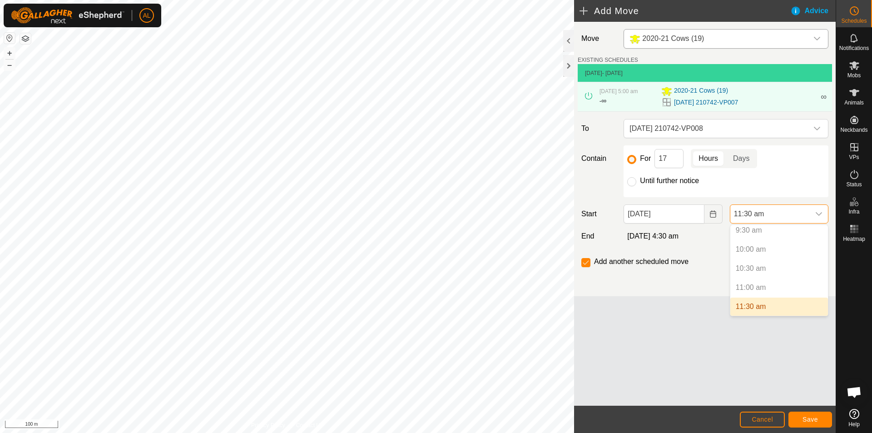
scroll to position [412, 0]
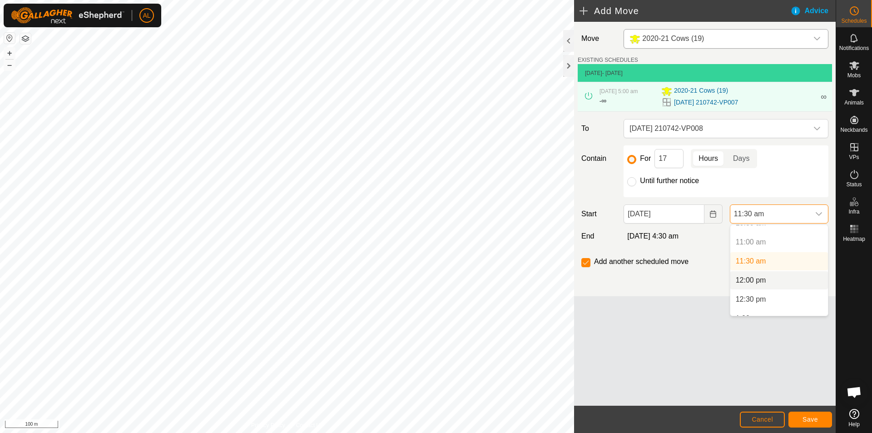
click at [773, 282] on li "12:00 pm" at bounding box center [779, 280] width 98 height 18
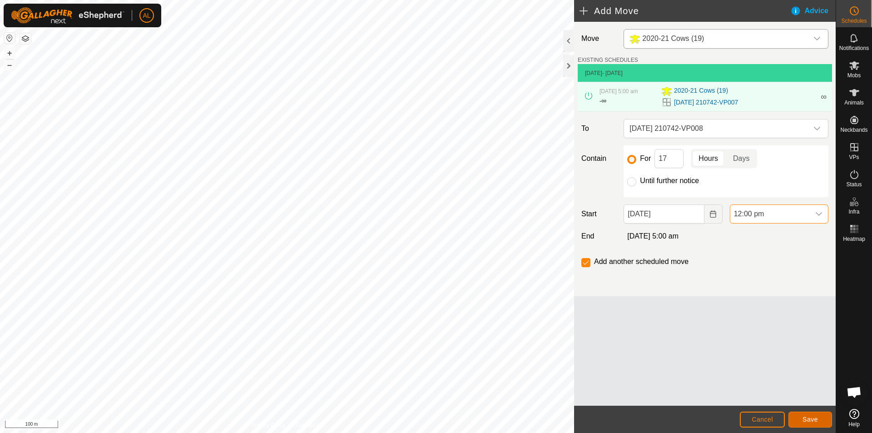
click at [816, 414] on button "Save" at bounding box center [811, 420] width 44 height 16
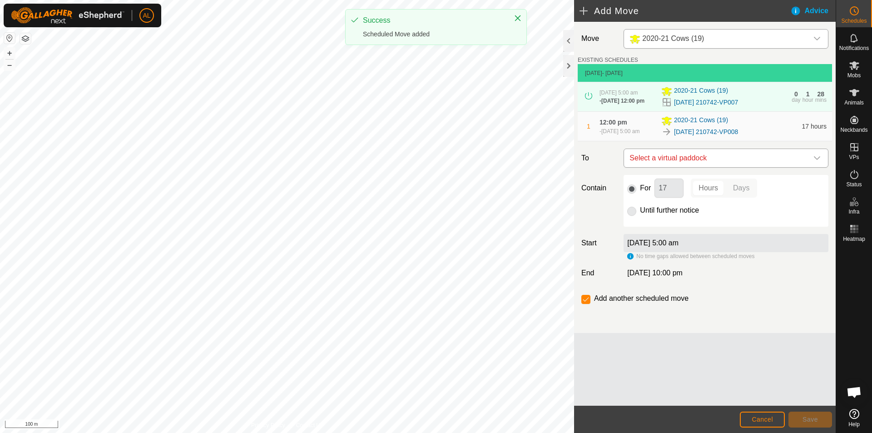
click at [673, 162] on span "Select a virtual paddock" at bounding box center [717, 158] width 182 height 18
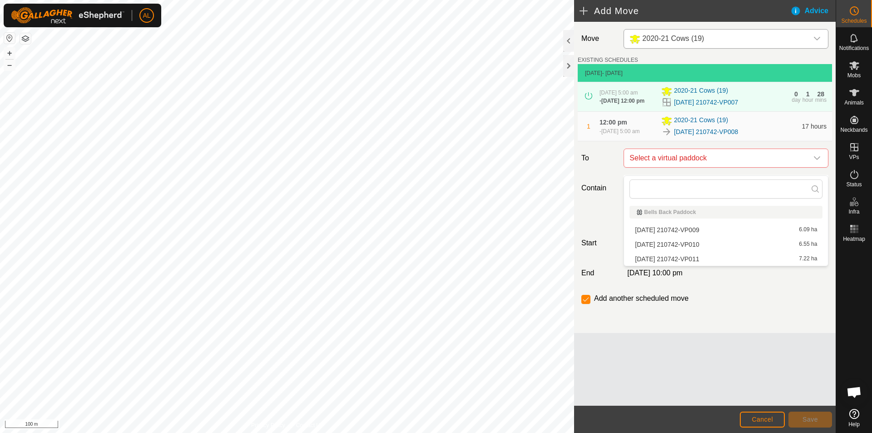
click at [690, 230] on li "2025-09-09 210742-VP009 6.09 ha" at bounding box center [726, 230] width 193 height 14
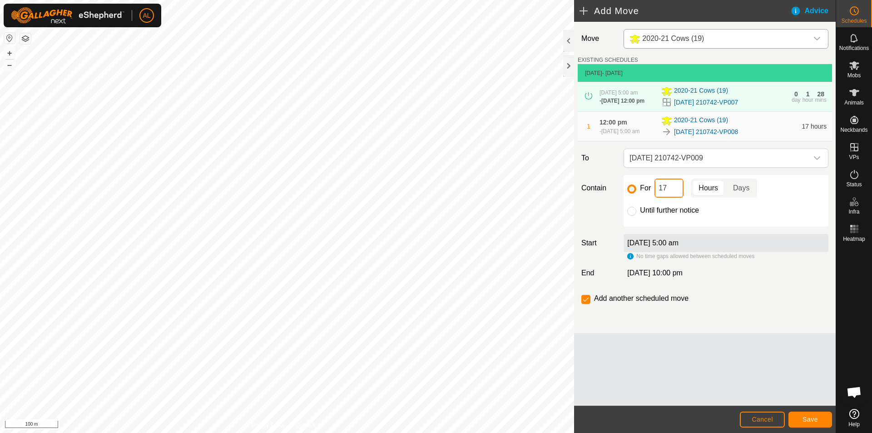
drag, startPoint x: 674, startPoint y: 191, endPoint x: 606, endPoint y: 196, distance: 67.9
click at [606, 196] on div "Contain For 17 Hours Days Until further notice" at bounding box center [705, 201] width 254 height 52
type input "2"
type input "1"
click at [731, 193] on p-togglebutton "Days" at bounding box center [741, 188] width 31 height 19
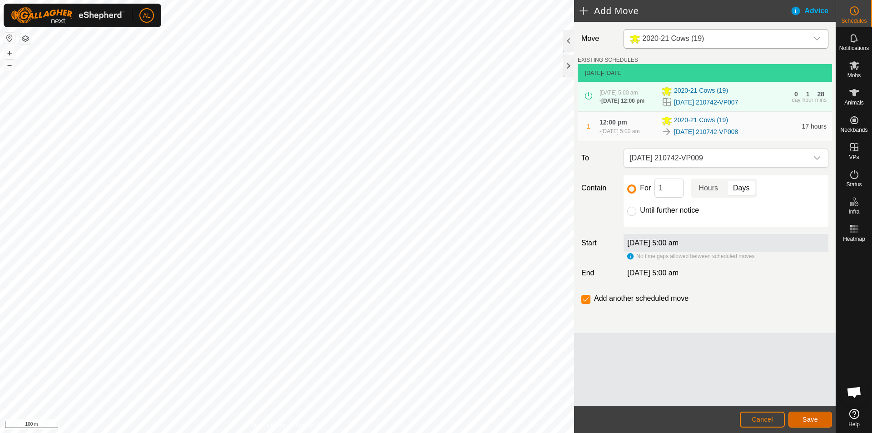
click at [797, 421] on button "Save" at bounding box center [811, 420] width 44 height 16
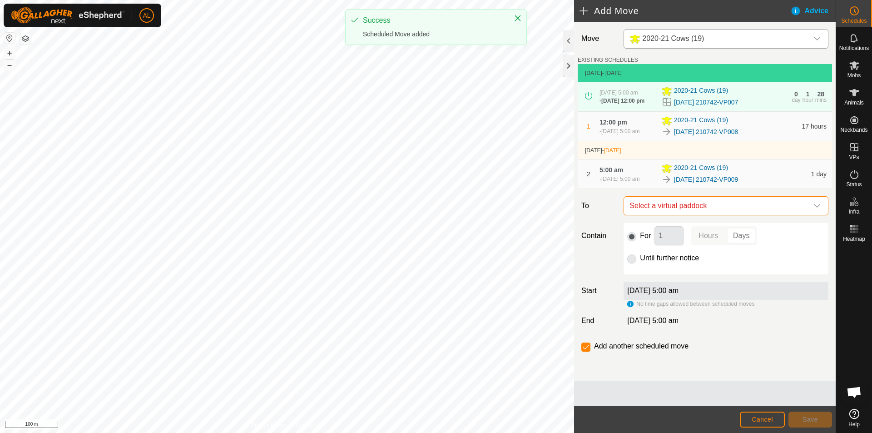
click at [698, 213] on span "Select a virtual paddock" at bounding box center [717, 206] width 182 height 18
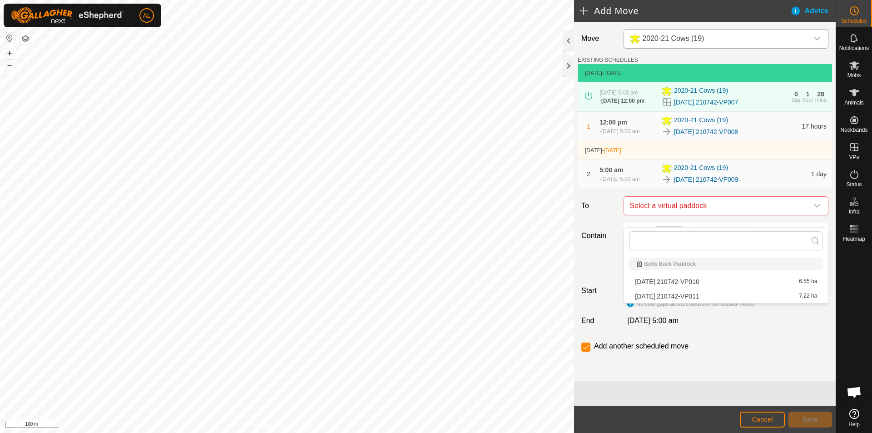
click at [691, 281] on li "2025-09-09 210742-VP010 6.55 ha" at bounding box center [726, 282] width 193 height 14
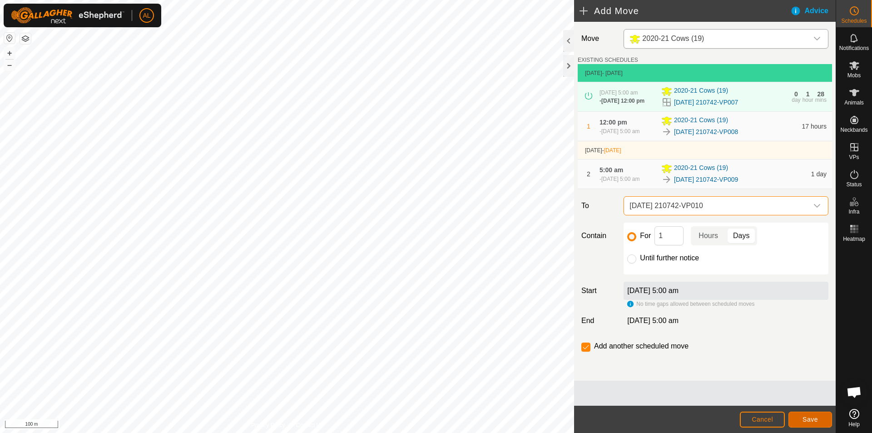
click at [804, 418] on span "Save" at bounding box center [810, 419] width 15 height 7
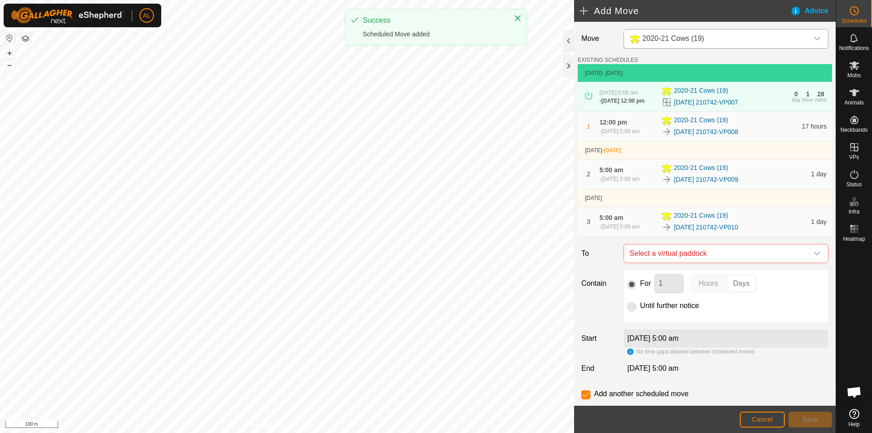
click at [719, 258] on div "Move 2020-21 Cows (19) EXISTING SCHEDULES 19 Sept 2025 - Today 17 Sept 2025, 5:…" at bounding box center [705, 225] width 262 height 407
click at [719, 263] on span "Select a virtual paddock" at bounding box center [717, 253] width 182 height 18
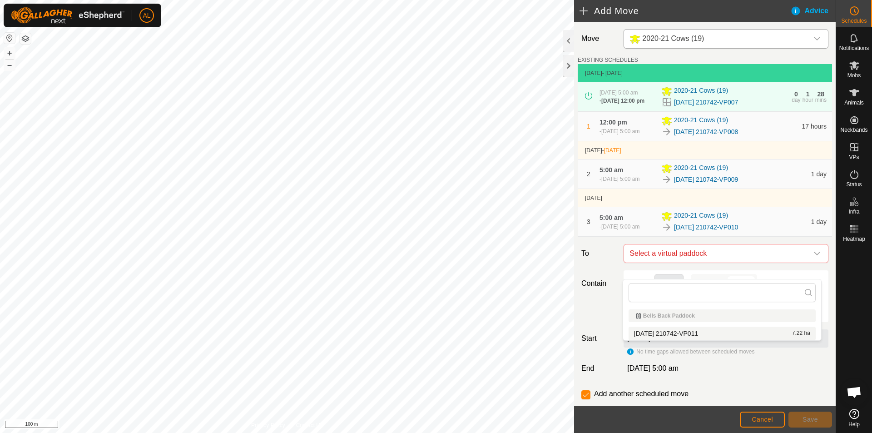
click at [686, 335] on li "2025-09-09 210742-VP011 7.22 ha" at bounding box center [722, 334] width 187 height 14
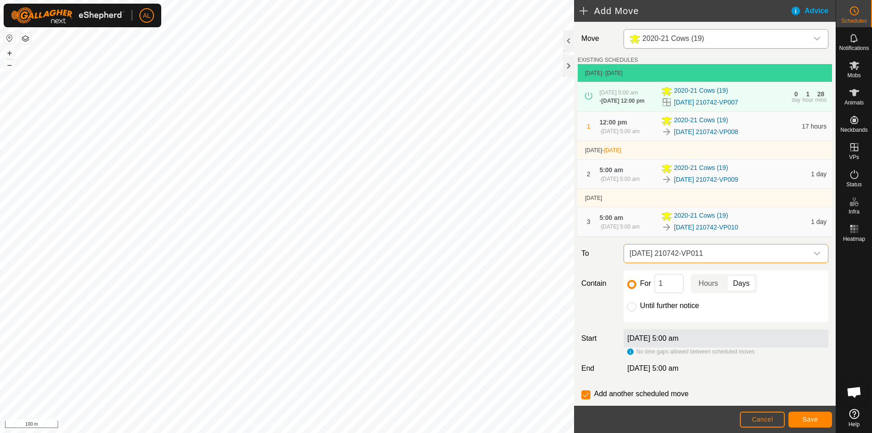
click at [676, 309] on label "Until further notice" at bounding box center [669, 305] width 59 height 7
click at [636, 311] on input "Until further notice" at bounding box center [631, 306] width 9 height 9
radio input "true"
checkbox input "false"
click at [814, 419] on span "Save" at bounding box center [810, 419] width 15 height 7
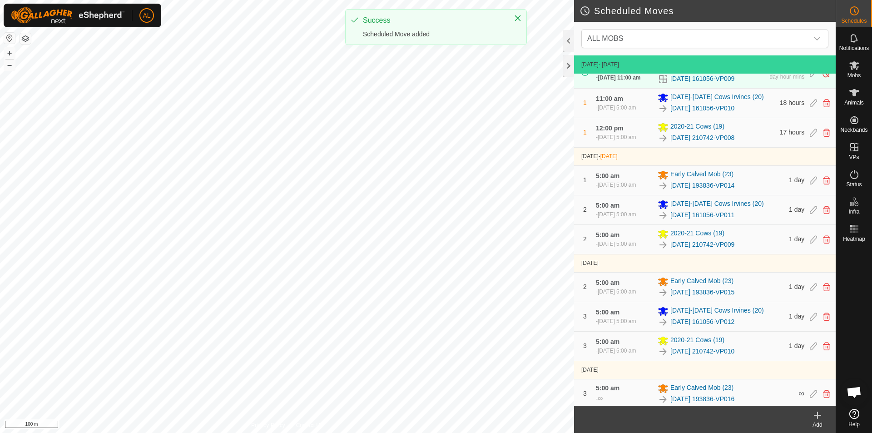
scroll to position [177, 0]
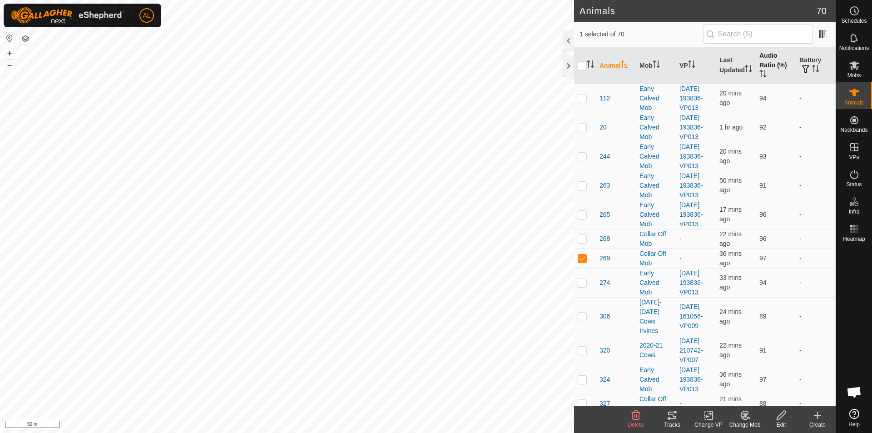
click at [771, 58] on th "Audio Ratio (%)" at bounding box center [776, 65] width 40 height 37
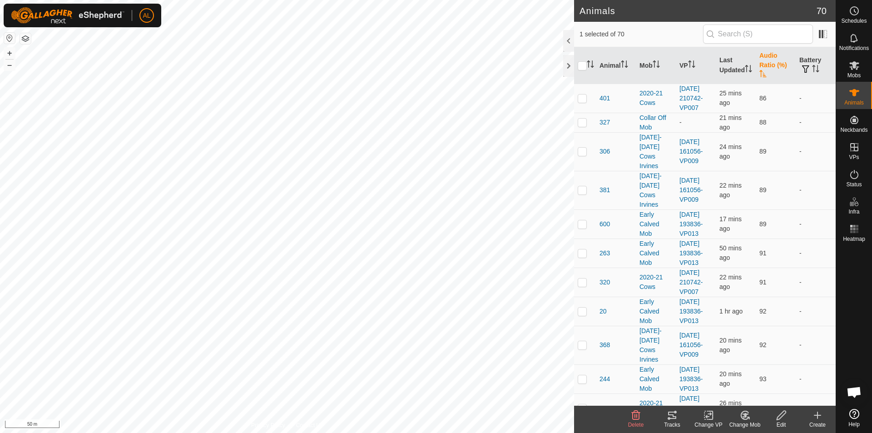
click at [771, 58] on th "Audio Ratio (%)" at bounding box center [776, 65] width 40 height 37
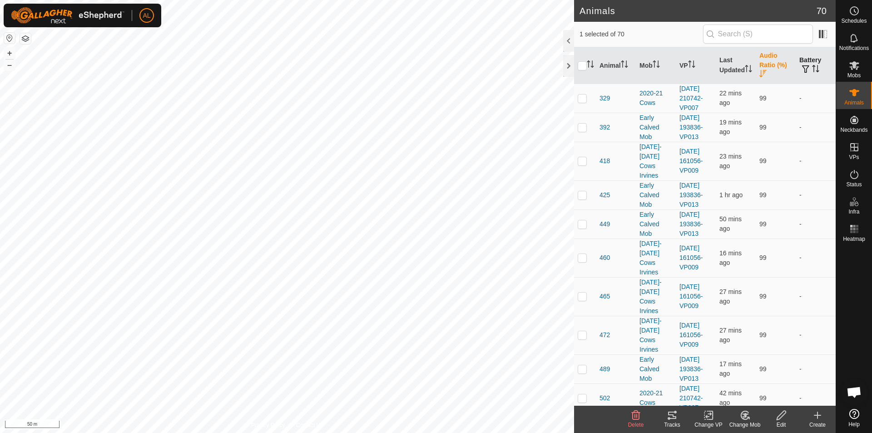
click at [803, 60] on th "Battery" at bounding box center [816, 65] width 40 height 37
click at [821, 39] on span at bounding box center [823, 34] width 15 height 15
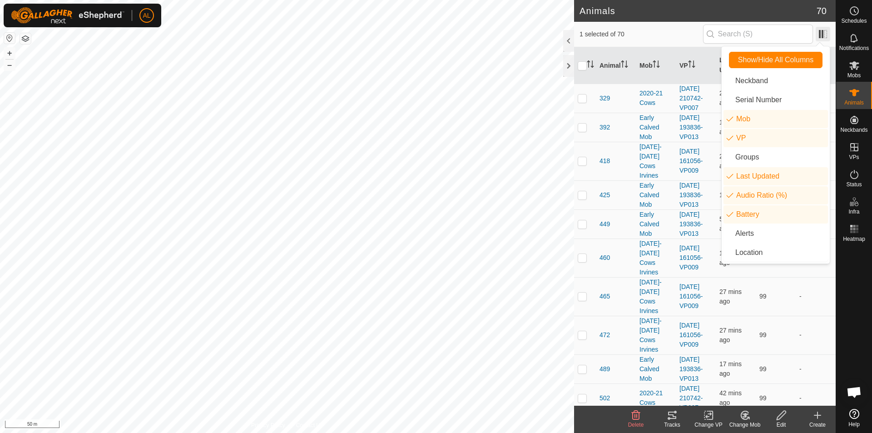
click at [821, 38] on span at bounding box center [823, 34] width 15 height 15
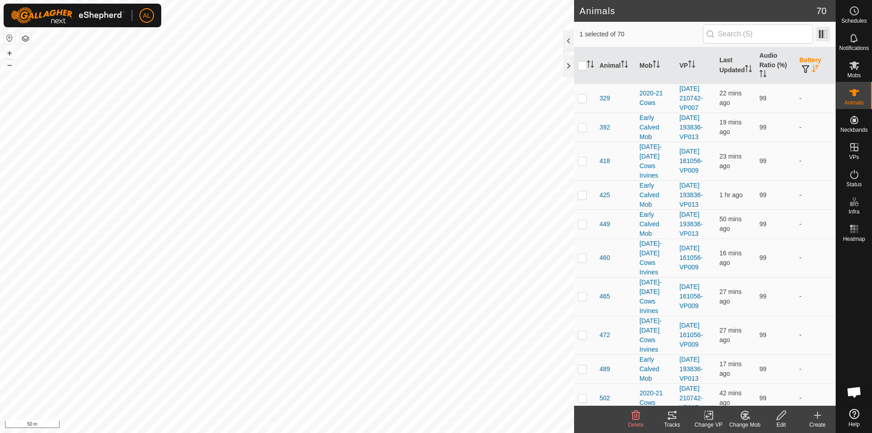
click at [821, 38] on span at bounding box center [823, 34] width 15 height 15
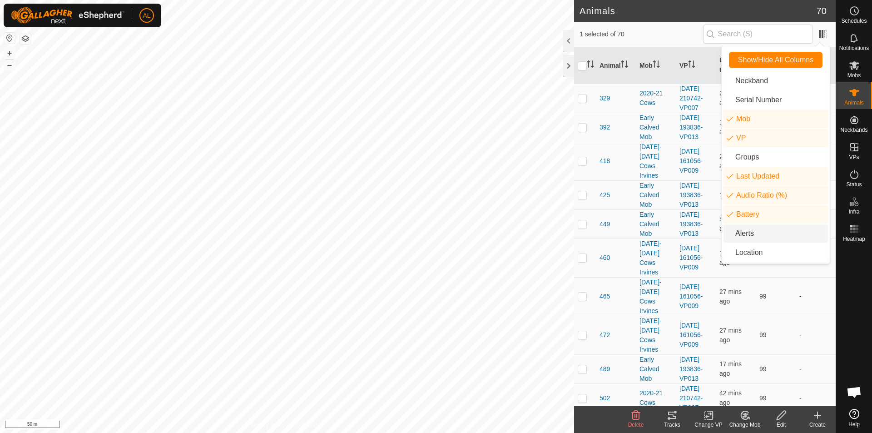
click at [768, 231] on li "Alerts" at bounding box center [776, 233] width 104 height 18
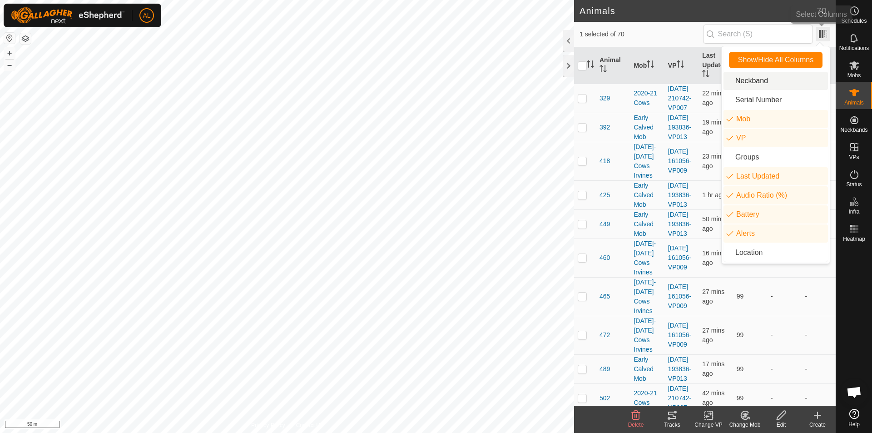
click at [816, 28] on span at bounding box center [823, 34] width 15 height 15
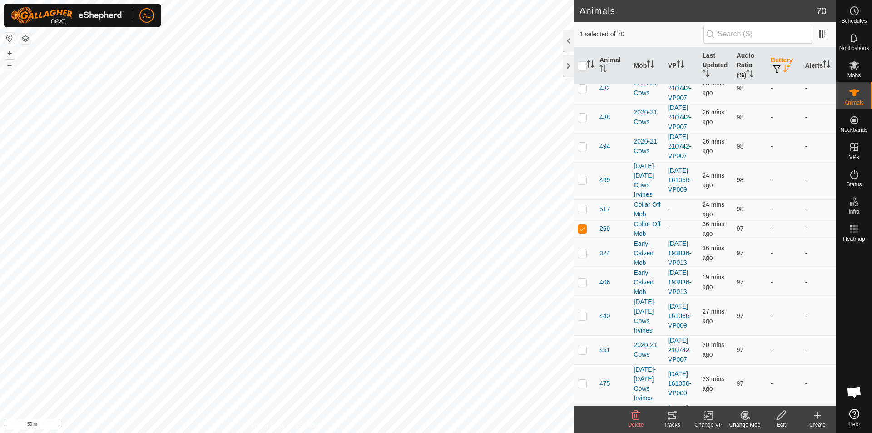
scroll to position [636, 0]
